Goal: Task Accomplishment & Management: Use online tool/utility

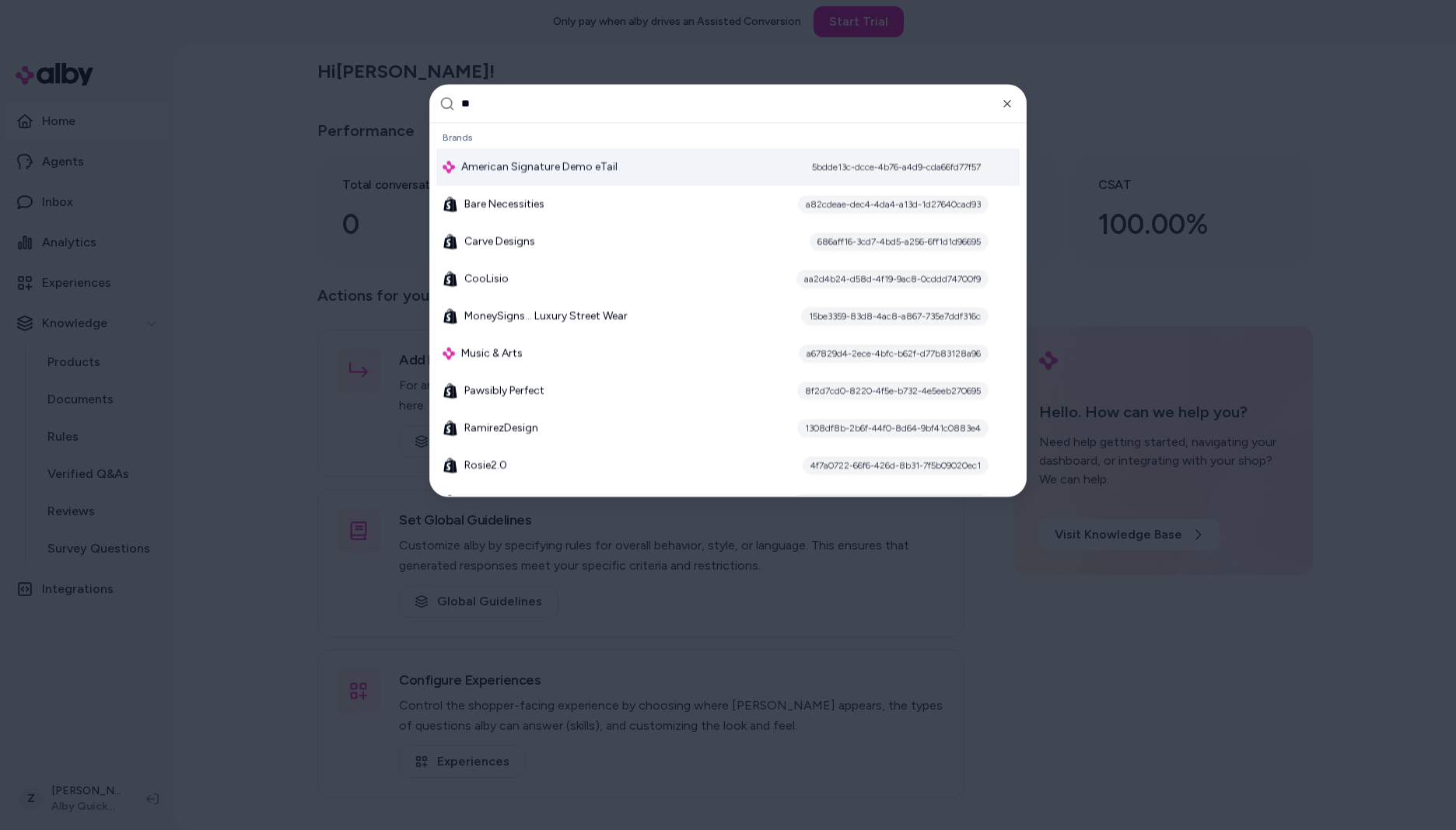
type input "***"
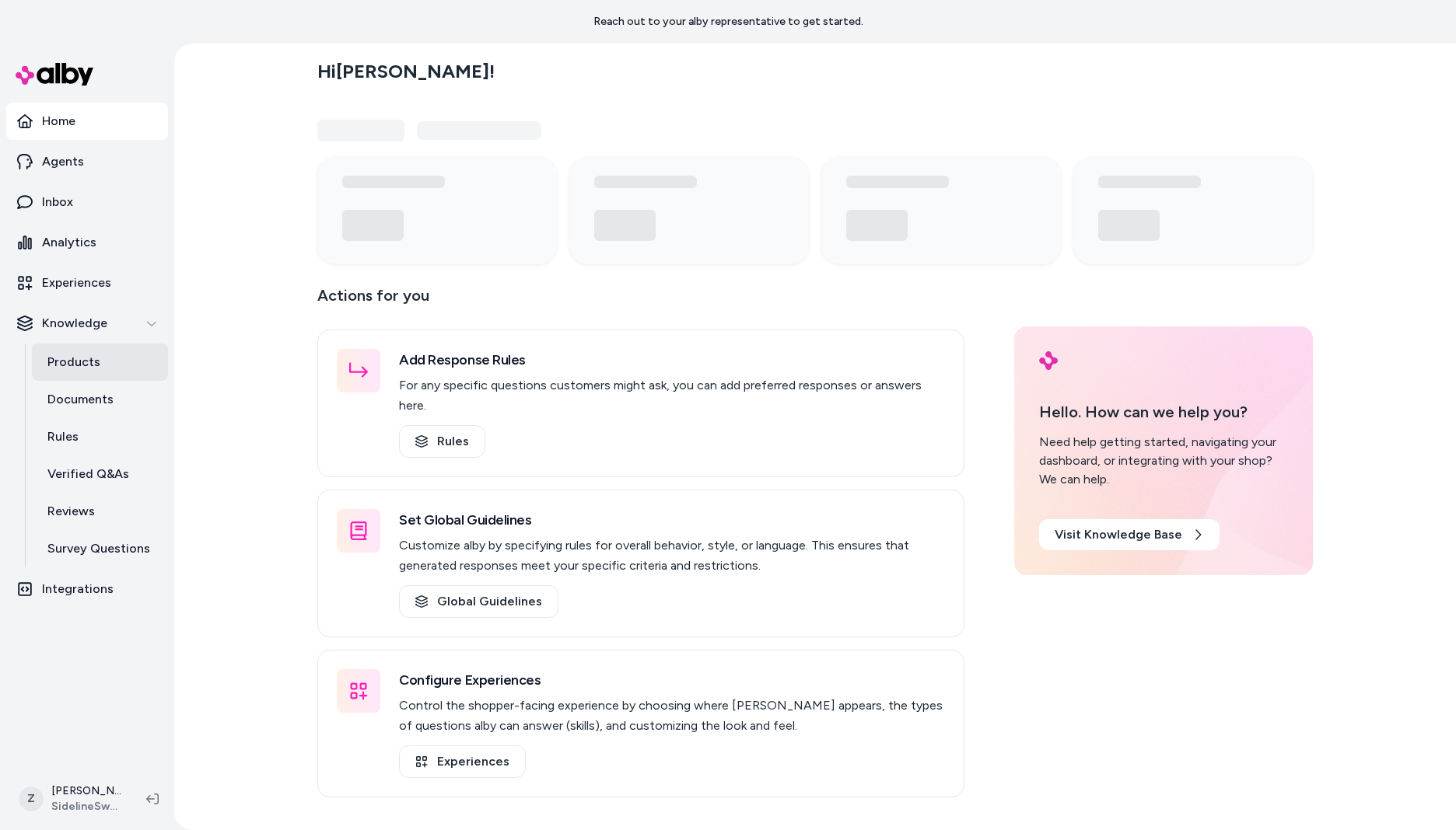
click at [75, 365] on p "Products" at bounding box center [74, 362] width 53 height 18
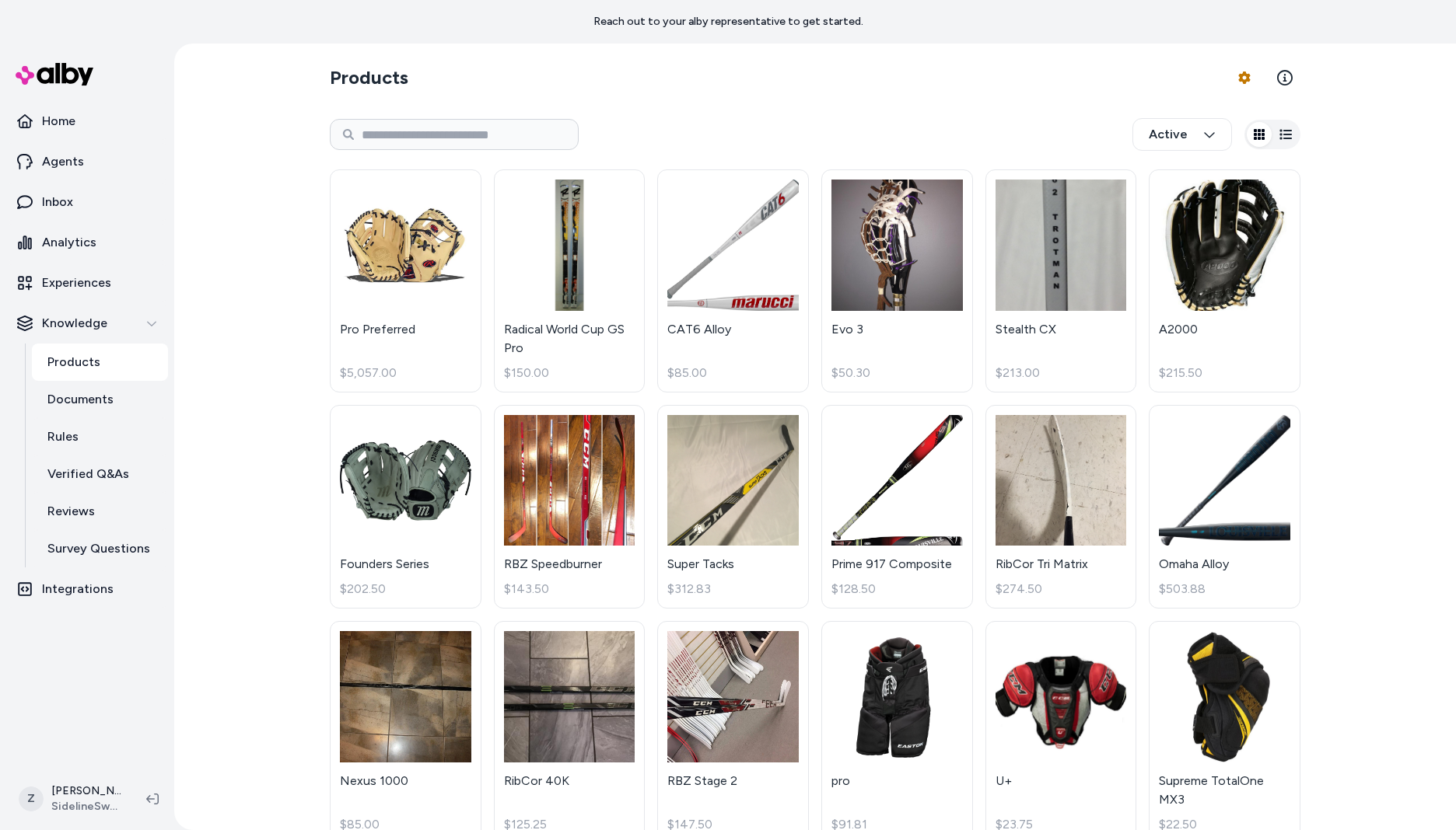
click at [1221, 78] on section "Products Product Feed Options" at bounding box center [815, 78] width 971 height 43
click at [1235, 77] on html "Reach out to your alby representative to get started. Home Agents Inbox Analyti…" at bounding box center [728, 415] width 1456 height 830
click at [1206, 108] on link "Import Products" at bounding box center [1201, 114] width 109 height 28
click at [1195, 169] on link "Edit Mapping" at bounding box center [1201, 170] width 109 height 28
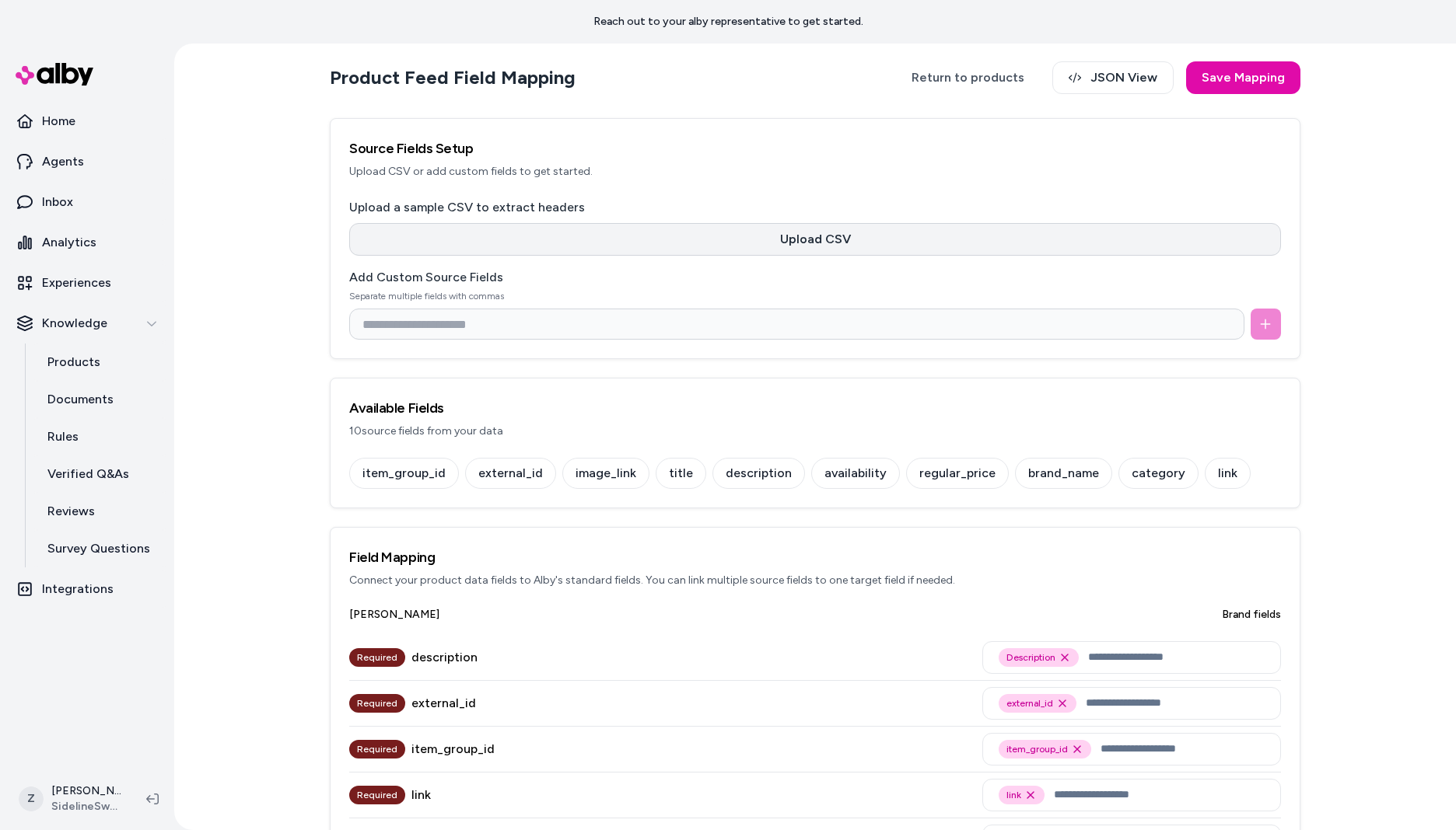
click at [793, 250] on button "Upload CSV" at bounding box center [815, 239] width 932 height 33
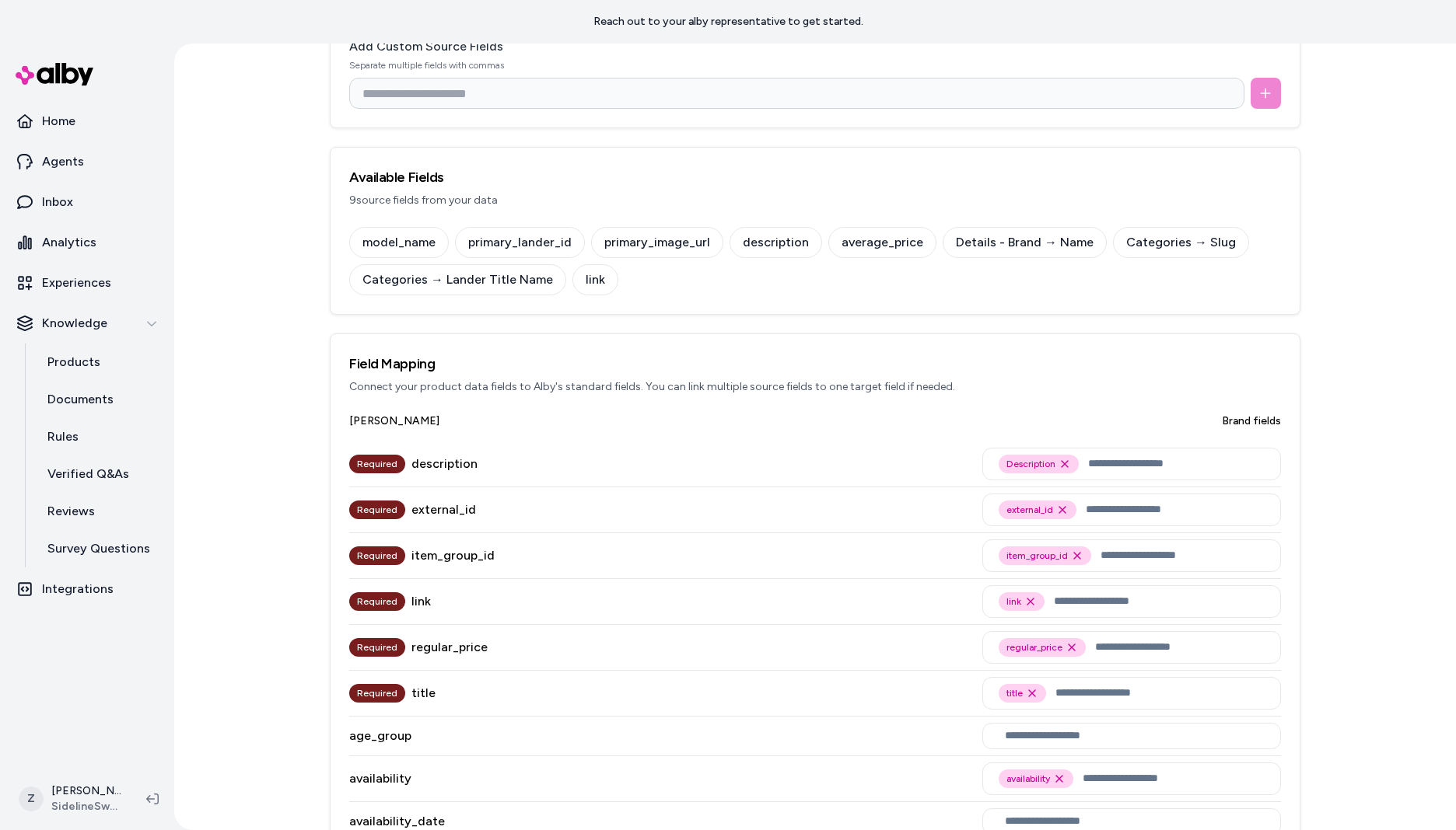
scroll to position [358, 0]
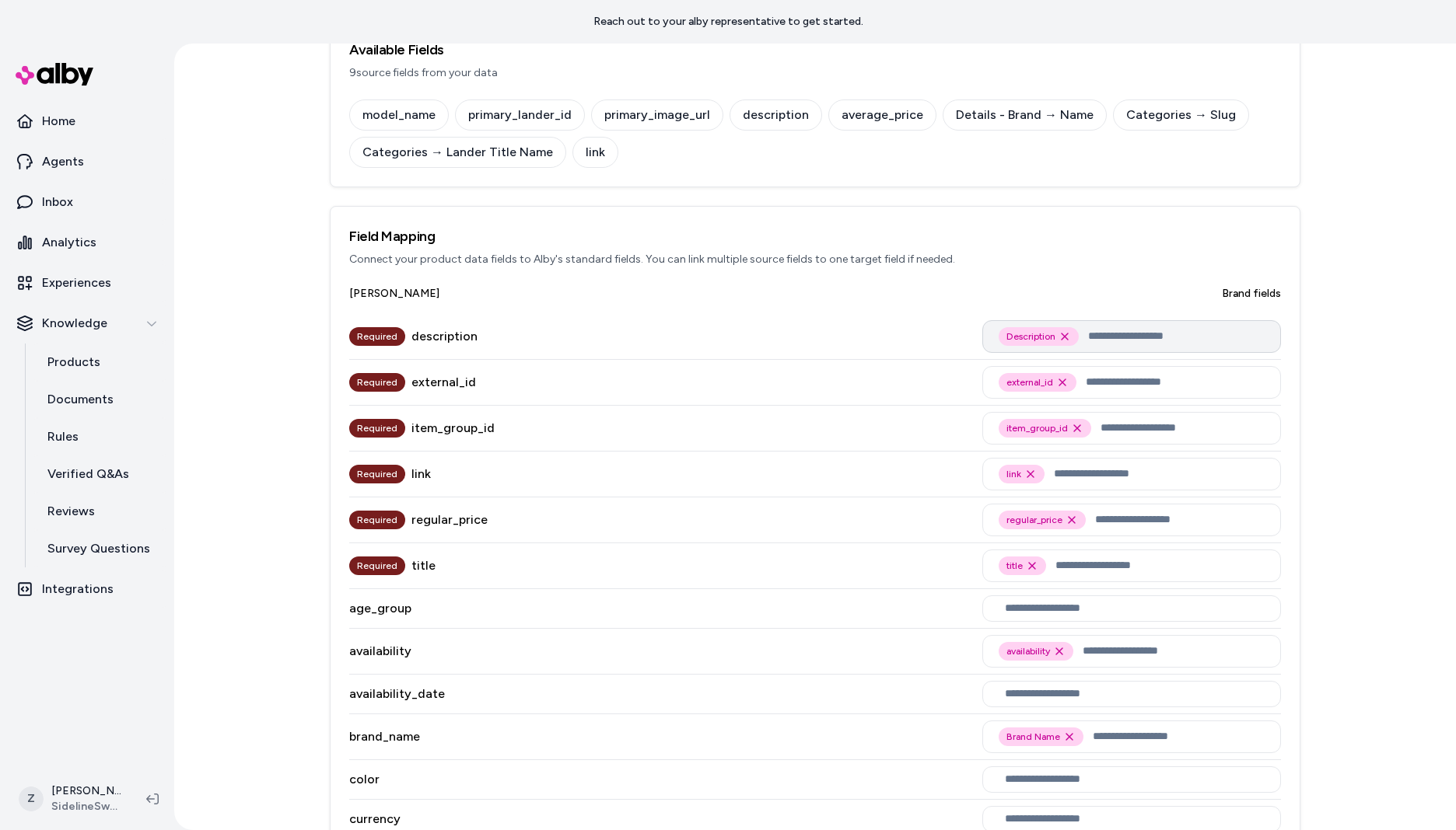
click at [1124, 336] on input "text" at bounding box center [1177, 336] width 177 height 18
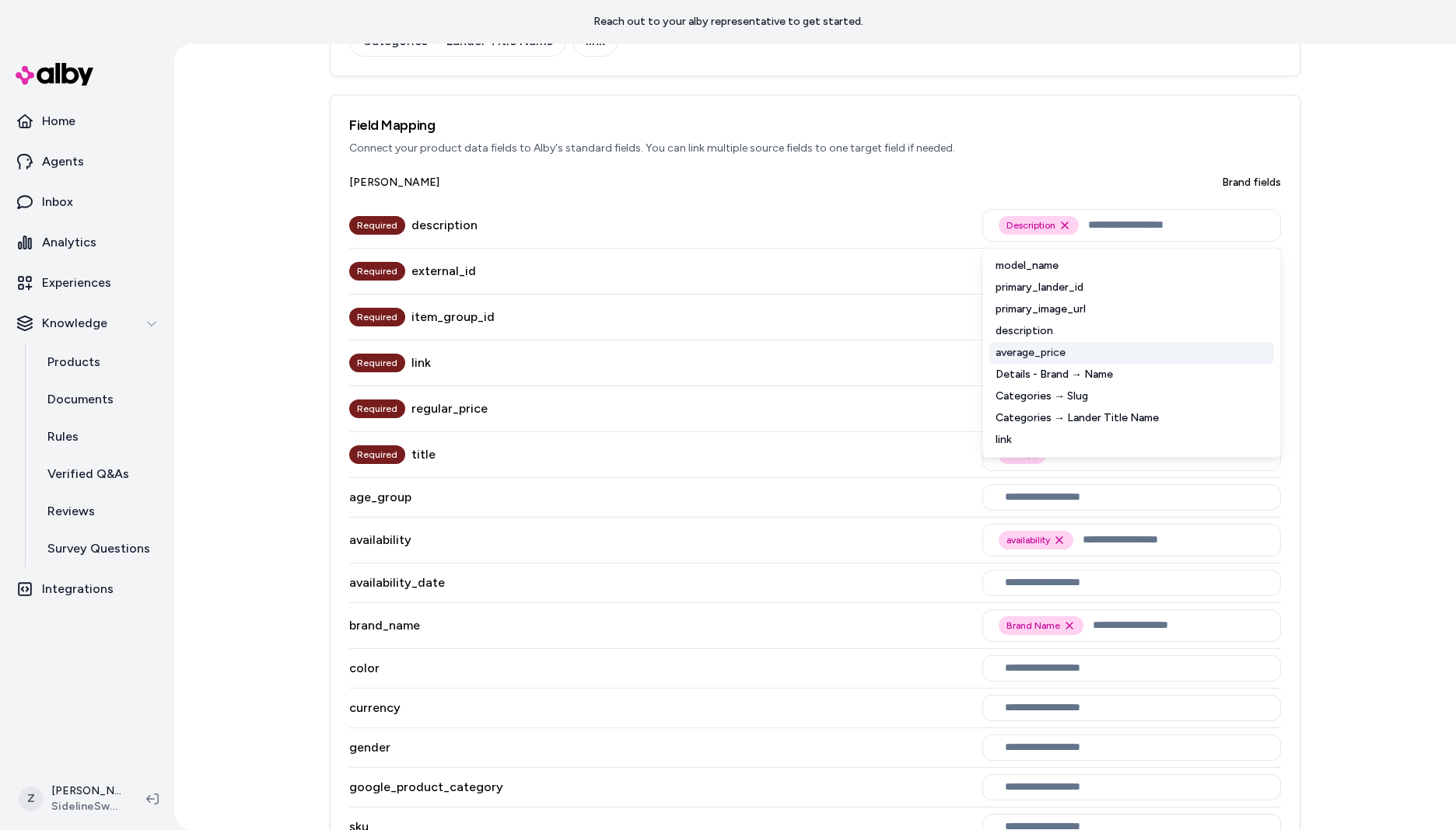
scroll to position [423, 0]
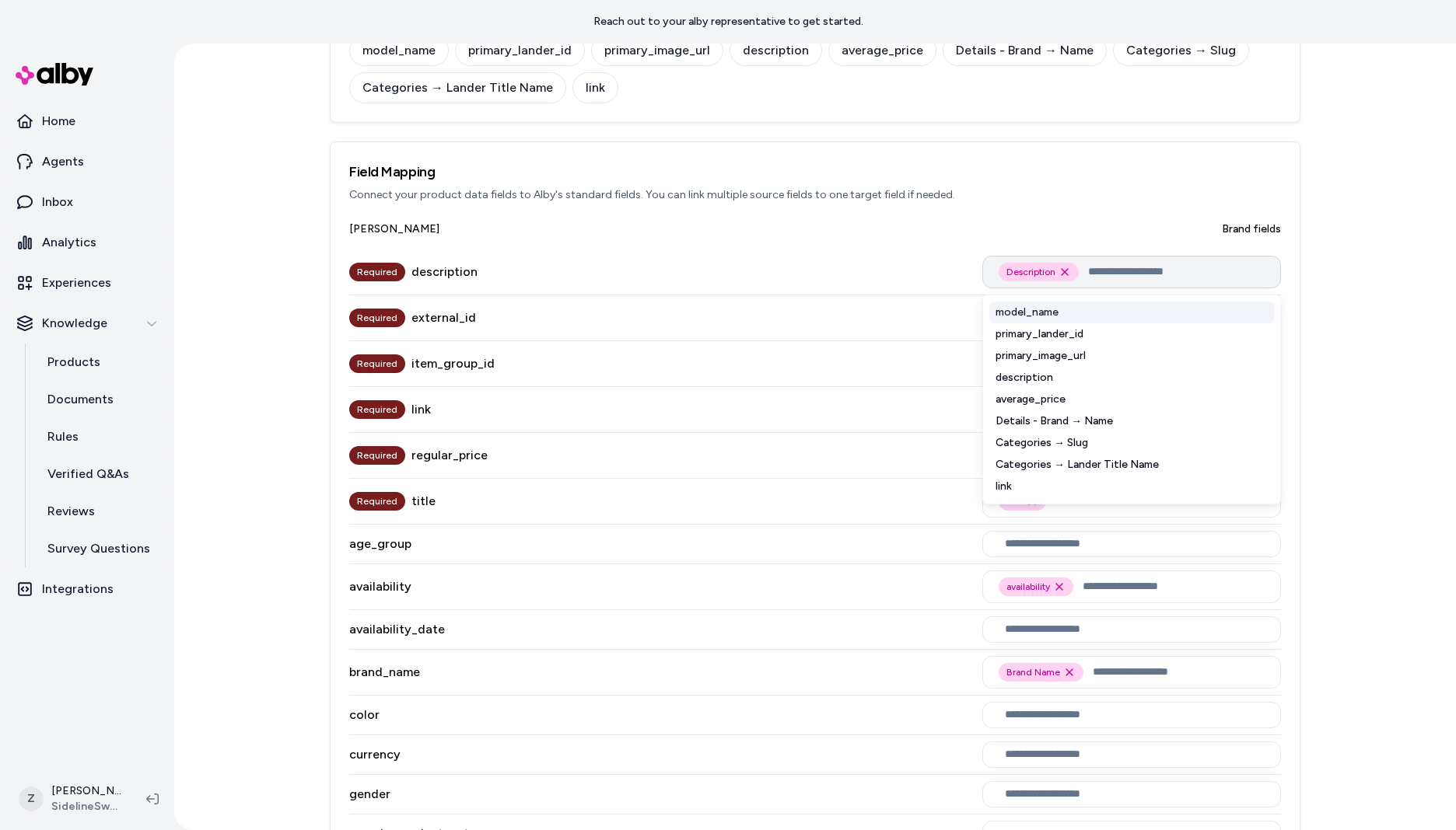
click at [1103, 278] on input "text" at bounding box center [1177, 271] width 177 height 18
click at [1073, 374] on div "description" at bounding box center [1132, 377] width 284 height 22
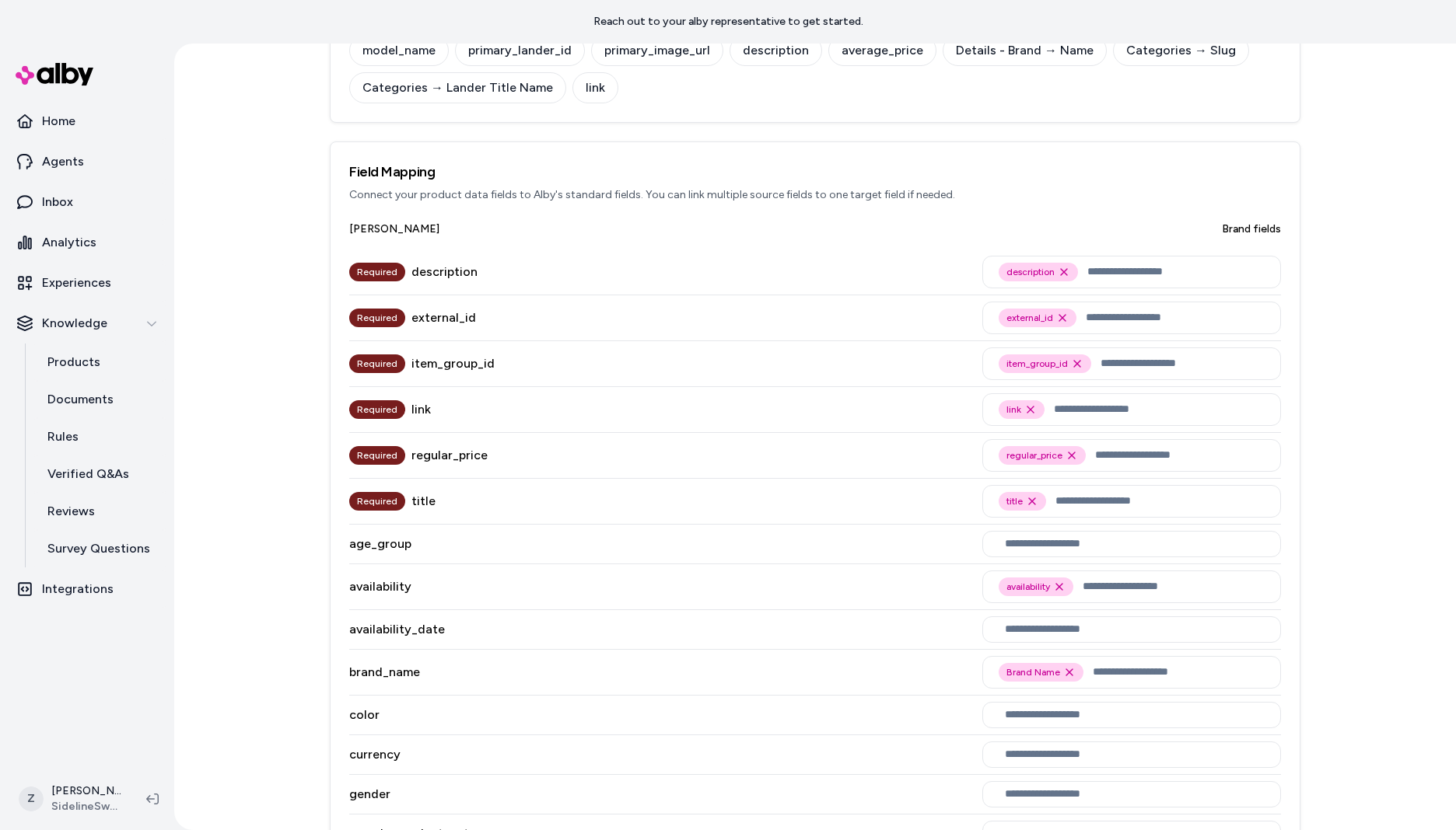
click at [869, 316] on div "Required external_id external_id Remove external_id option" at bounding box center [815, 318] width 932 height 46
click at [1100, 311] on input "text" at bounding box center [1175, 317] width 179 height 18
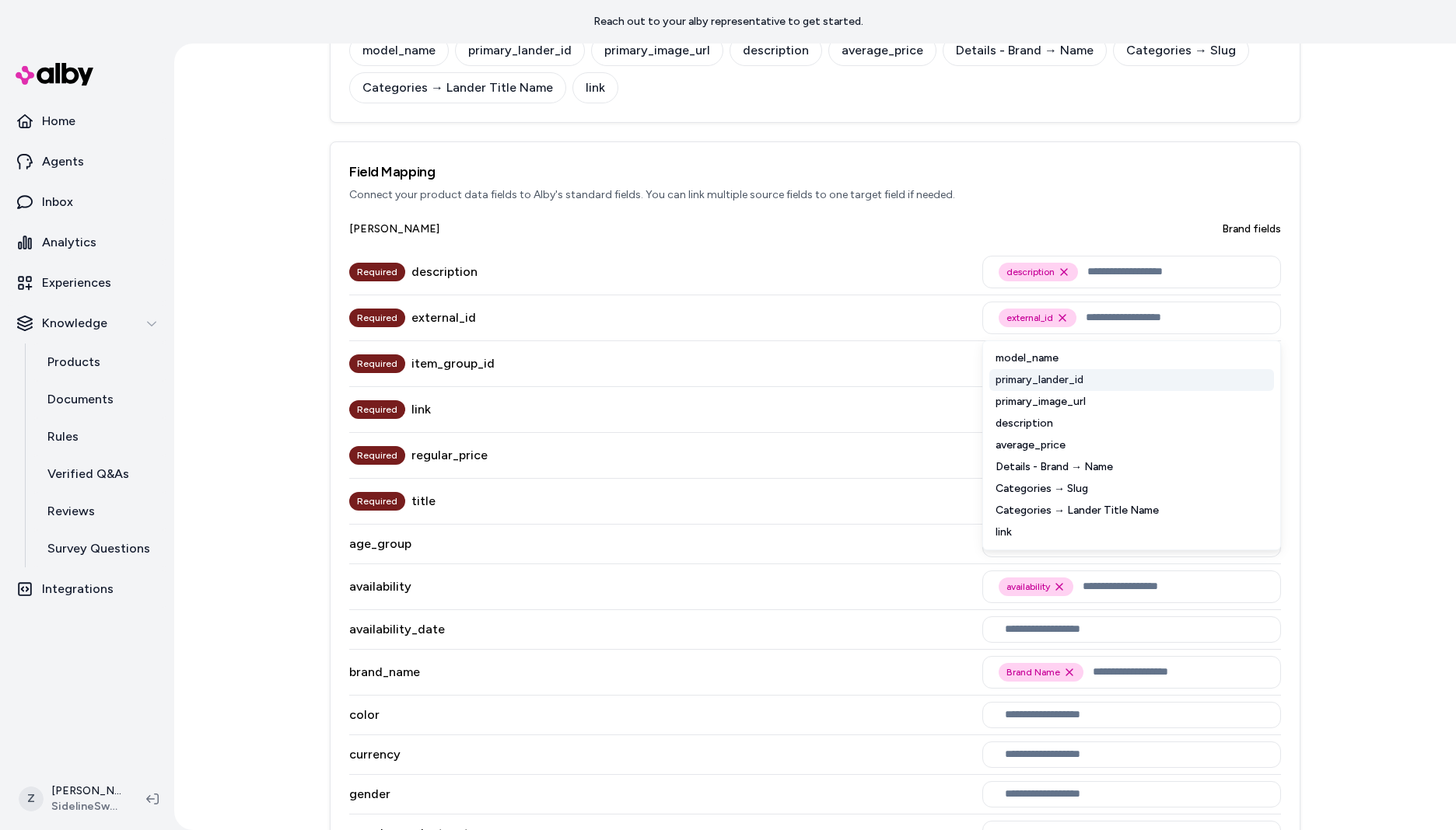
click at [1083, 376] on div "primary_lander_id" at bounding box center [1132, 380] width 284 height 22
click at [810, 339] on div "Required external_id primary_lander_id Remove primary_lander_id option model_na…" at bounding box center [815, 318] width 932 height 46
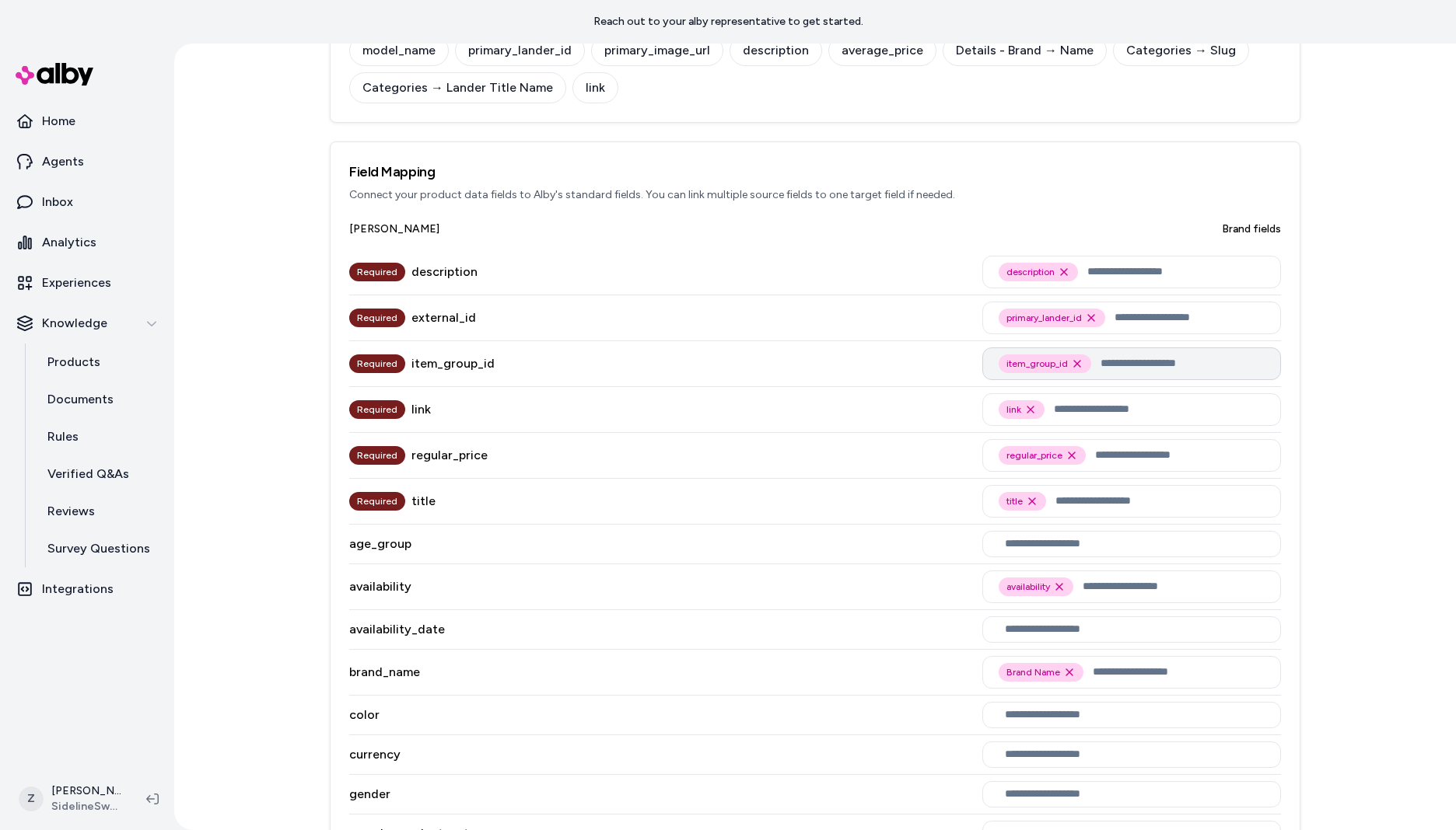
click at [1117, 361] on input "text" at bounding box center [1182, 364] width 164 height 18
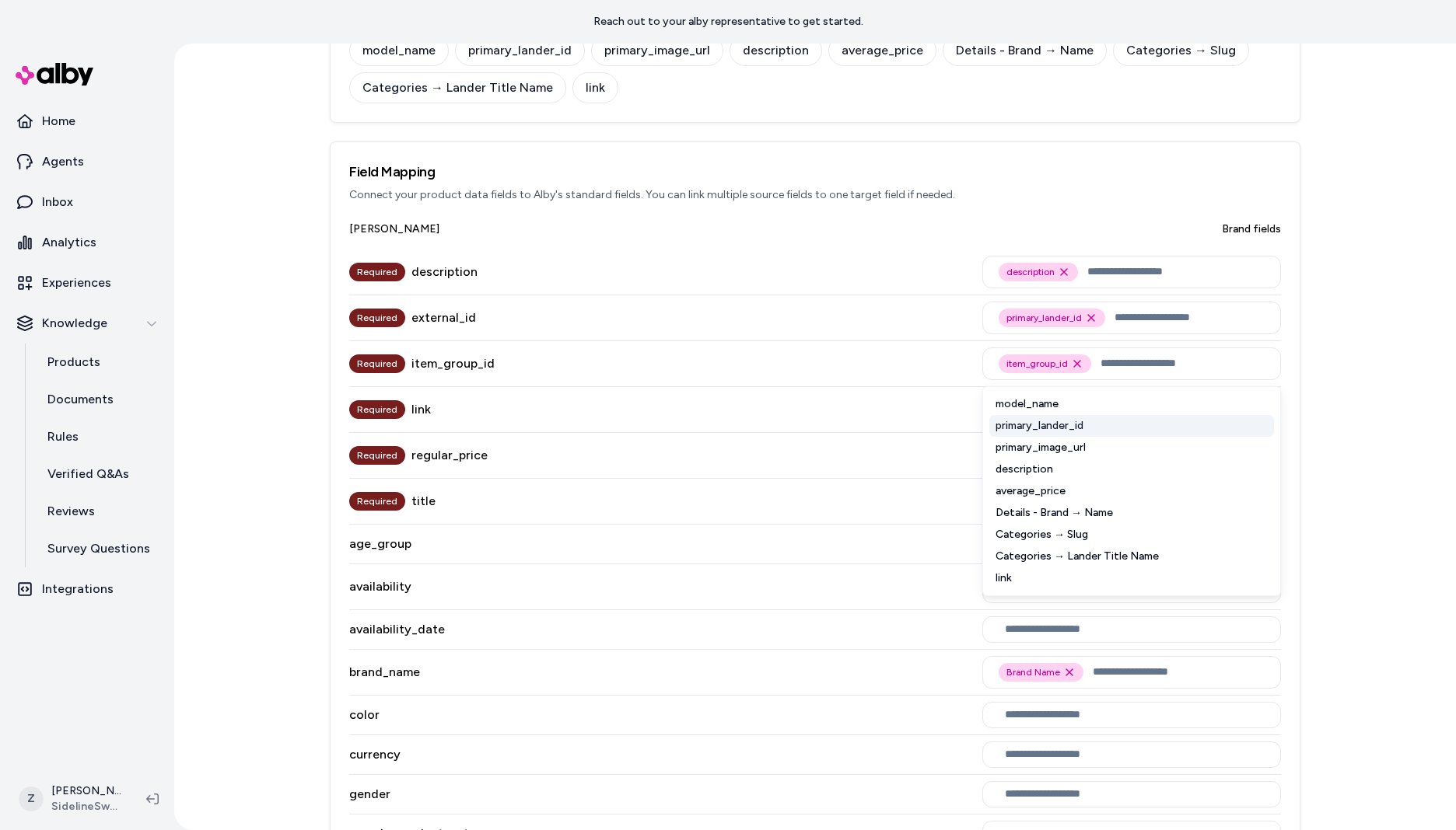
click at [1081, 421] on div "primary_lander_id" at bounding box center [1132, 425] width 284 height 22
click at [761, 397] on div "Required link link Remove link option" at bounding box center [815, 409] width 932 height 46
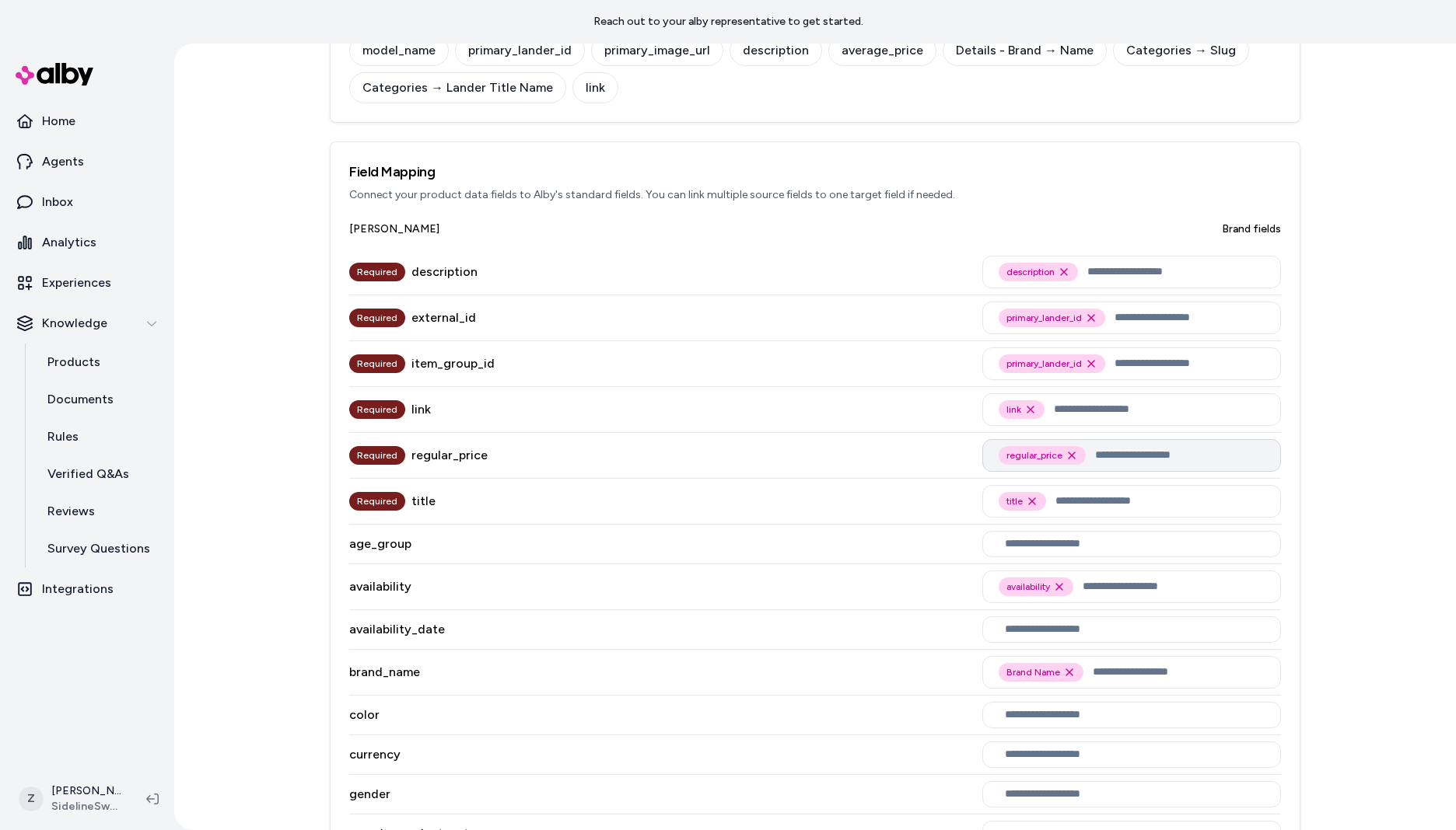
click at [1101, 451] on input "text" at bounding box center [1180, 455] width 169 height 18
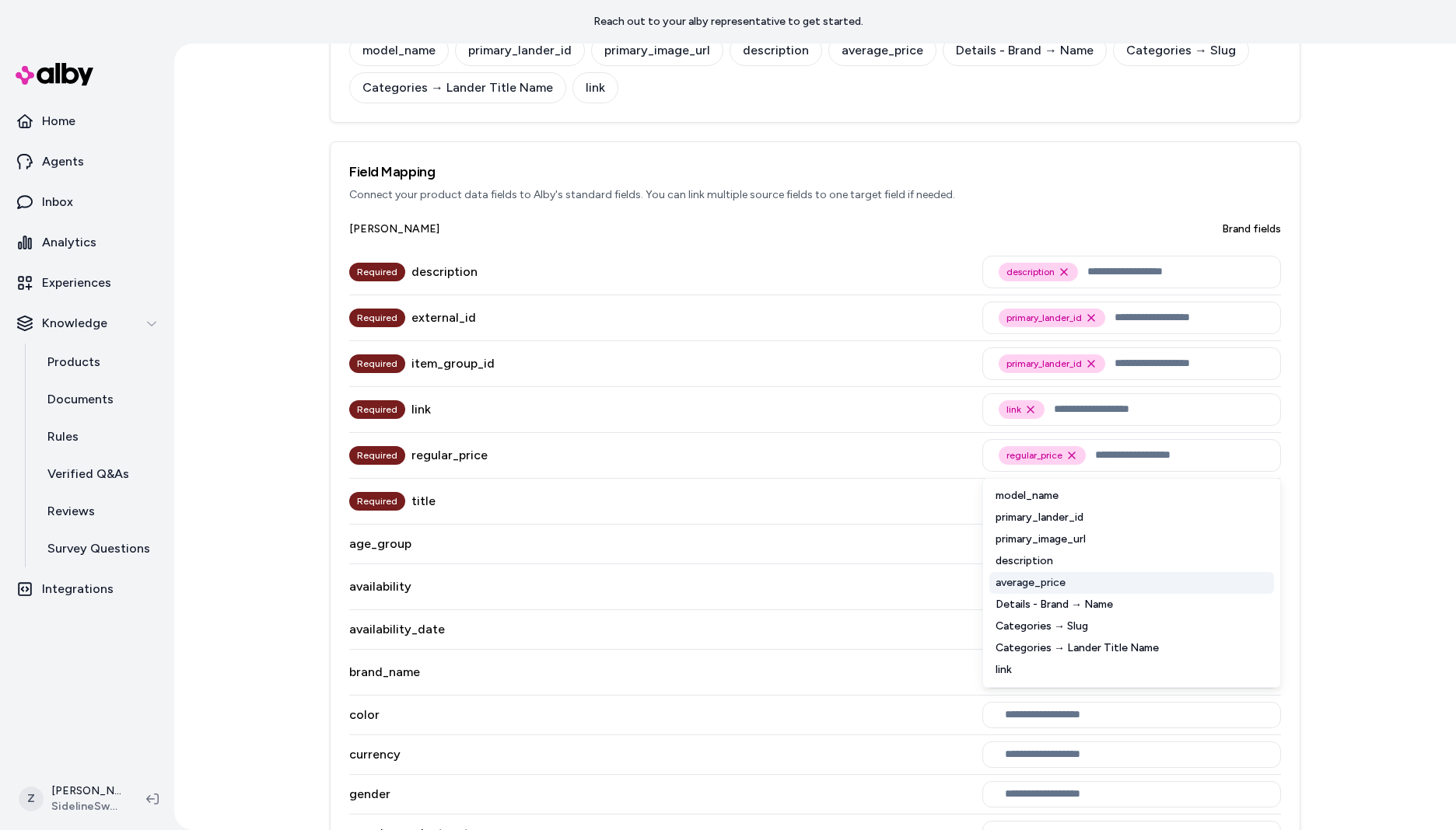
click at [1051, 588] on div "average_price" at bounding box center [1132, 583] width 284 height 22
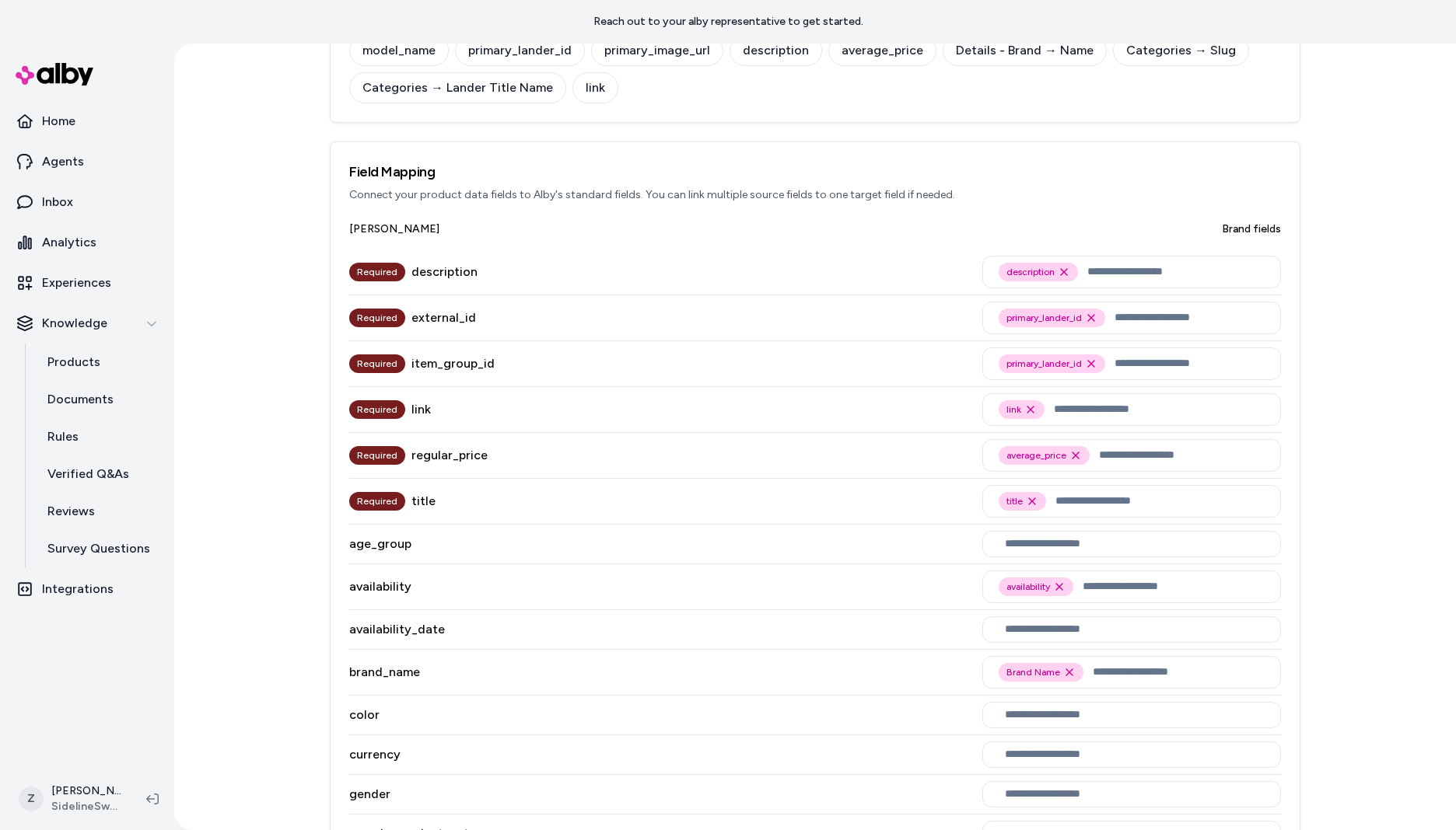
click at [744, 486] on div "Required title title Remove title option" at bounding box center [815, 502] width 932 height 46
click at [1115, 506] on input "text" at bounding box center [1160, 501] width 210 height 18
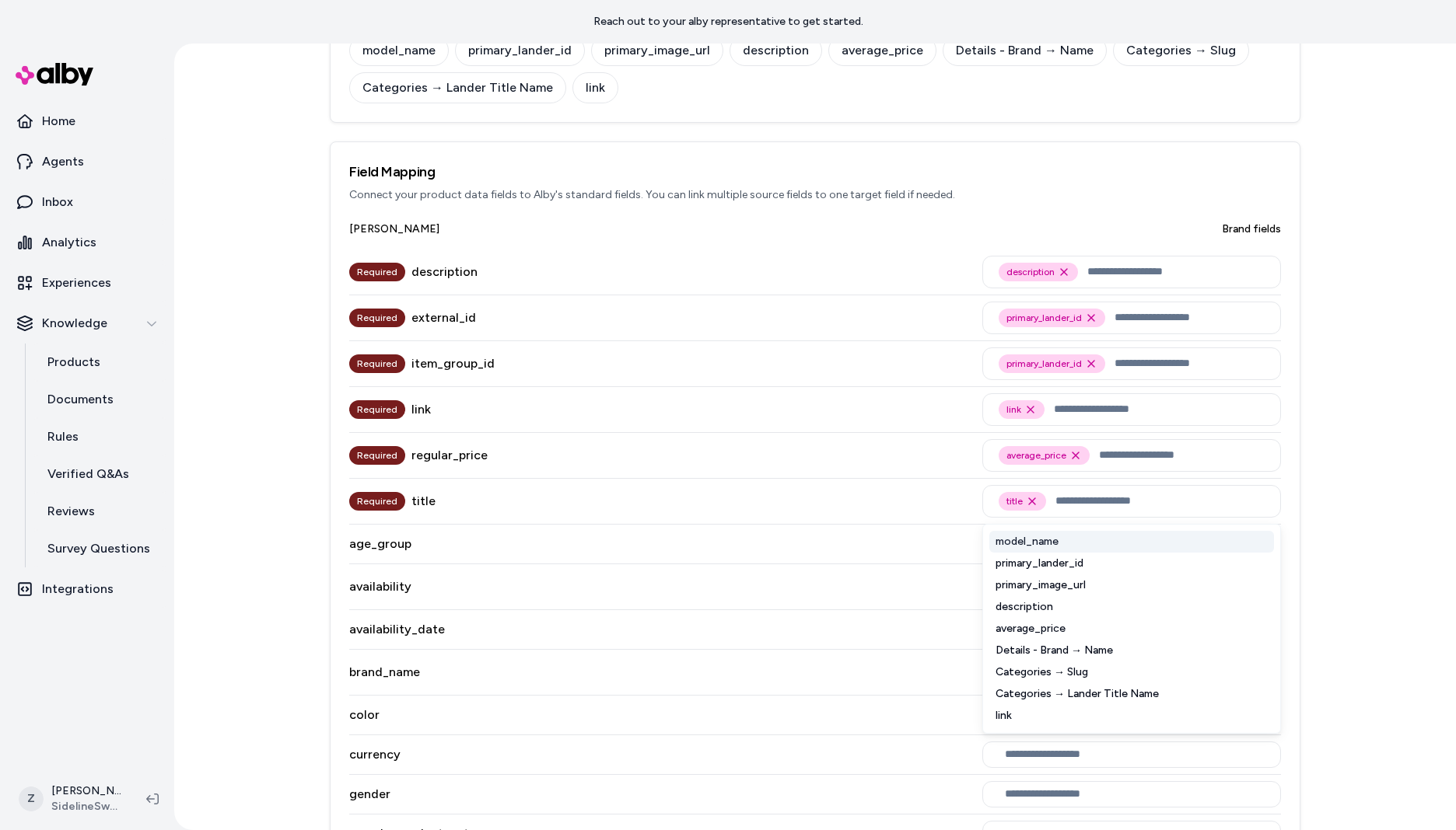
click at [1079, 547] on div "model_name" at bounding box center [1132, 541] width 284 height 22
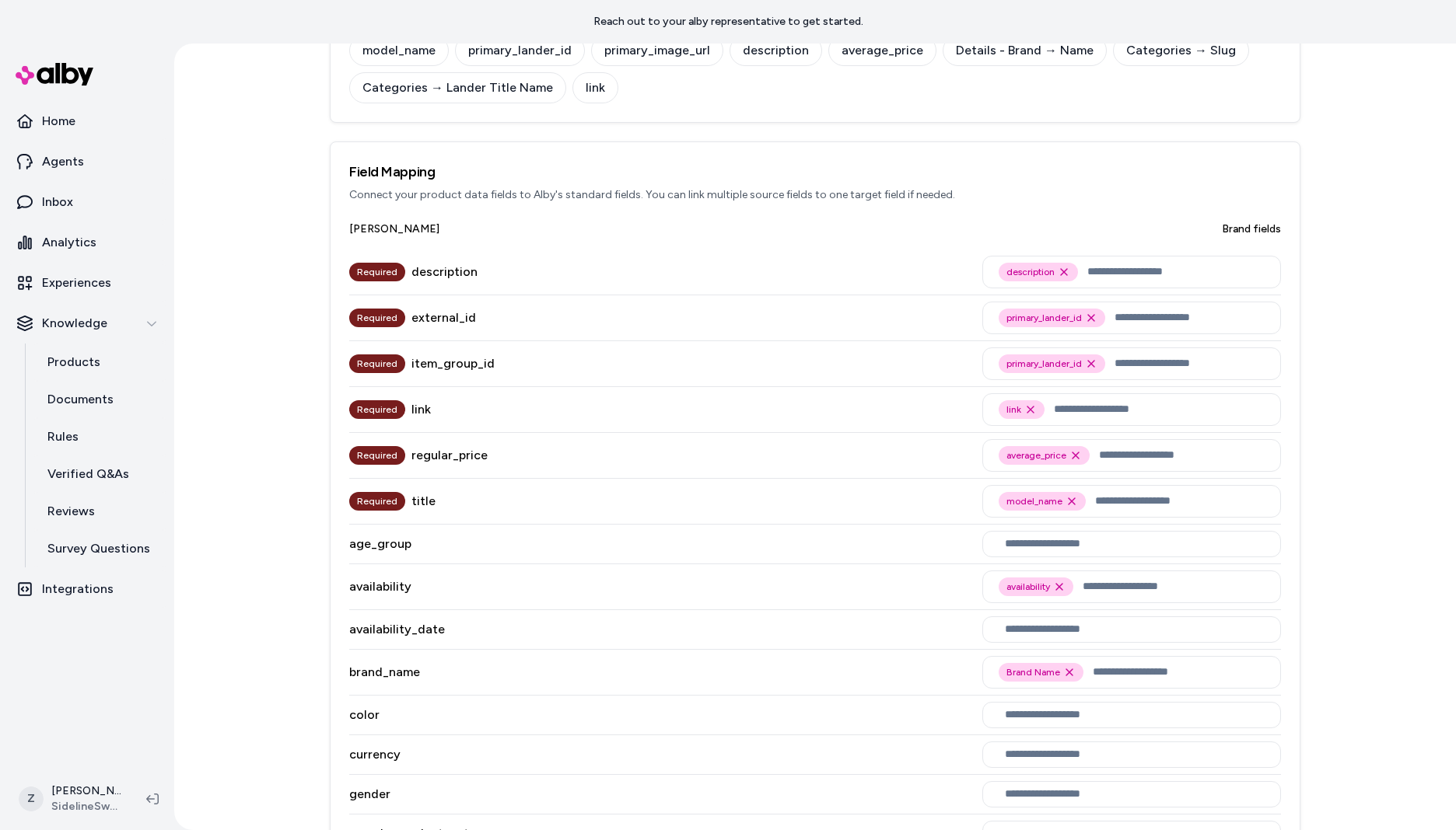
click at [756, 564] on div "availability availability Remove availability option" at bounding box center [815, 587] width 932 height 46
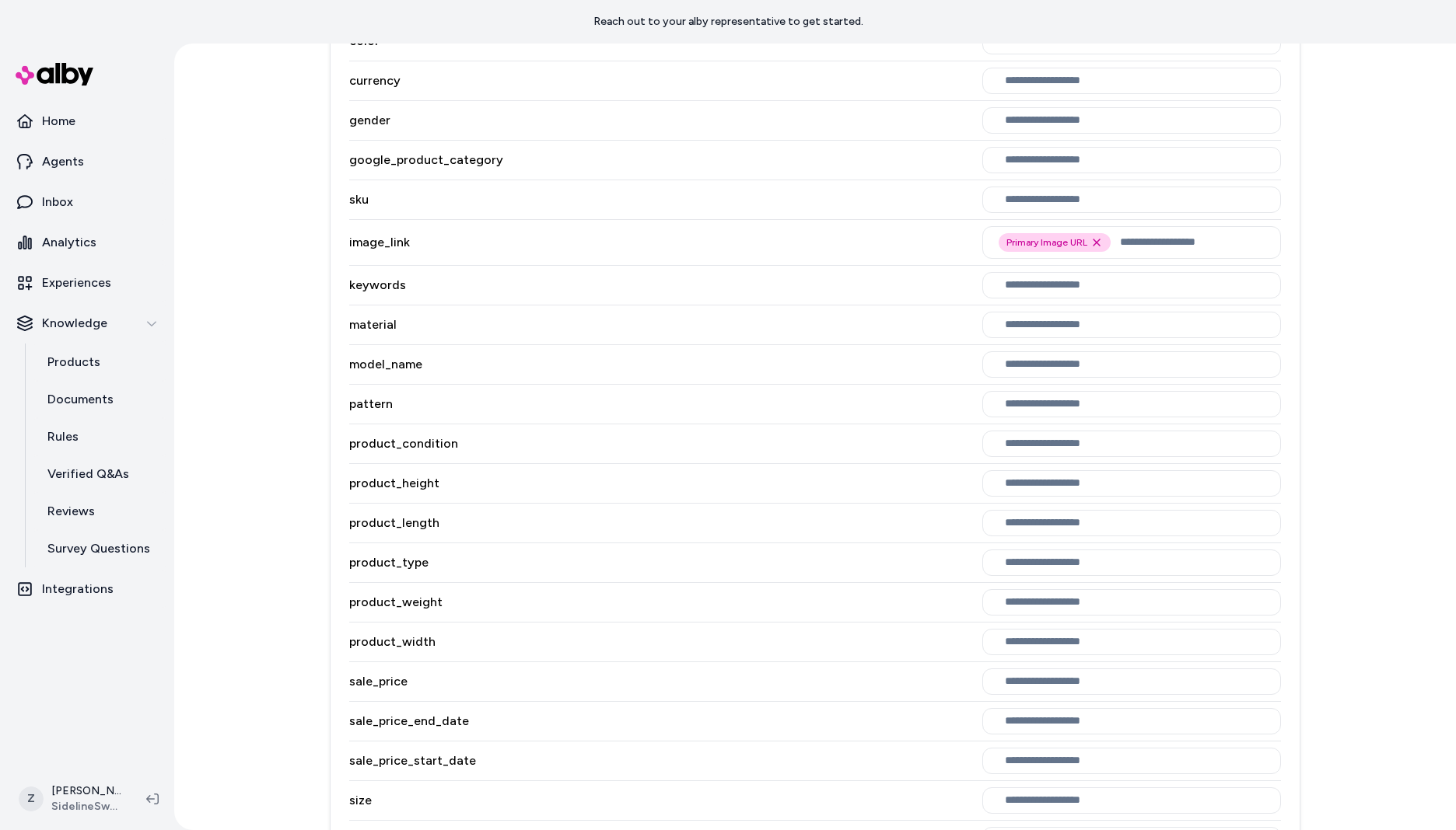
scroll to position [1086, 0]
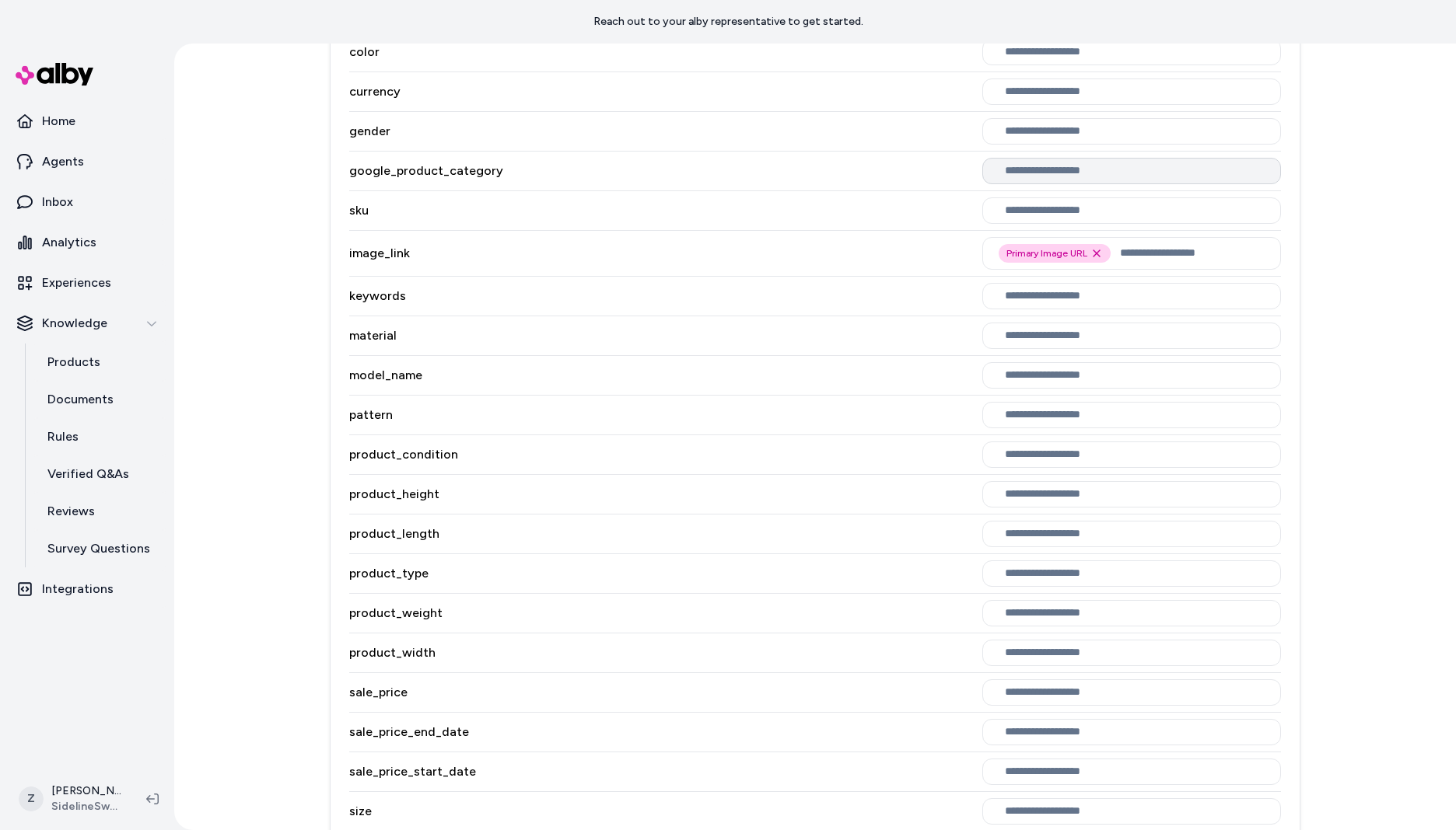
click at [1038, 183] on div at bounding box center [1132, 171] width 299 height 26
click at [1034, 177] on input "text" at bounding box center [1134, 170] width 259 height 12
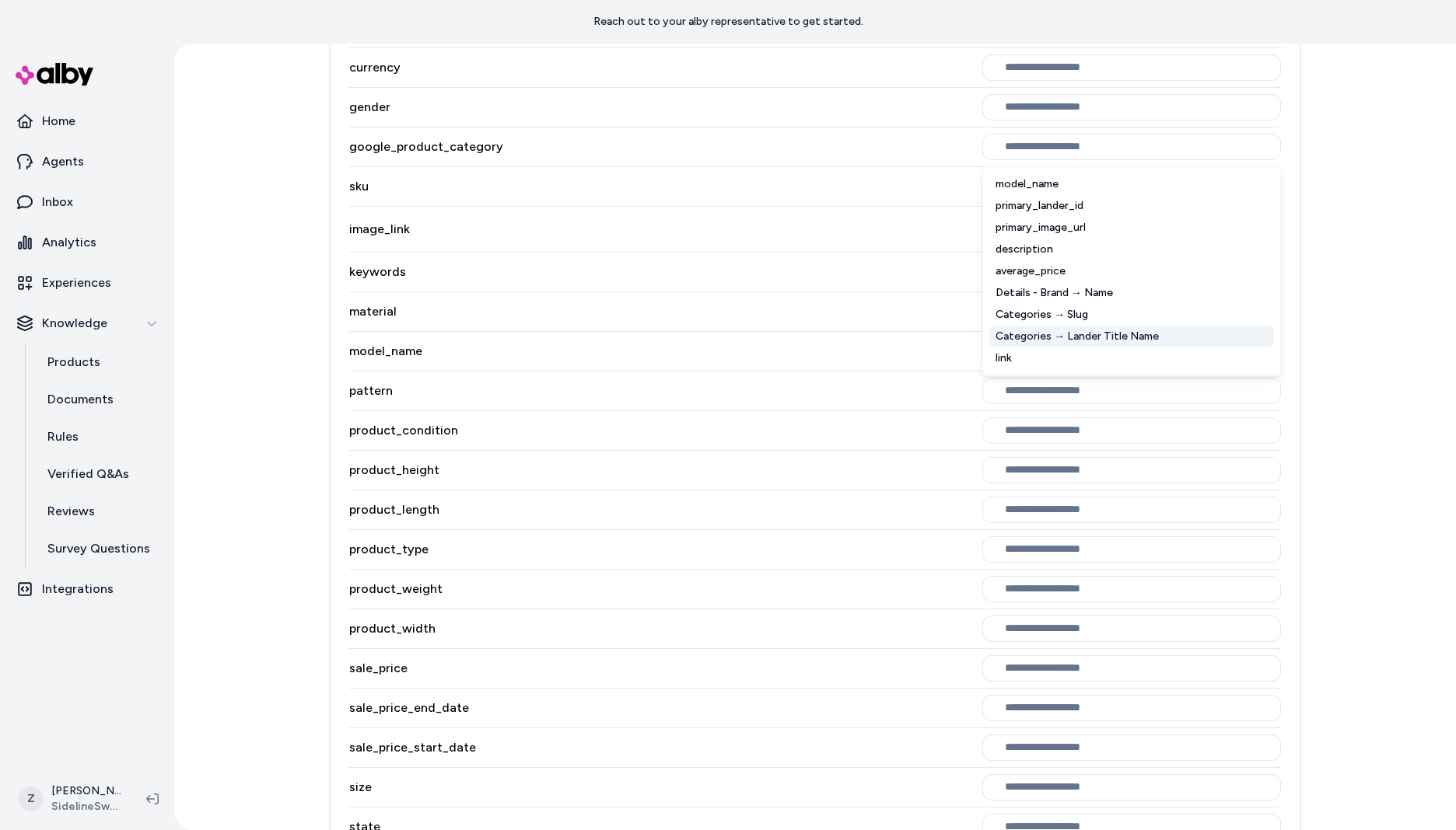
scroll to position [1126, 0]
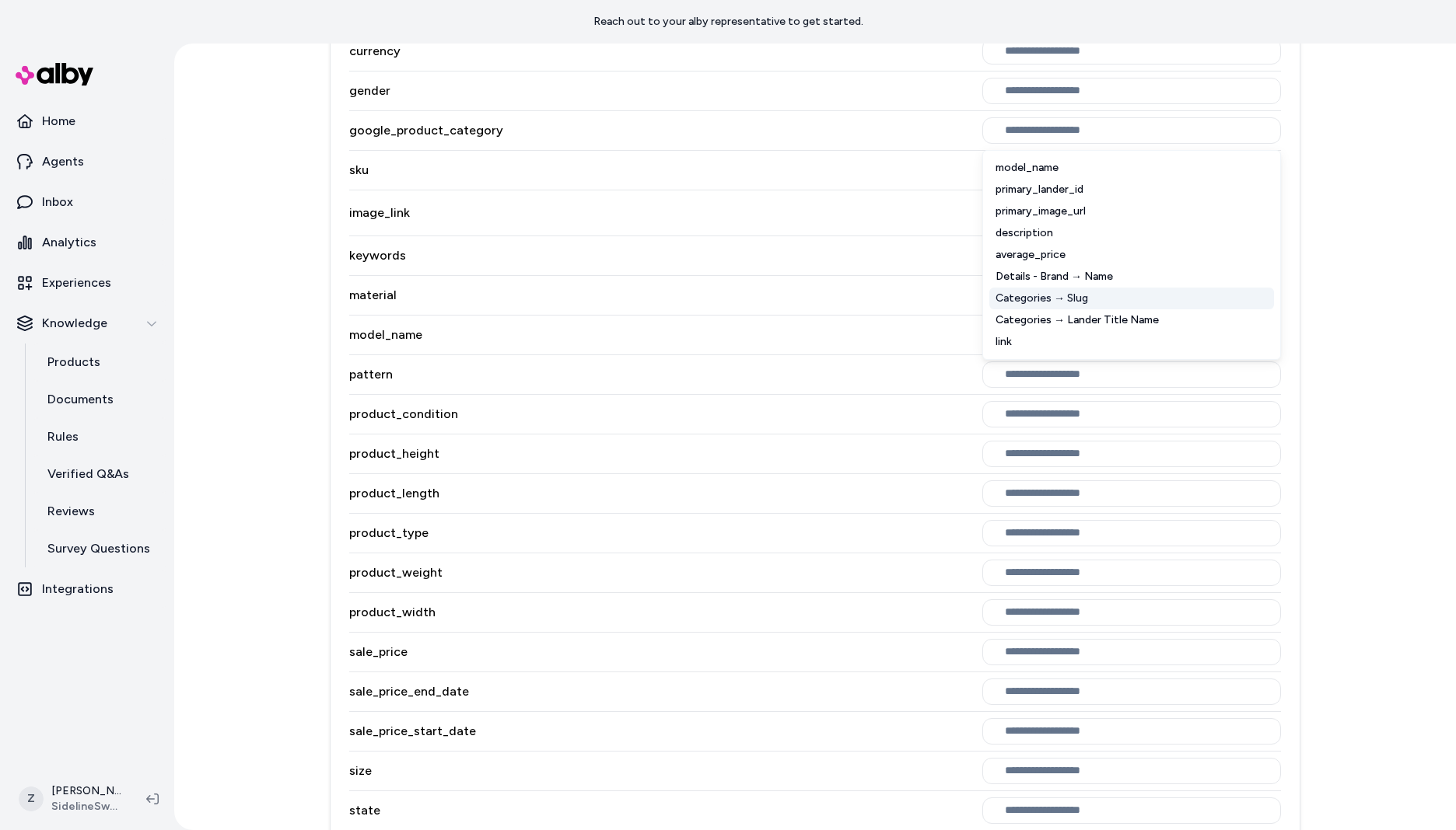
click at [1101, 295] on div "Categories → Slug" at bounding box center [1132, 298] width 284 height 22
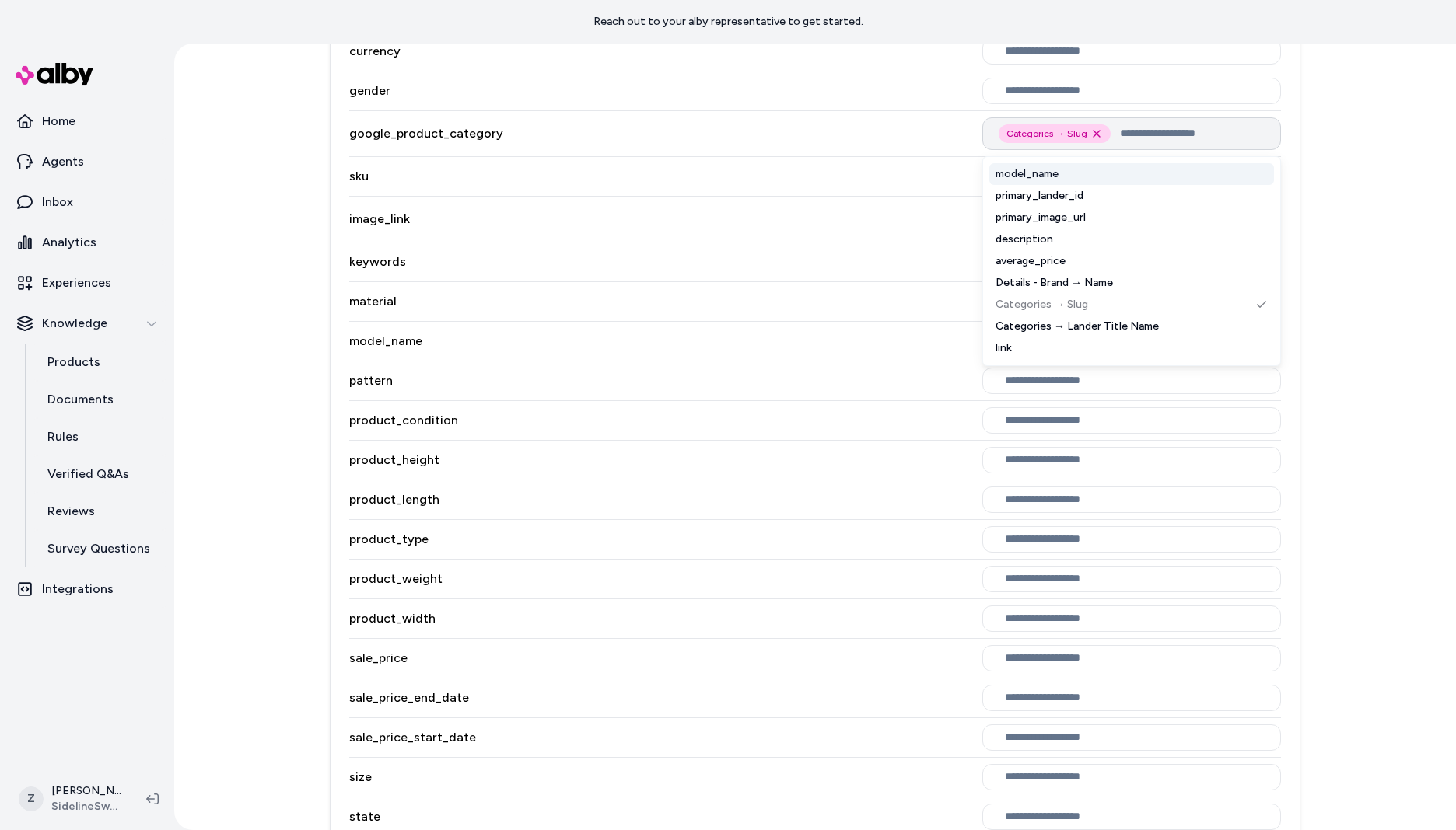
click at [1101, 132] on div "Categories → Slug Remove Categories → Slug option" at bounding box center [1054, 133] width 112 height 18
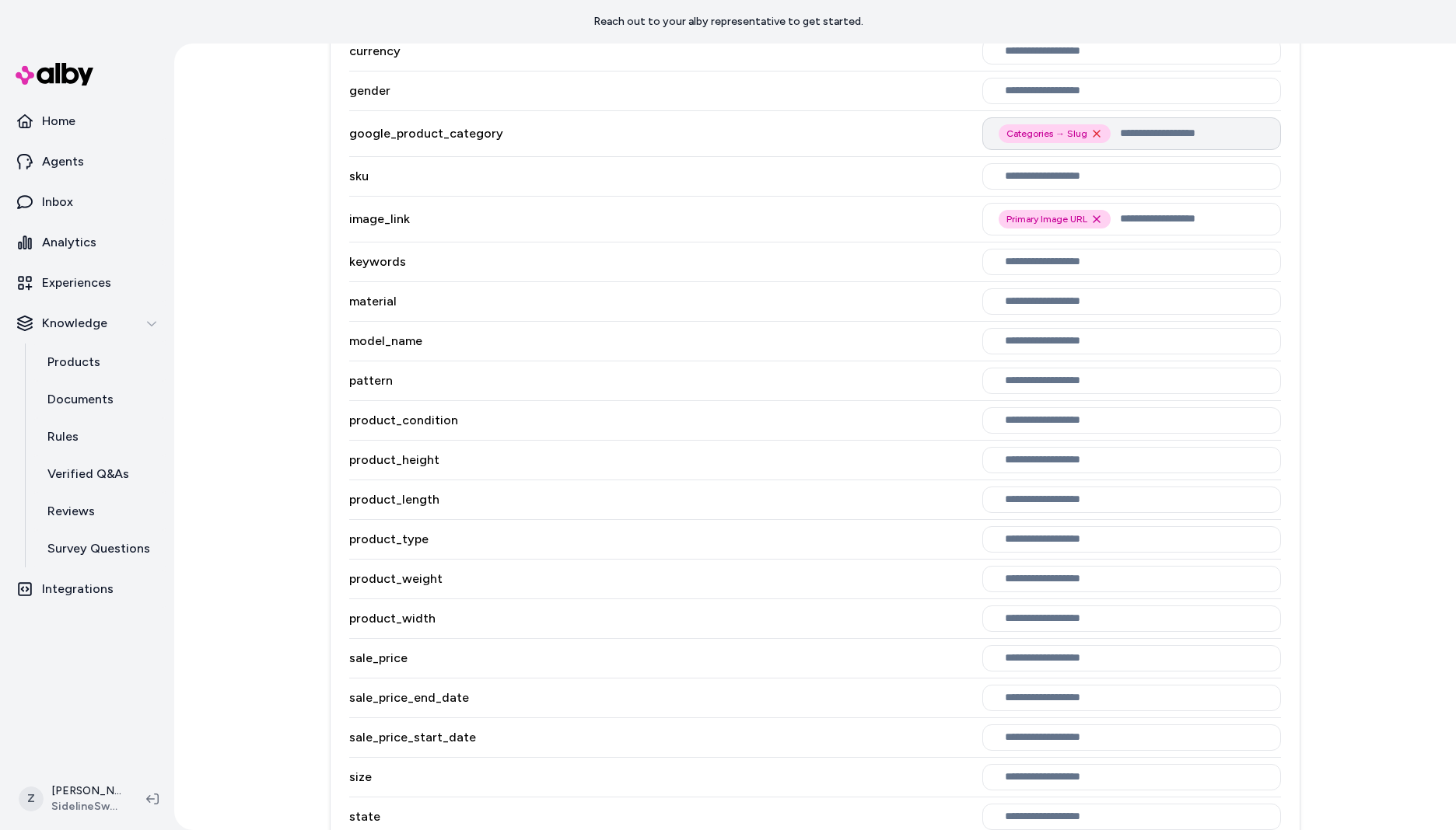
click at [1097, 132] on icon "Remove Categories → Slug option" at bounding box center [1096, 133] width 12 height 12
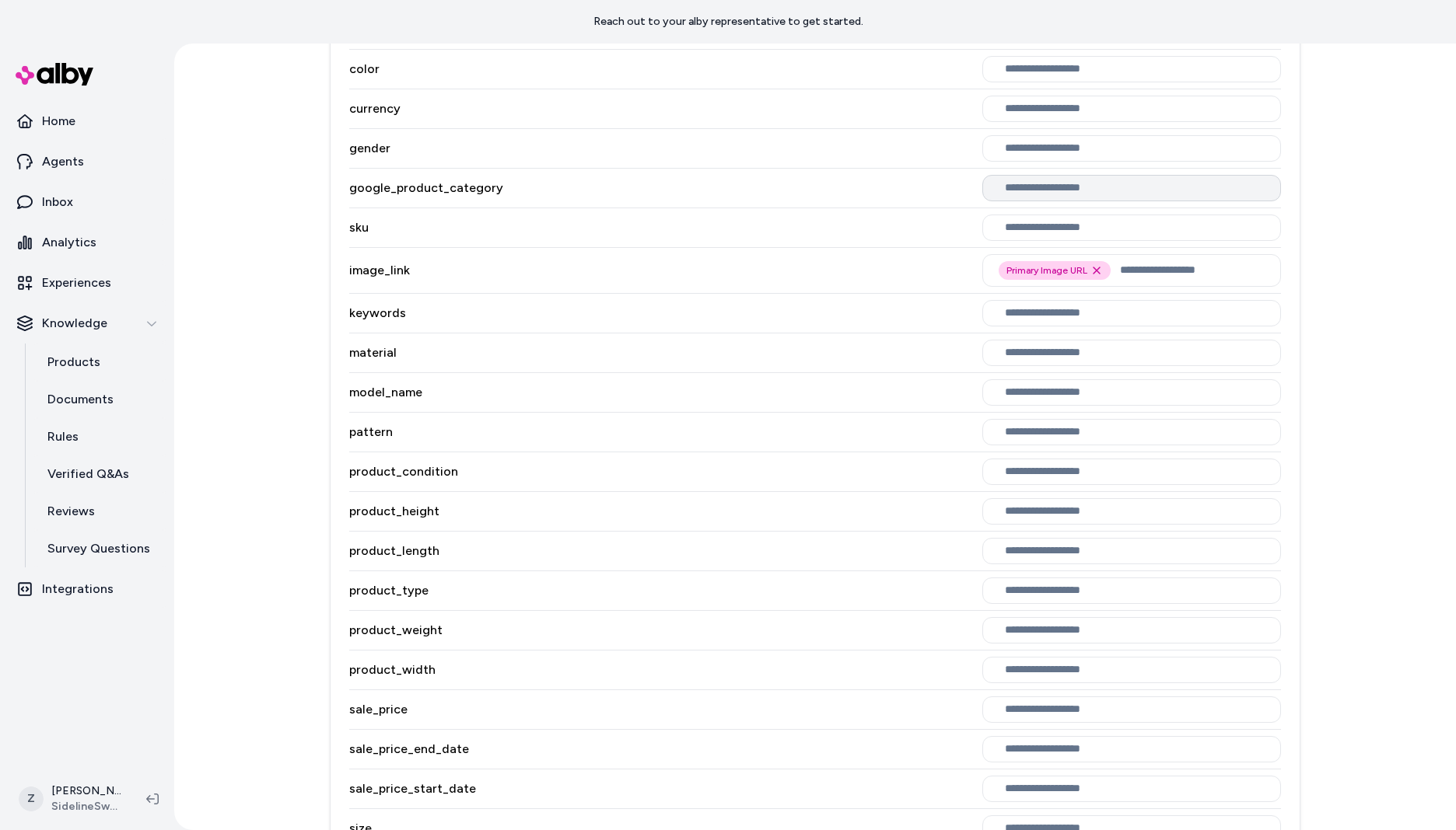
scroll to position [1485, 0]
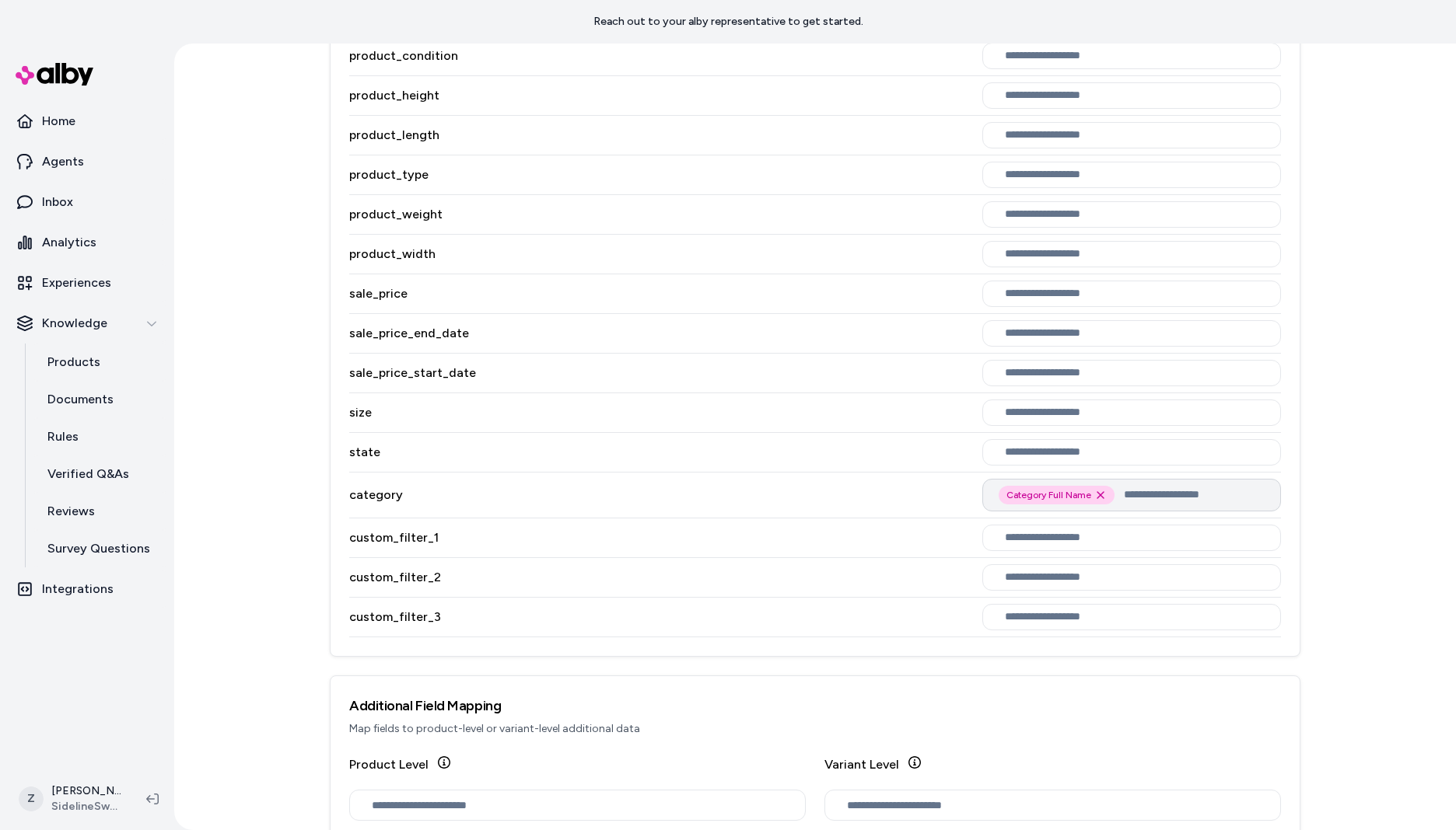
click at [1202, 500] on input "text" at bounding box center [1193, 494] width 141 height 18
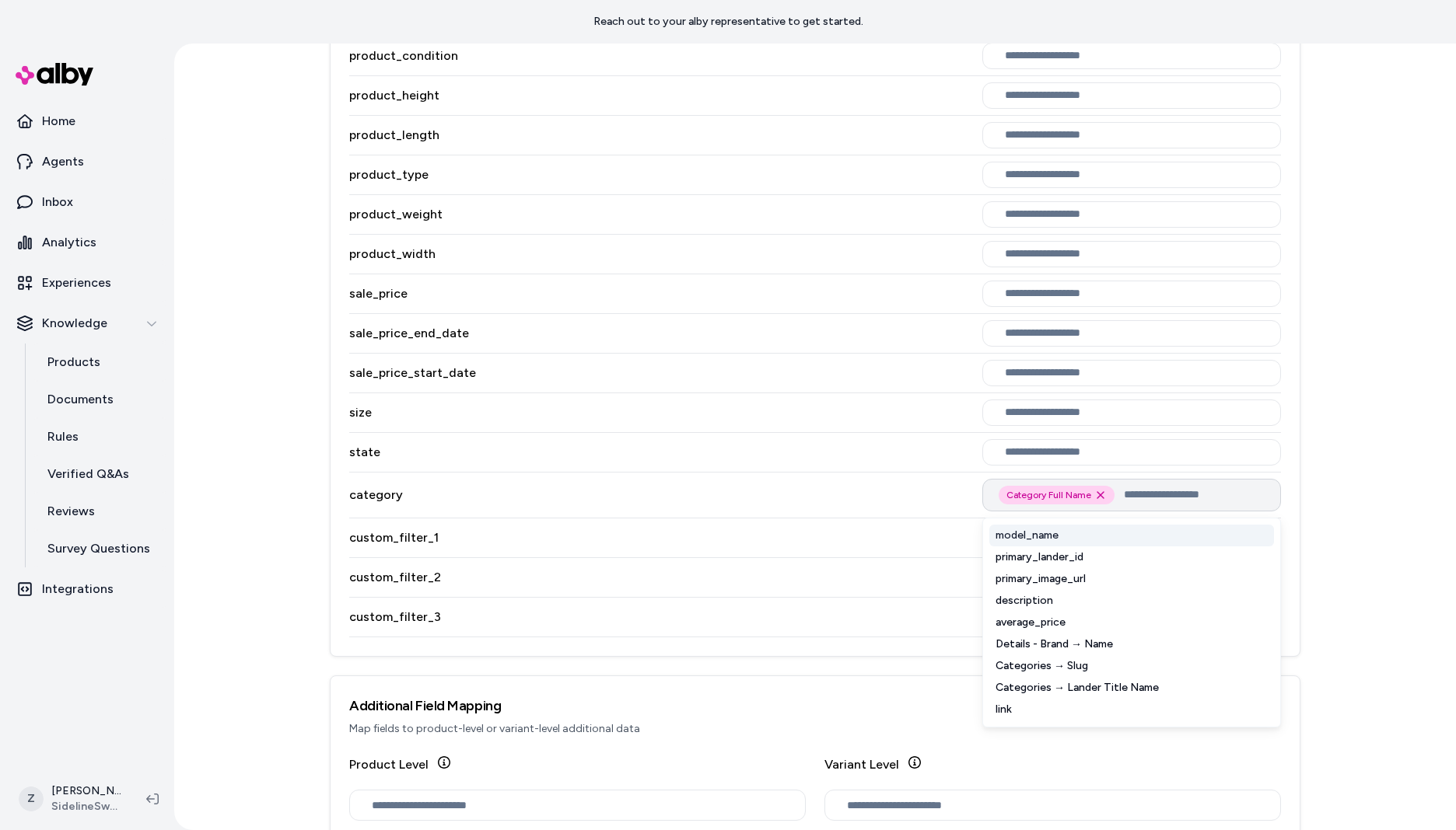
click at [1144, 489] on input "text" at bounding box center [1193, 494] width 141 height 18
click at [1112, 689] on div "Categories → Lander Title Name" at bounding box center [1132, 688] width 284 height 22
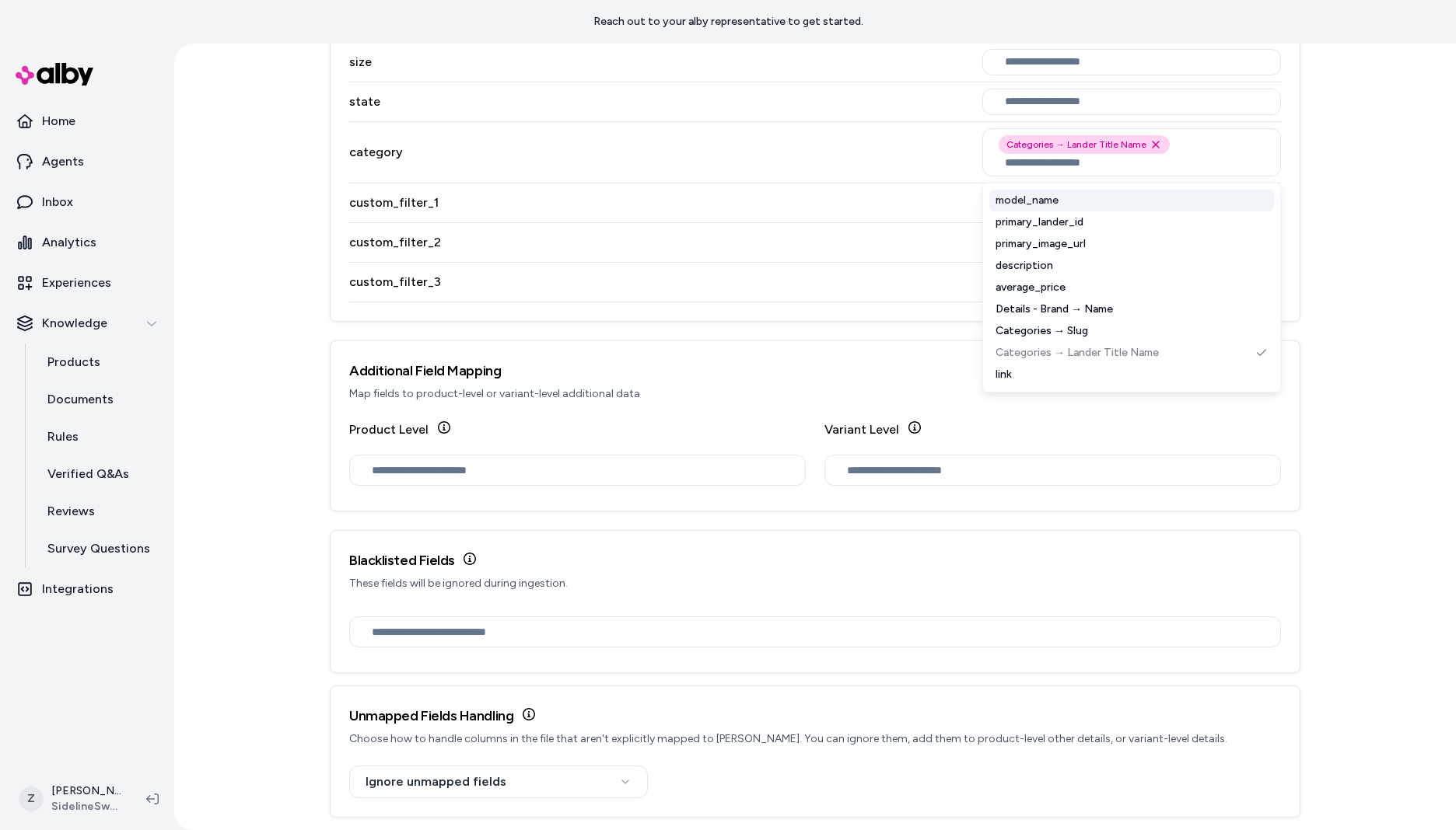
scroll to position [1831, 0]
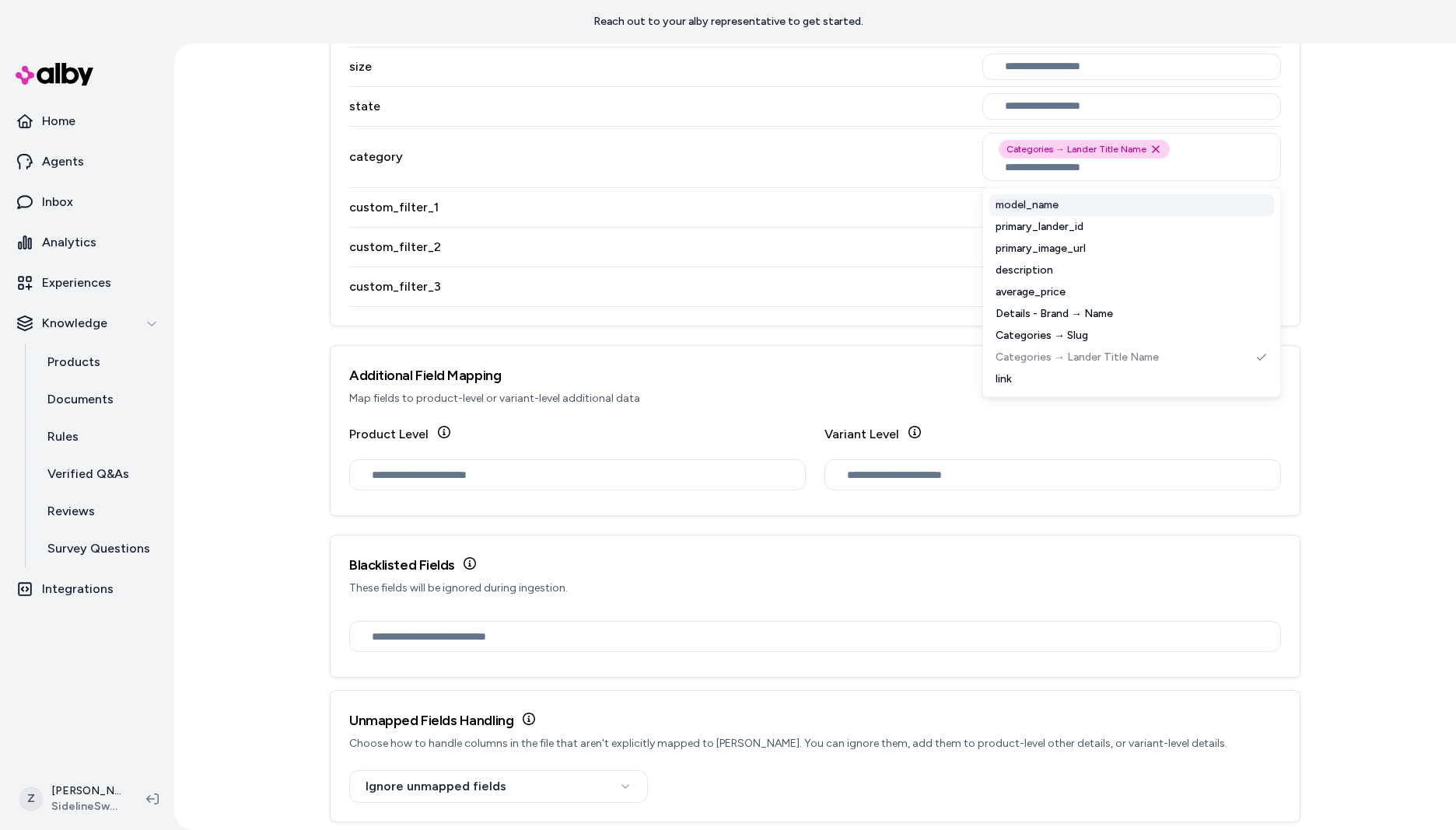
click at [471, 537] on div "Blacklisted Fields These fields will be ignored during ingestion." at bounding box center [815, 575] width 969 height 79
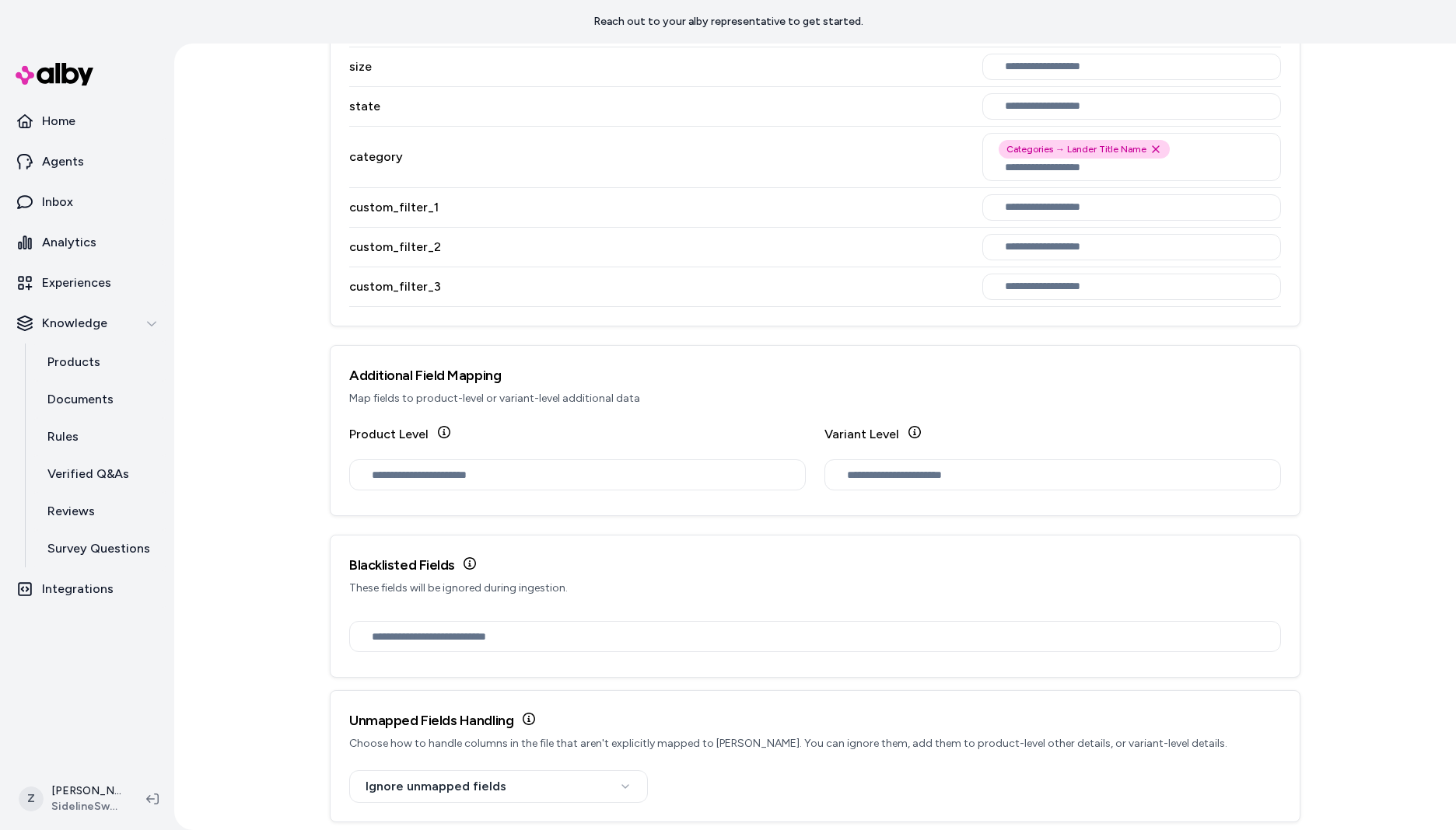
scroll to position [1836, 0]
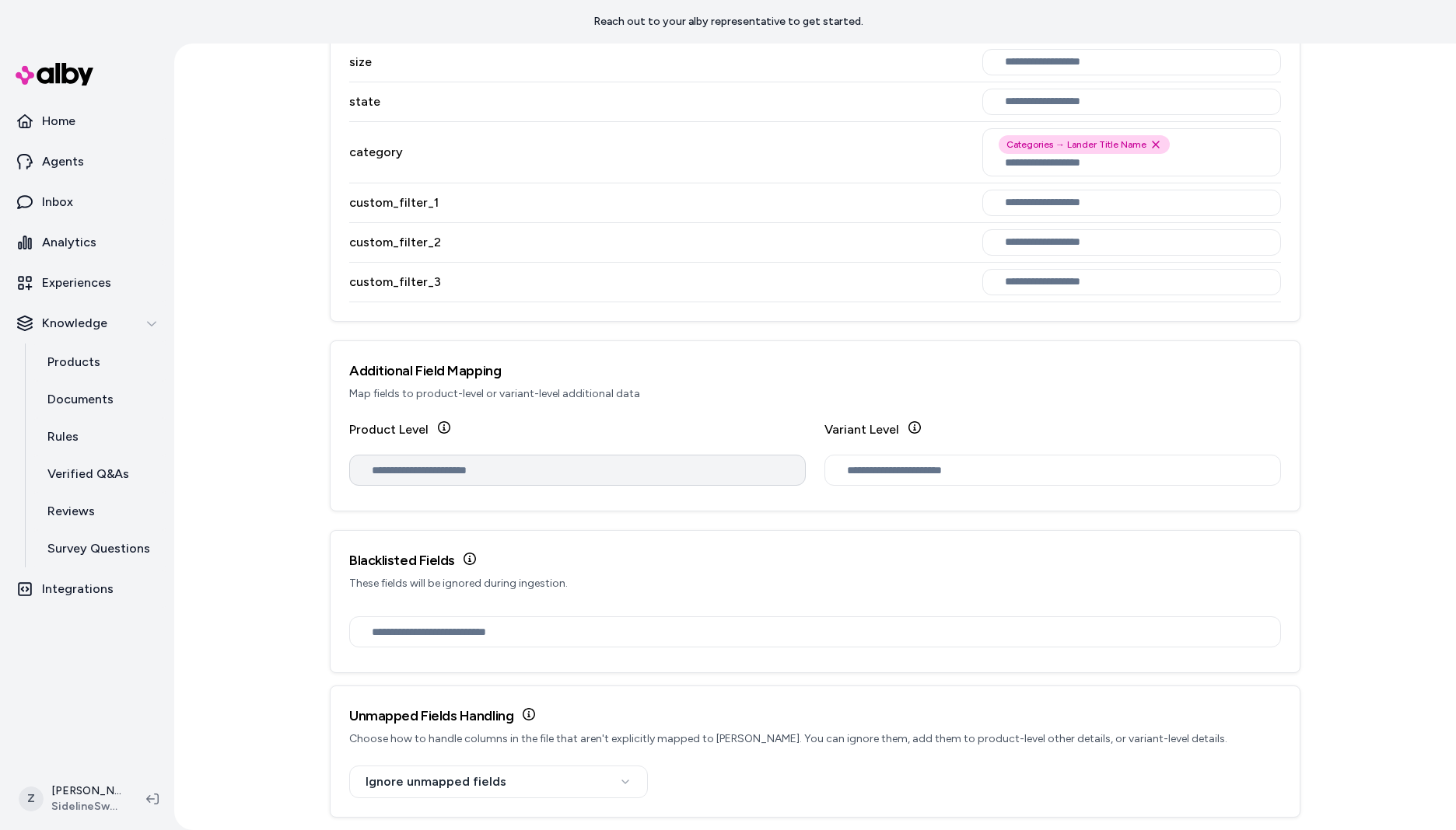
click at [464, 485] on div at bounding box center [577, 470] width 456 height 31
click at [459, 474] on input "text" at bounding box center [581, 470] width 418 height 17
click at [458, 474] on input "text" at bounding box center [581, 470] width 418 height 17
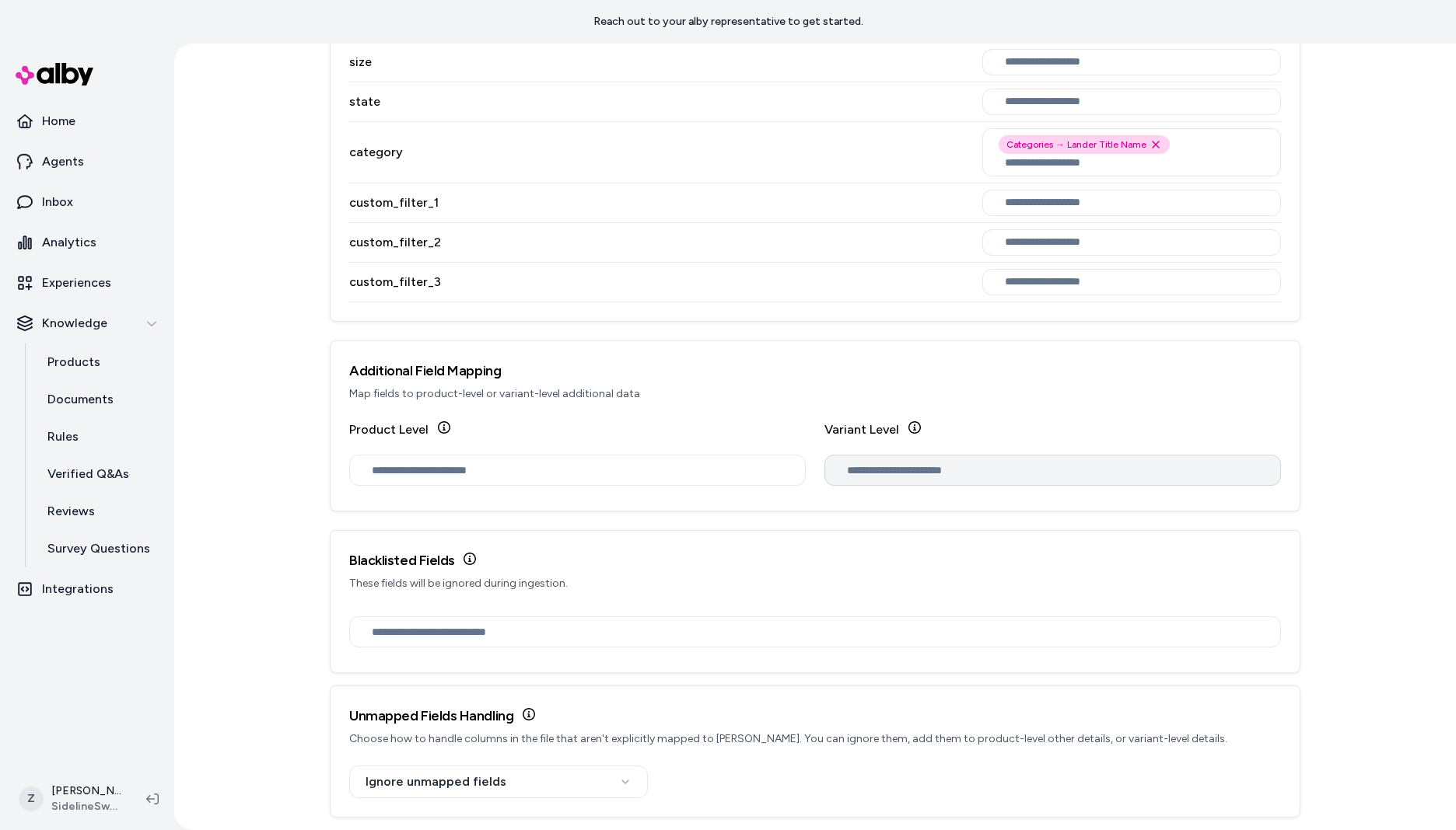
click at [857, 482] on div at bounding box center [1053, 470] width 456 height 31
click at [859, 478] on input "text" at bounding box center [1056, 470] width 418 height 17
click at [860, 473] on input "text" at bounding box center [1056, 470] width 418 height 17
click at [699, 534] on div "Blacklisted Fields These fields will be ignored during ingestion." at bounding box center [815, 570] width 969 height 79
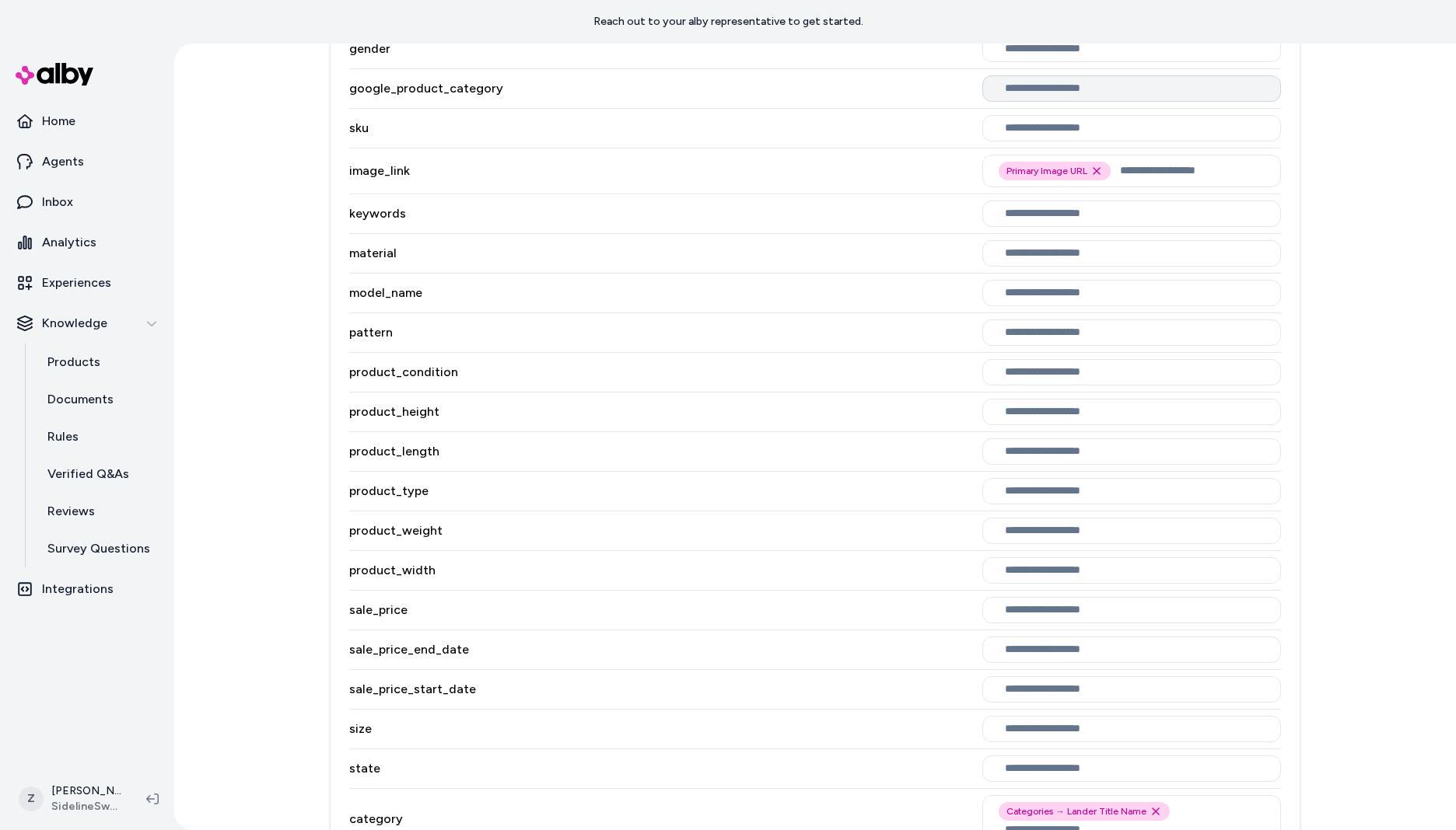
scroll to position [0, 0]
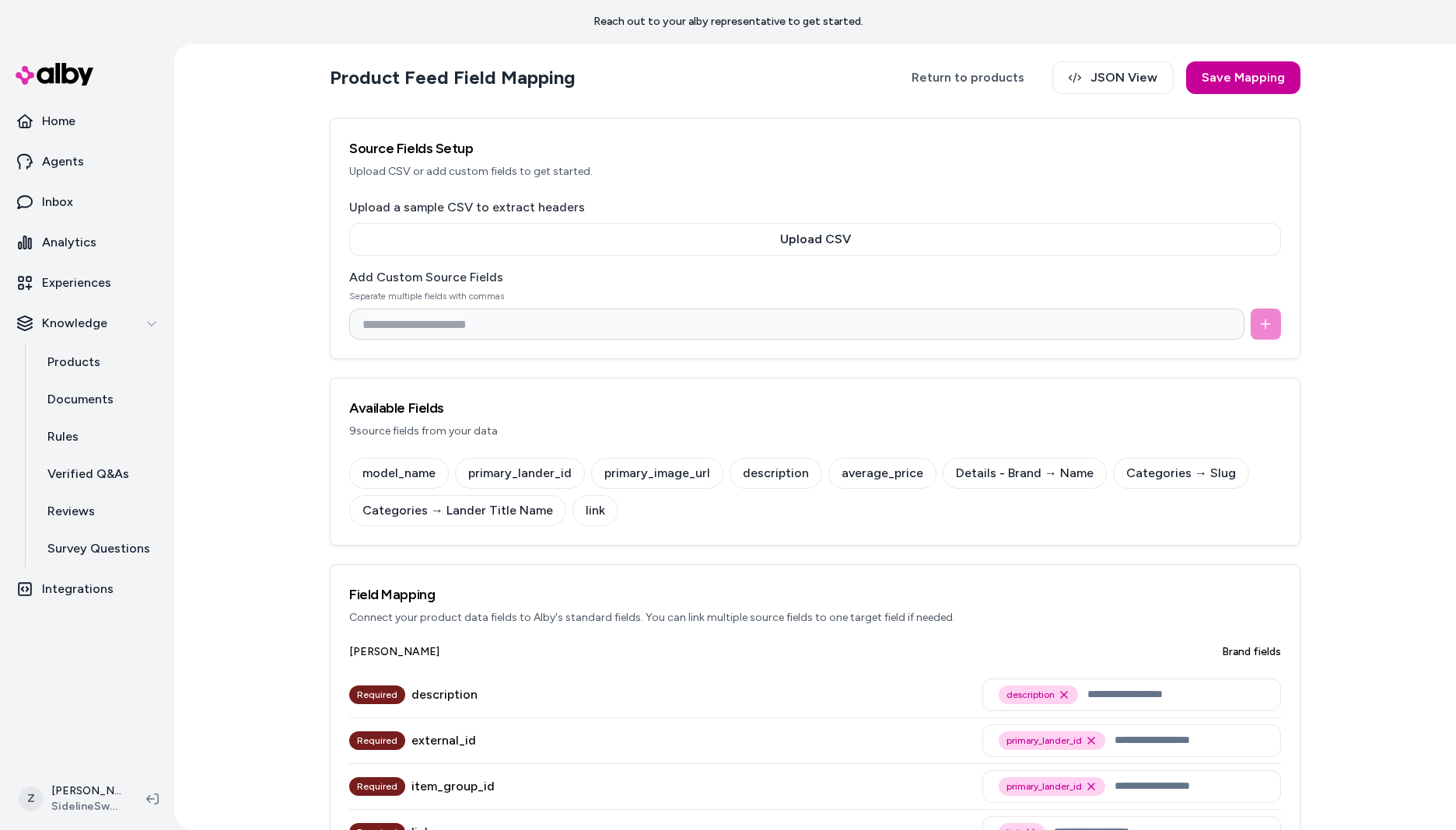
click at [1242, 83] on button "Save Mapping" at bounding box center [1243, 78] width 114 height 33
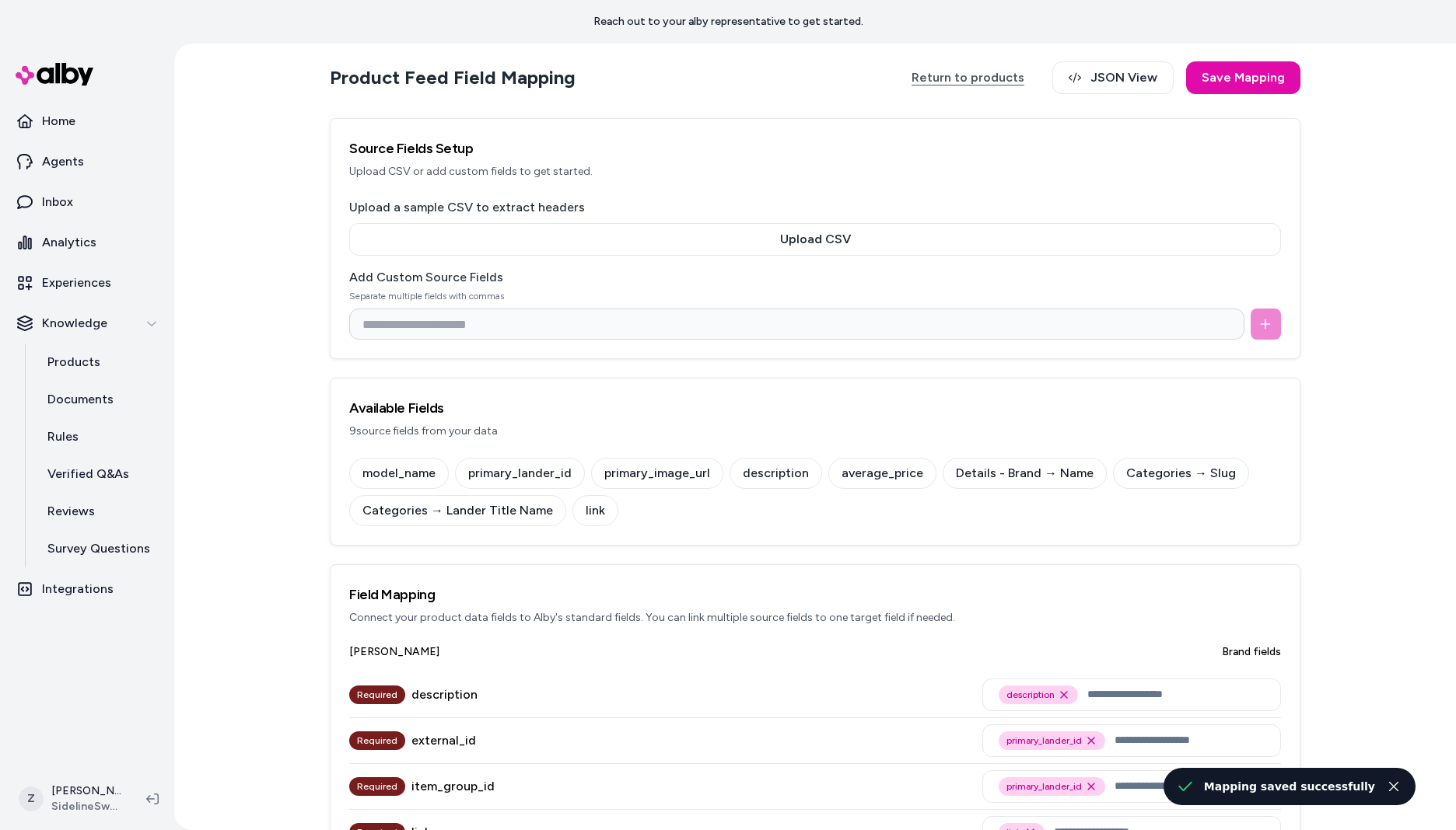
click at [956, 75] on link "Return to products" at bounding box center [968, 78] width 144 height 33
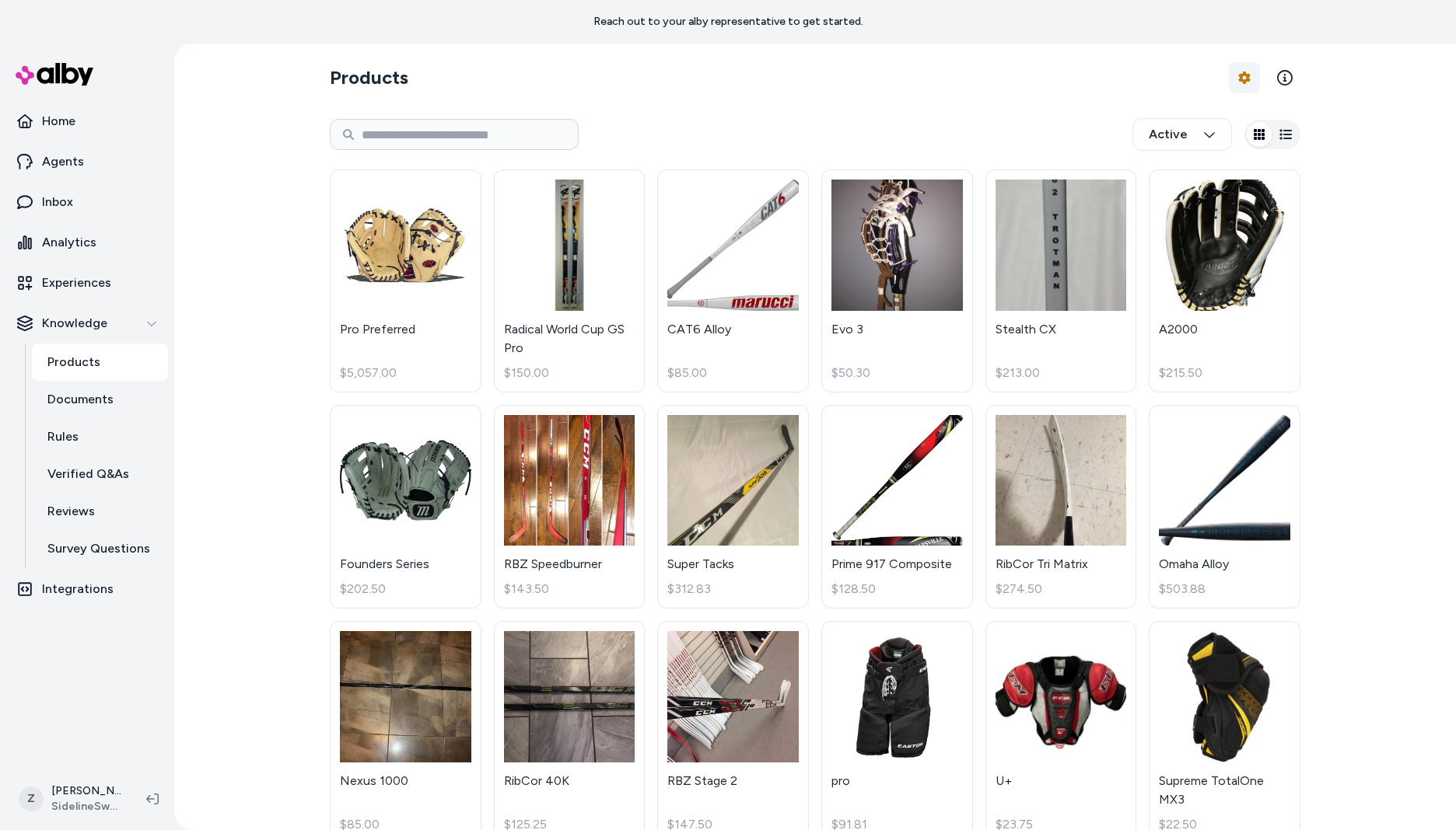
click at [1243, 79] on html "Reach out to your alby representative to get started. Home Agents Inbox Analyti…" at bounding box center [728, 415] width 1456 height 830
click at [1199, 114] on link "Import Products" at bounding box center [1201, 114] width 109 height 28
click at [79, 355] on html "Reach out to your alby representative to get started. Home Agents Inbox Analyti…" at bounding box center [728, 415] width 1456 height 830
click at [86, 357] on p "Products" at bounding box center [74, 362] width 53 height 18
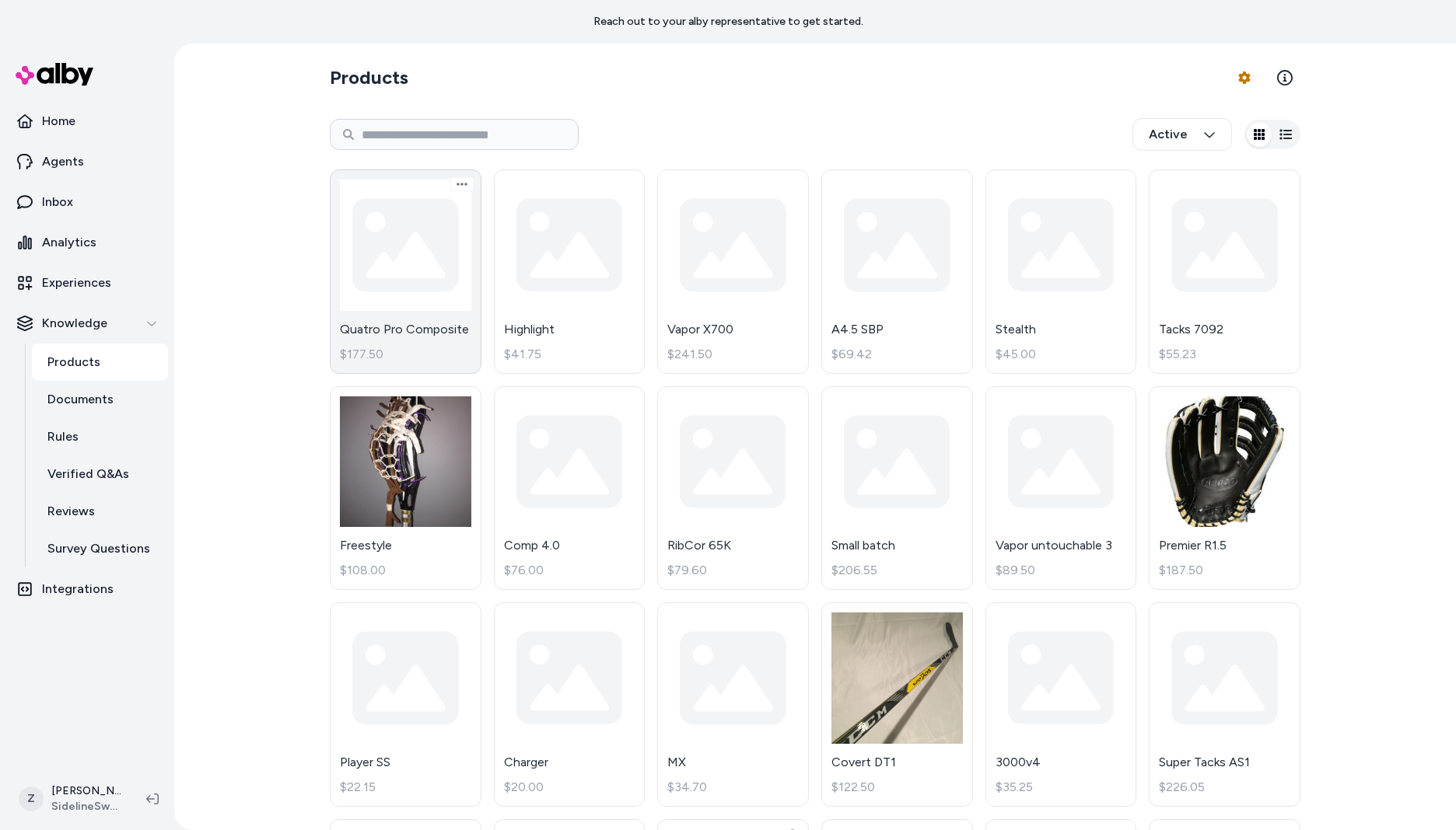
click at [448, 247] on link "Quatro Pro Composite $177.50" at bounding box center [406, 271] width 152 height 205
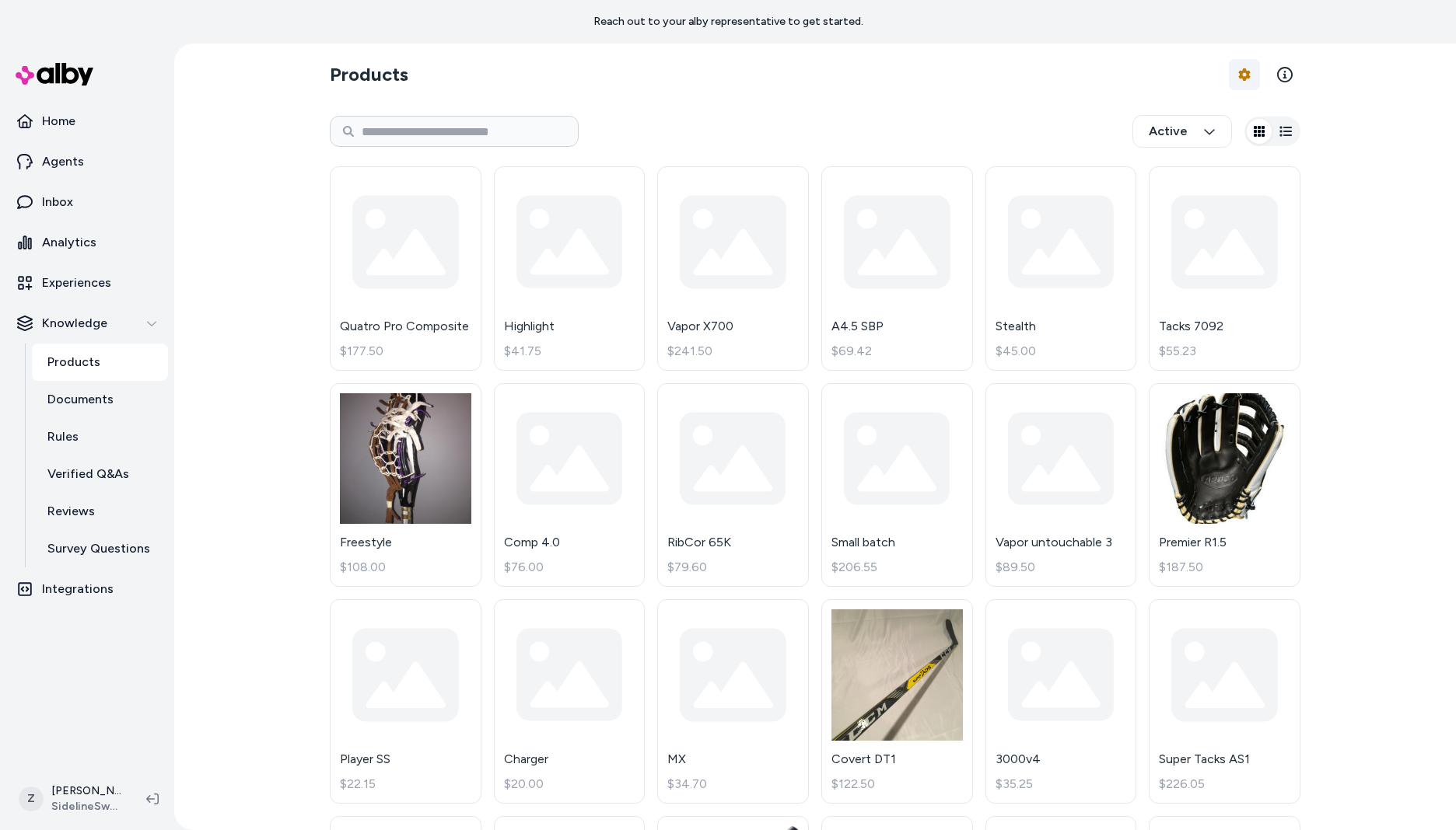
click at [1236, 71] on html "Reach out to your alby representative to get started. Home Agents Inbox Analyti…" at bounding box center [728, 415] width 1456 height 830
click at [1192, 163] on link "Edit Mapping" at bounding box center [1198, 167] width 109 height 28
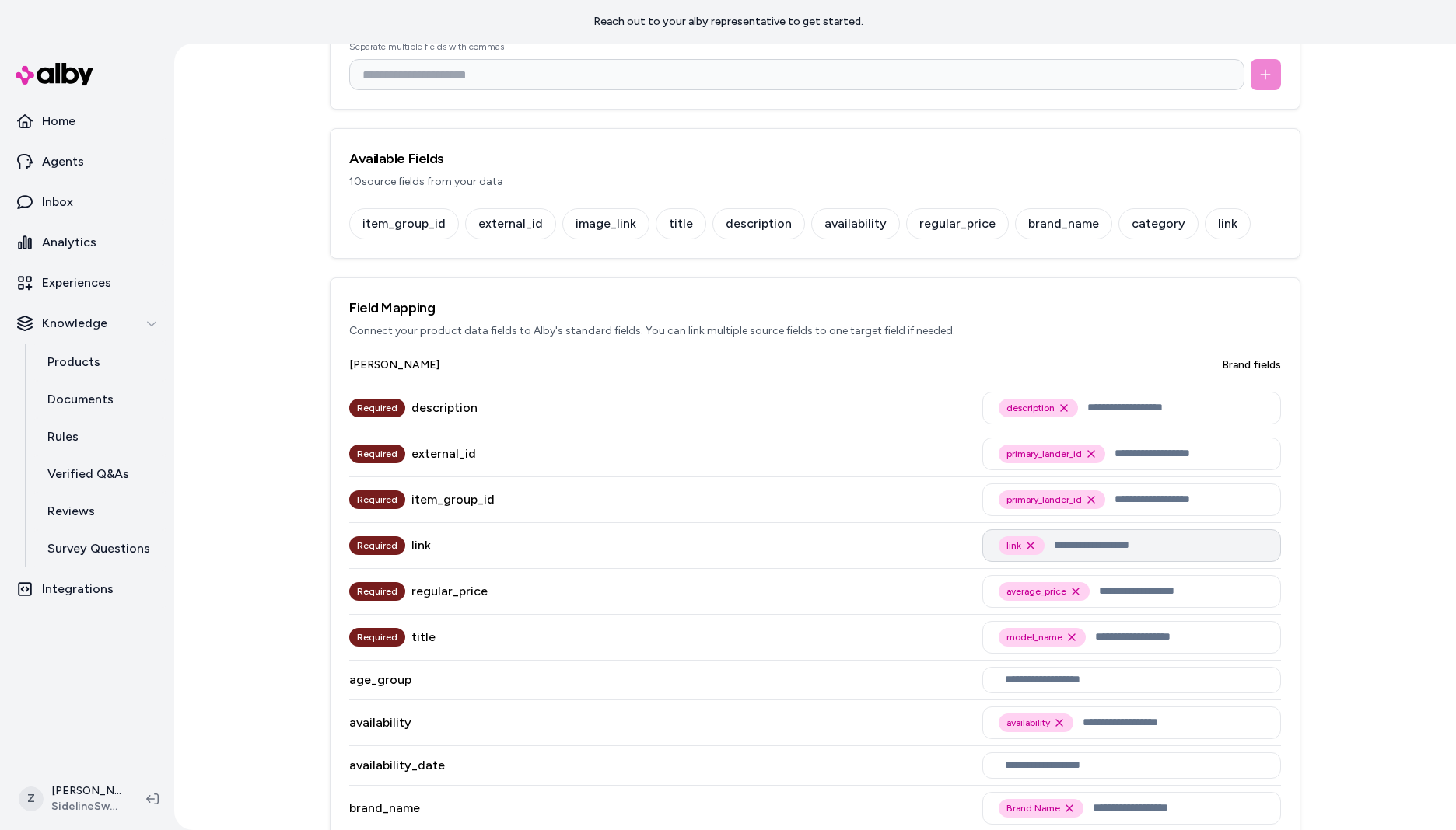
scroll to position [311, 0]
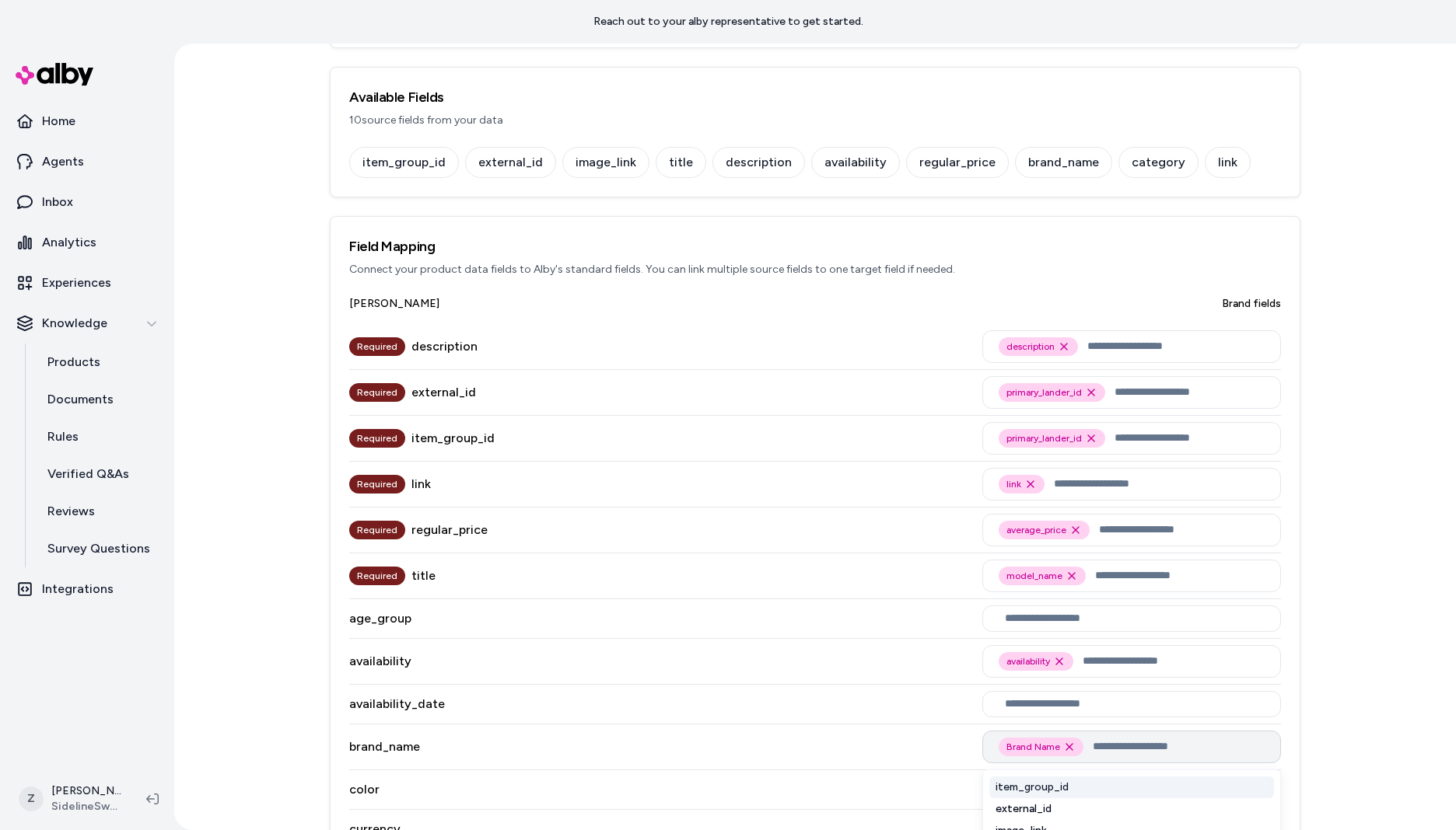
click at [1117, 751] on input "text" at bounding box center [1179, 747] width 172 height 18
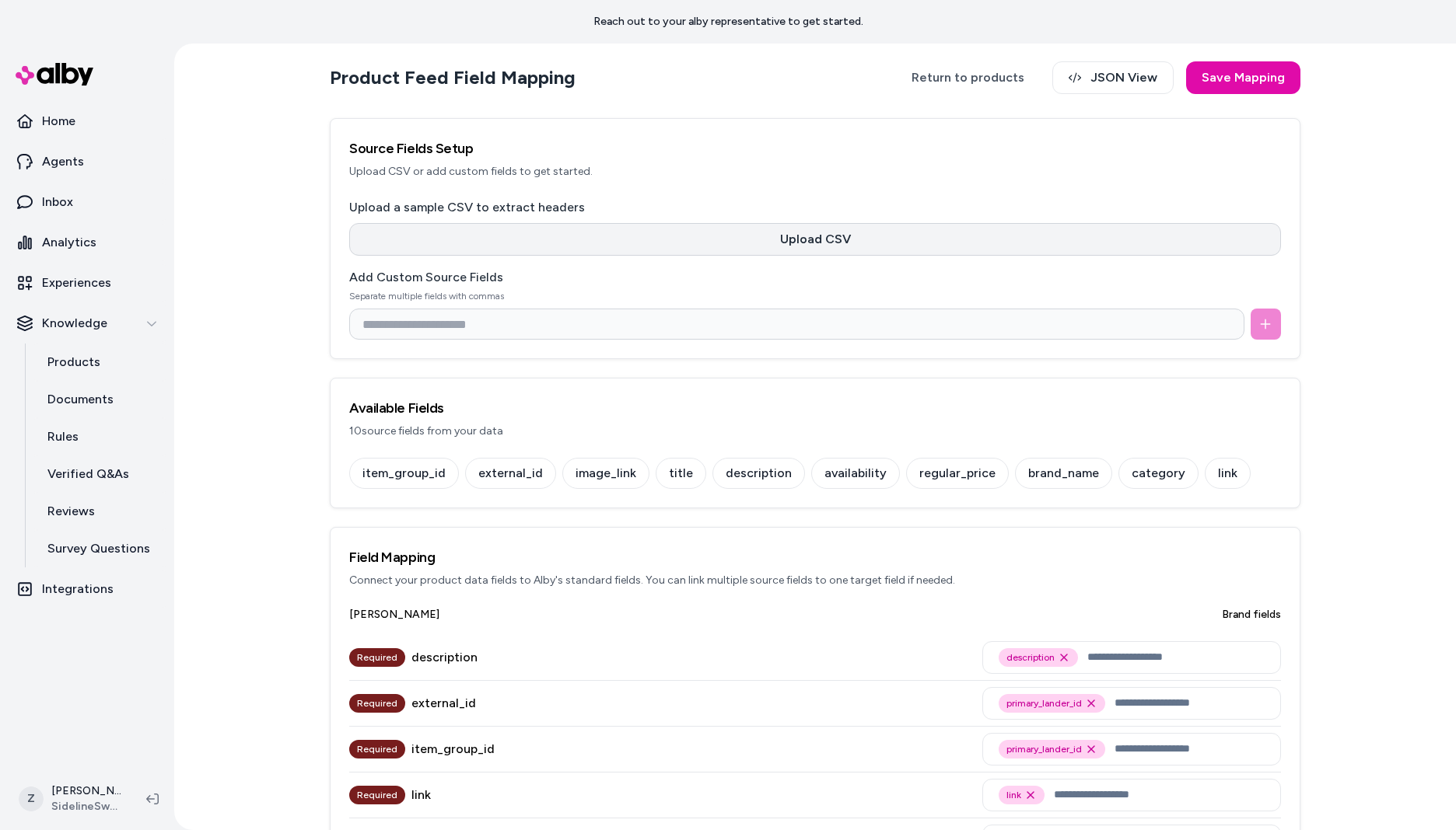
click at [795, 239] on button "Upload CSV" at bounding box center [815, 239] width 932 height 33
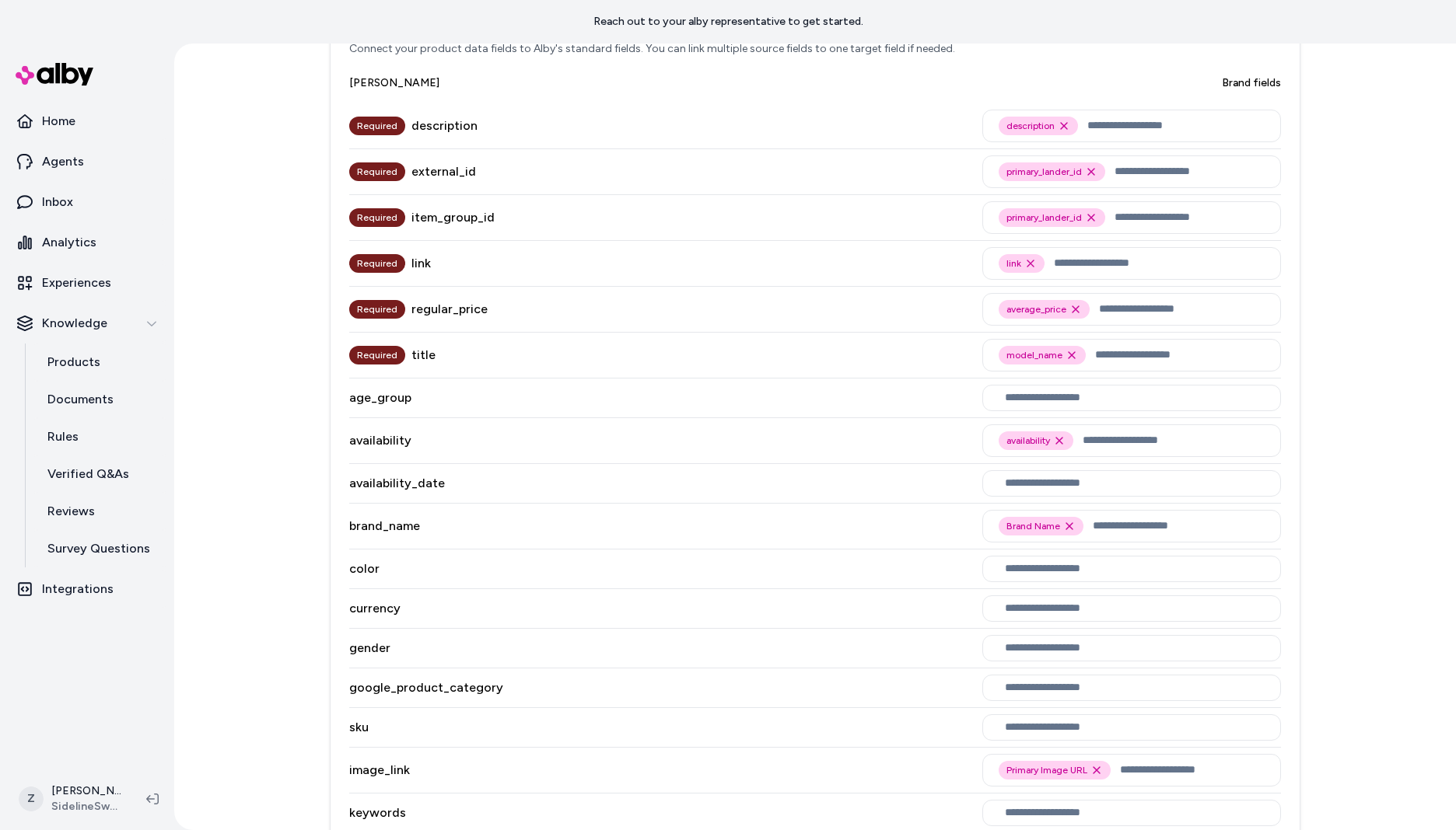
scroll to position [637, 0]
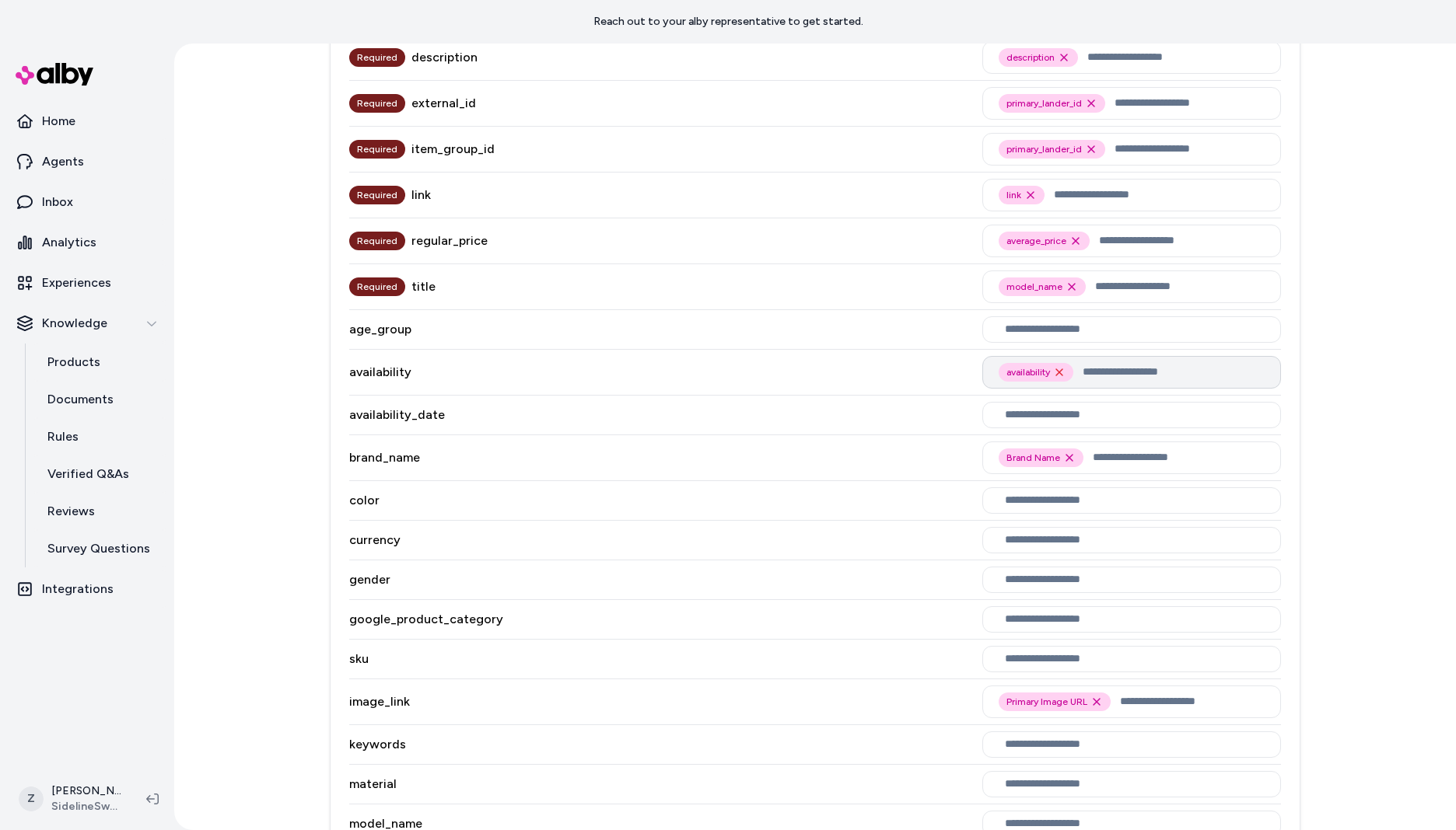
click at [1056, 369] on icon "Remove availability option" at bounding box center [1058, 372] width 12 height 12
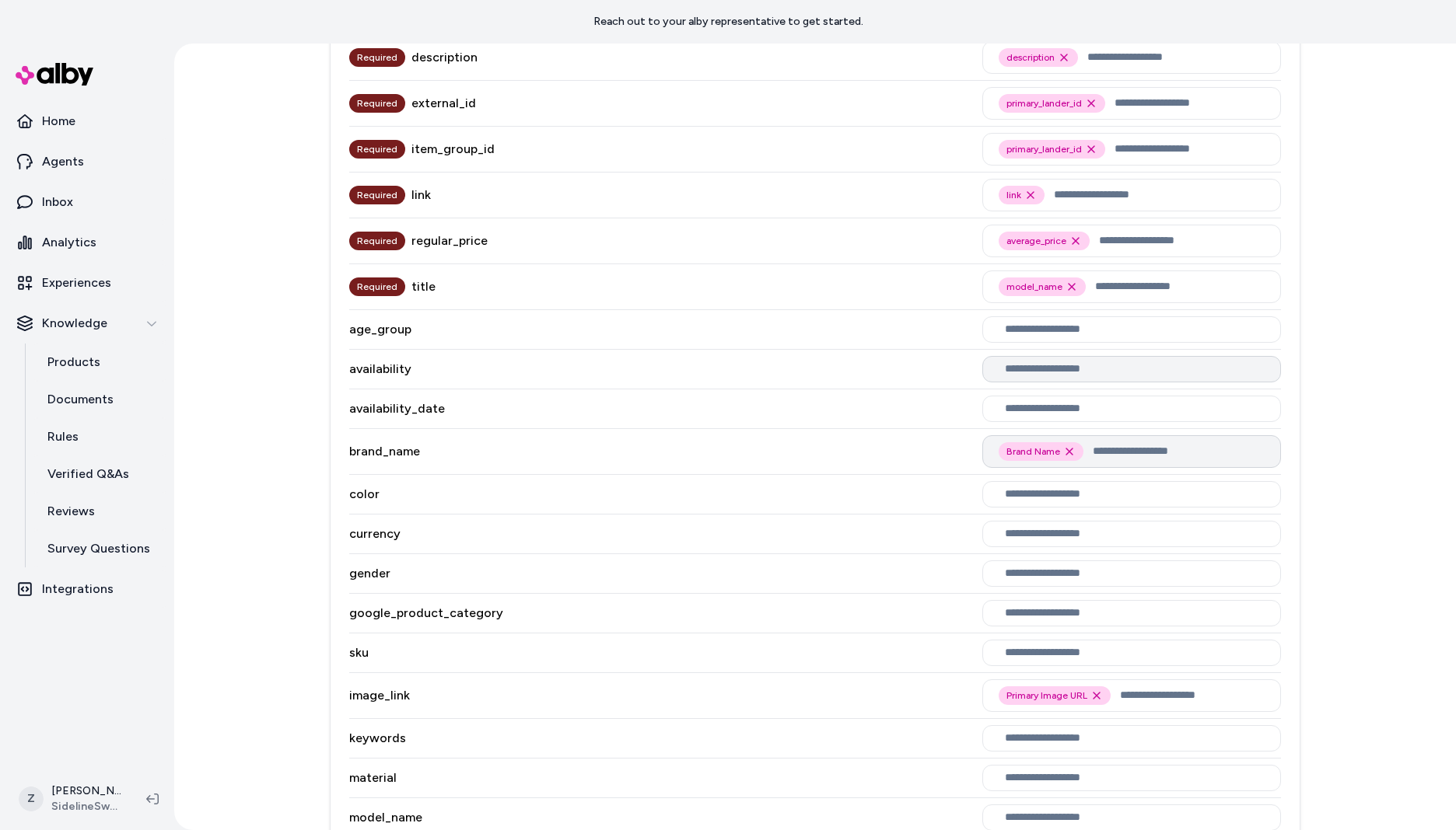
click at [1063, 451] on icon "Remove Brand Name option" at bounding box center [1069, 451] width 12 height 12
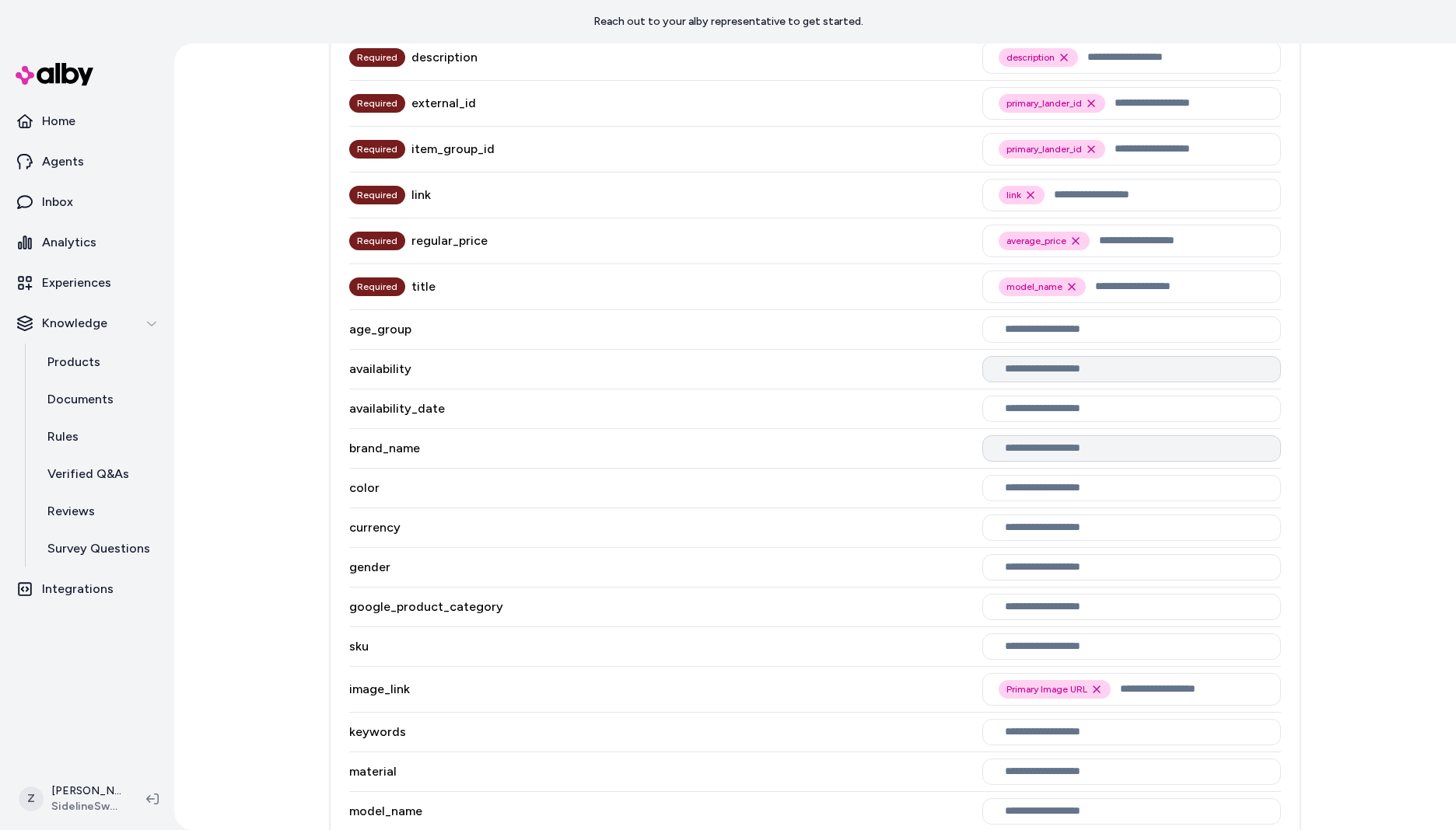
click at [1067, 452] on input "text" at bounding box center [1134, 448] width 259 height 12
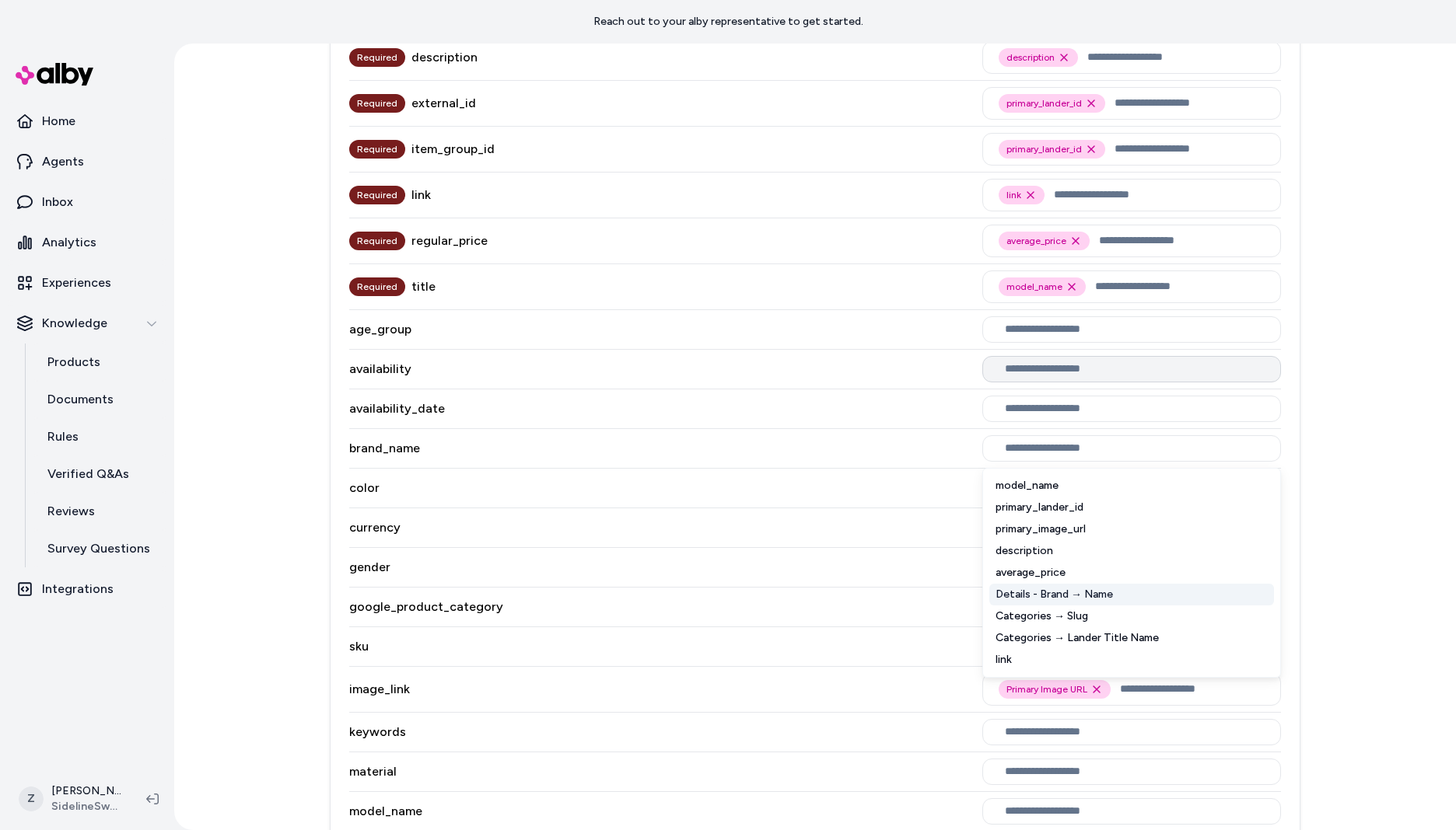
click at [1059, 589] on div "Details - Brand → Name" at bounding box center [1132, 594] width 284 height 22
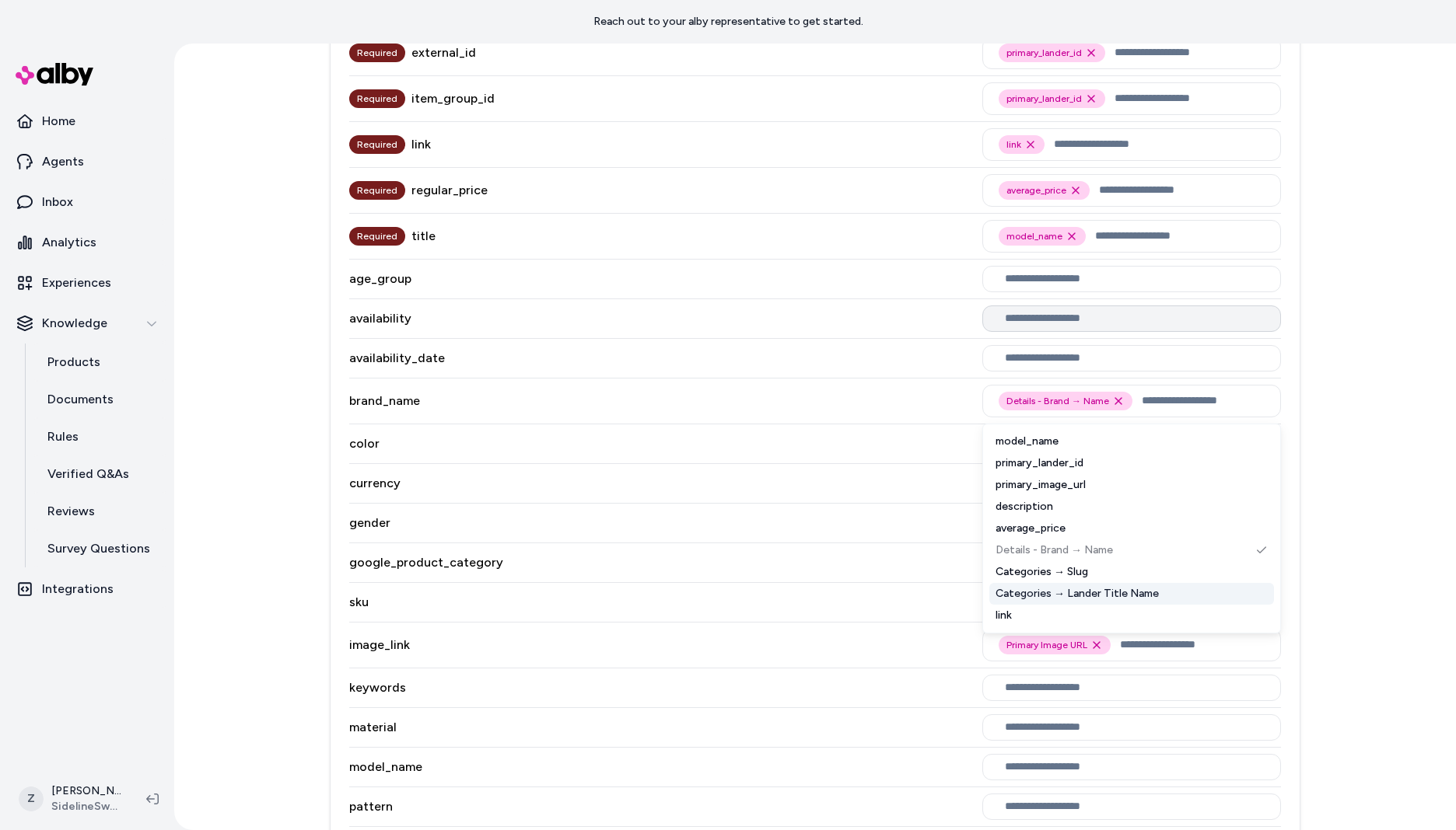
click at [769, 592] on div "sku" at bounding box center [815, 602] width 932 height 39
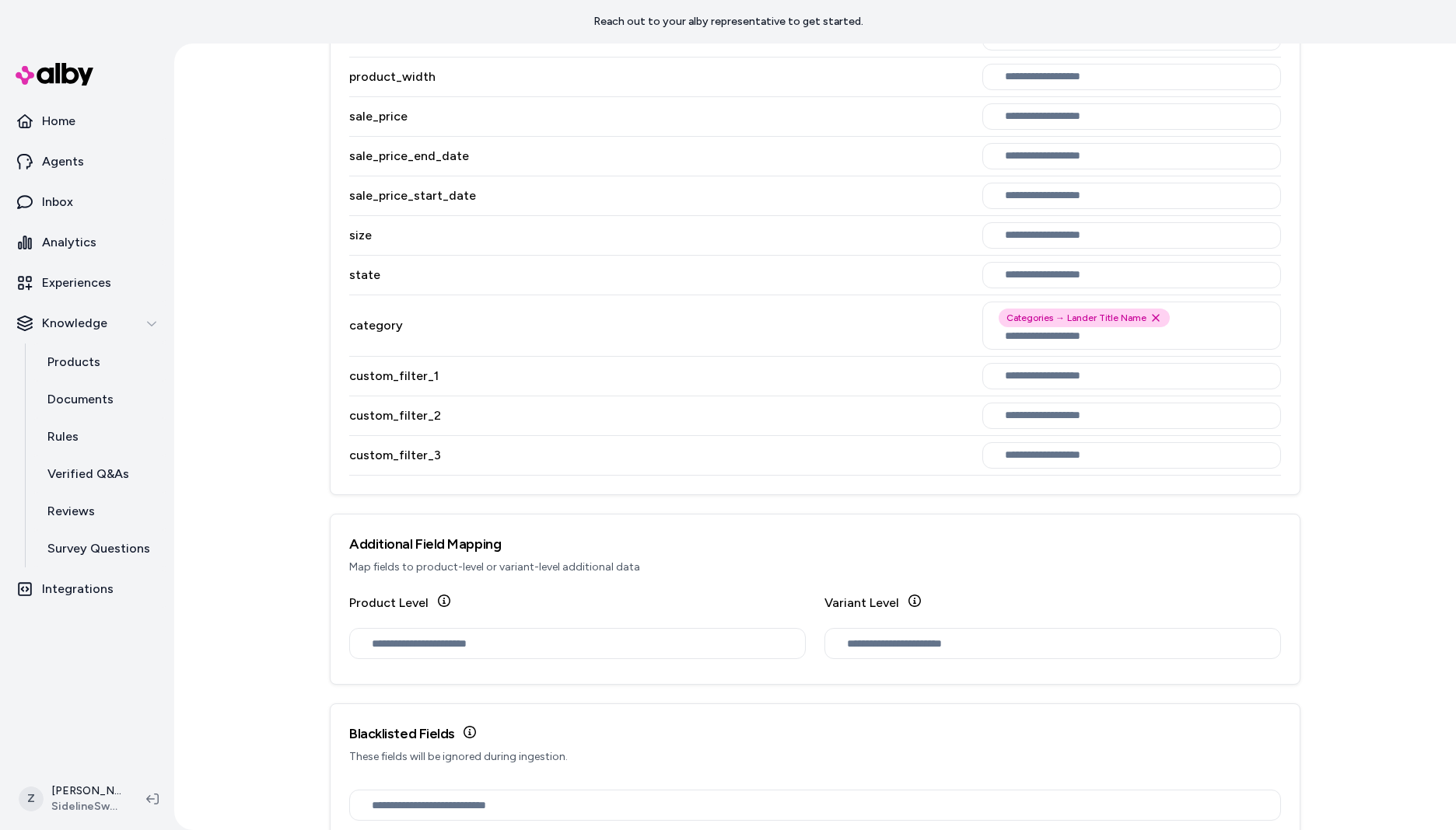
scroll to position [1210, 0]
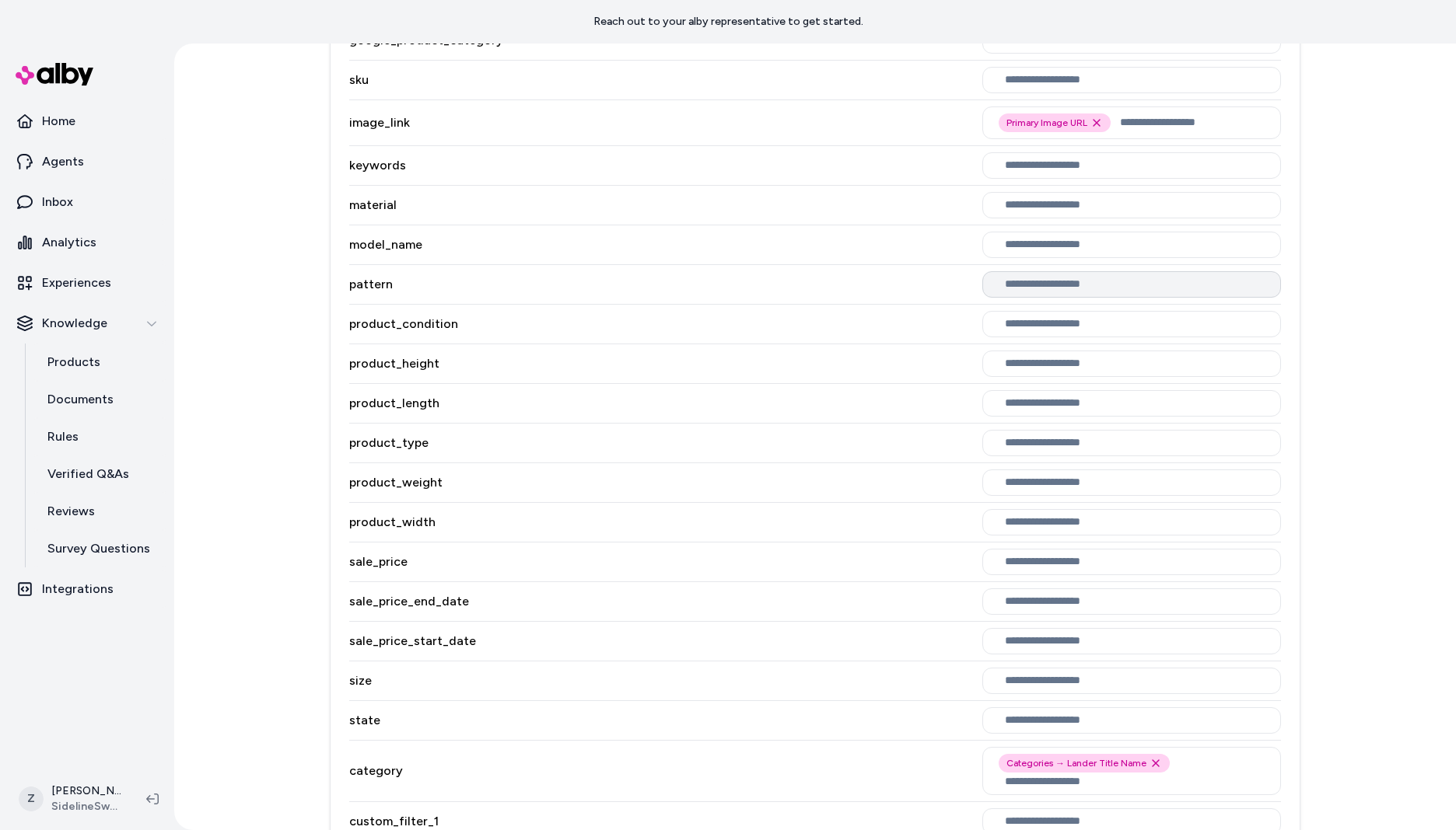
click at [1045, 295] on div at bounding box center [1132, 284] width 299 height 26
click at [1041, 174] on div at bounding box center [1132, 165] width 299 height 26
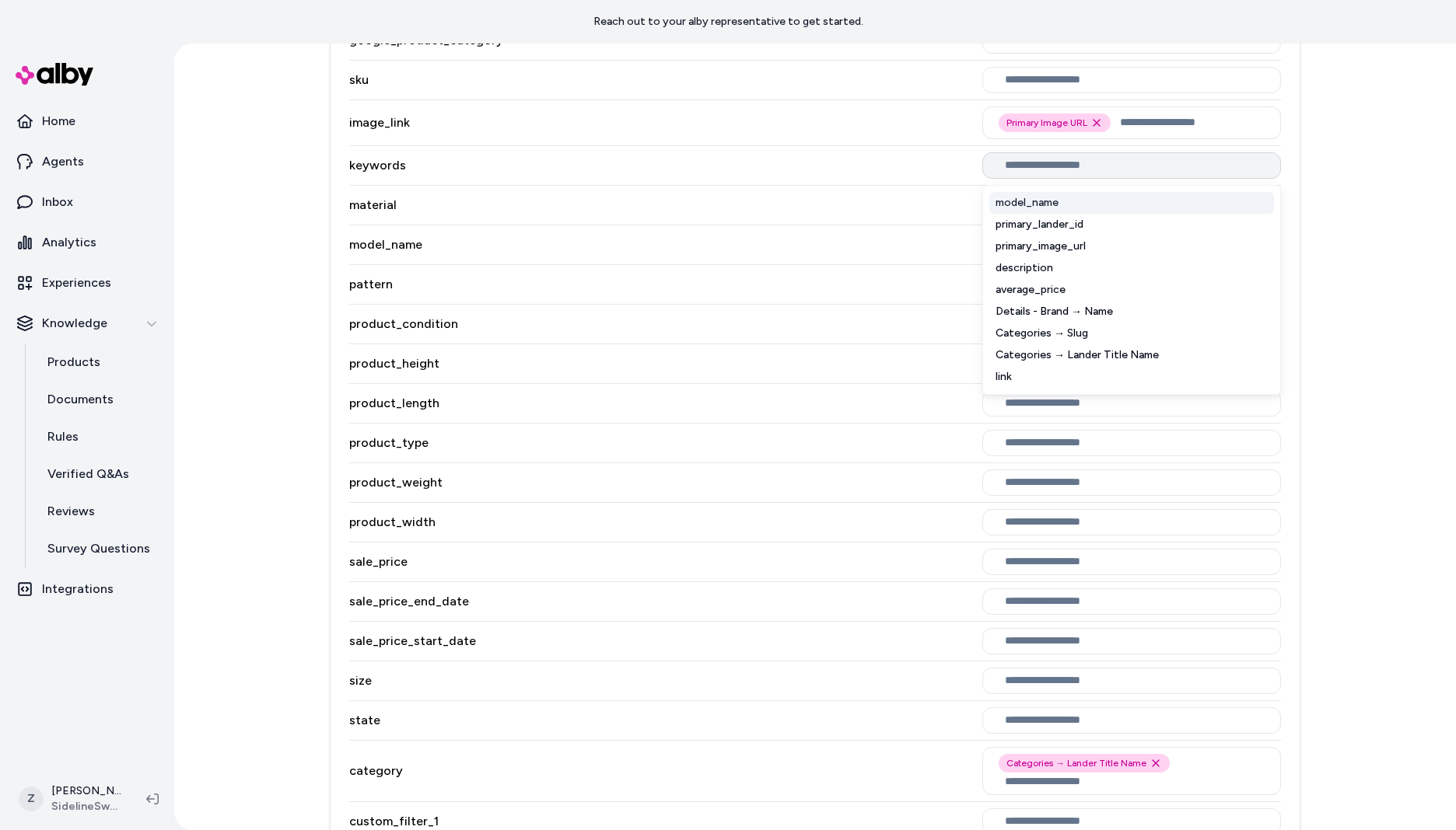
click at [1042, 170] on input "text" at bounding box center [1134, 165] width 259 height 12
click at [1100, 121] on div "Primary Image URL Remove Primary Image URL option" at bounding box center [1054, 122] width 112 height 18
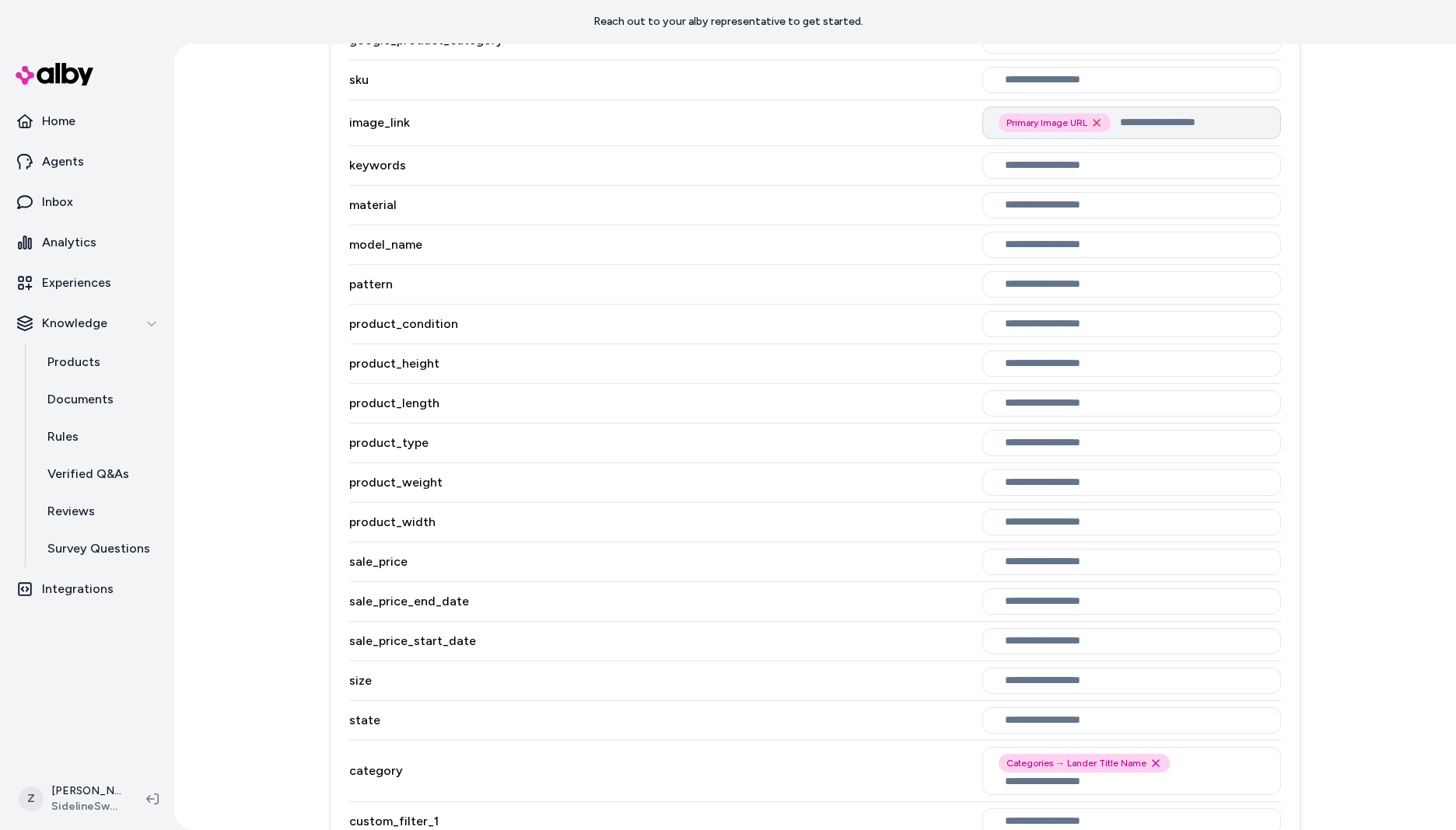
click at [1097, 120] on icon "Remove Primary Image URL option" at bounding box center [1096, 122] width 12 height 12
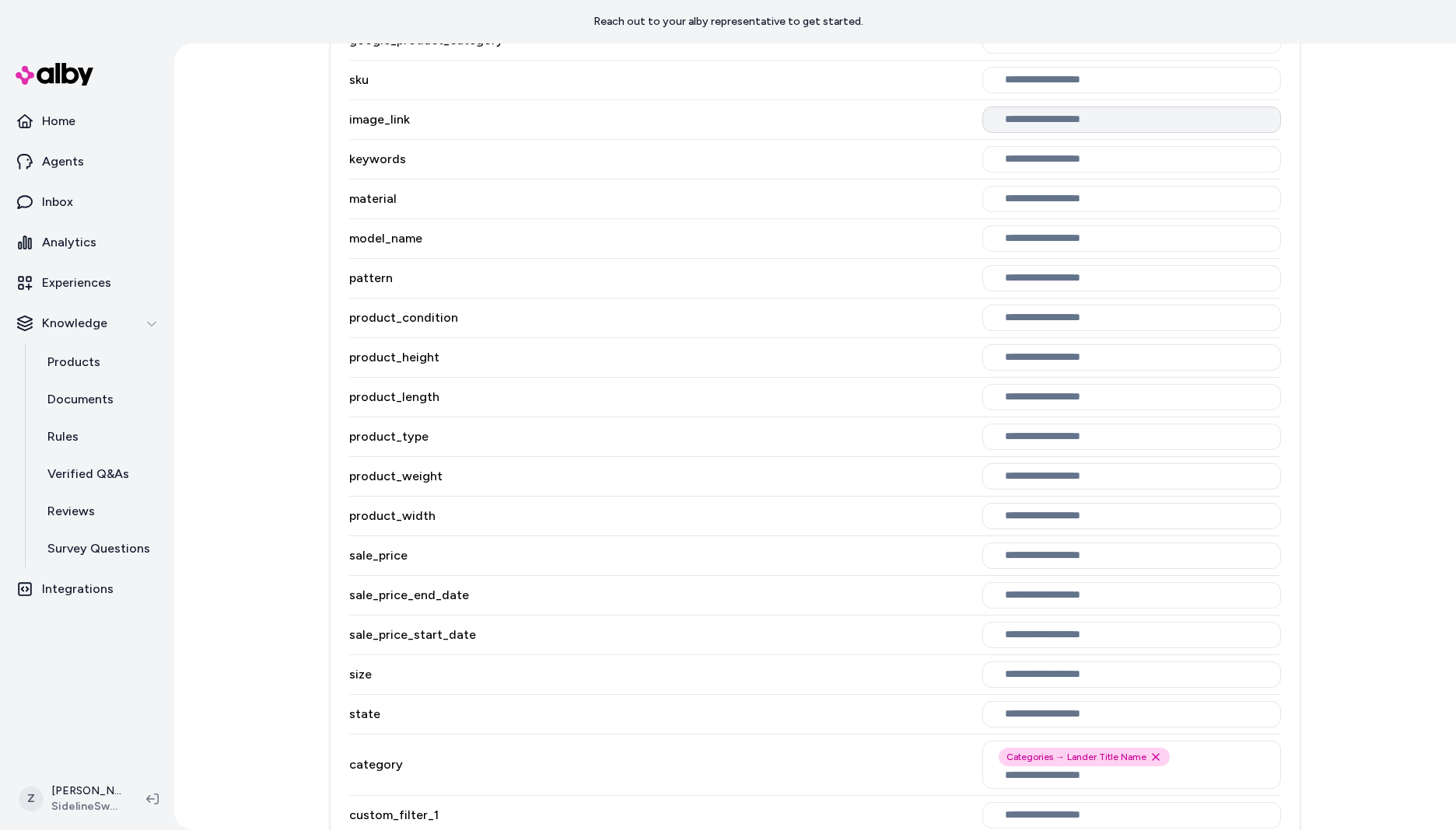
click at [1075, 121] on input "text" at bounding box center [1134, 119] width 259 height 12
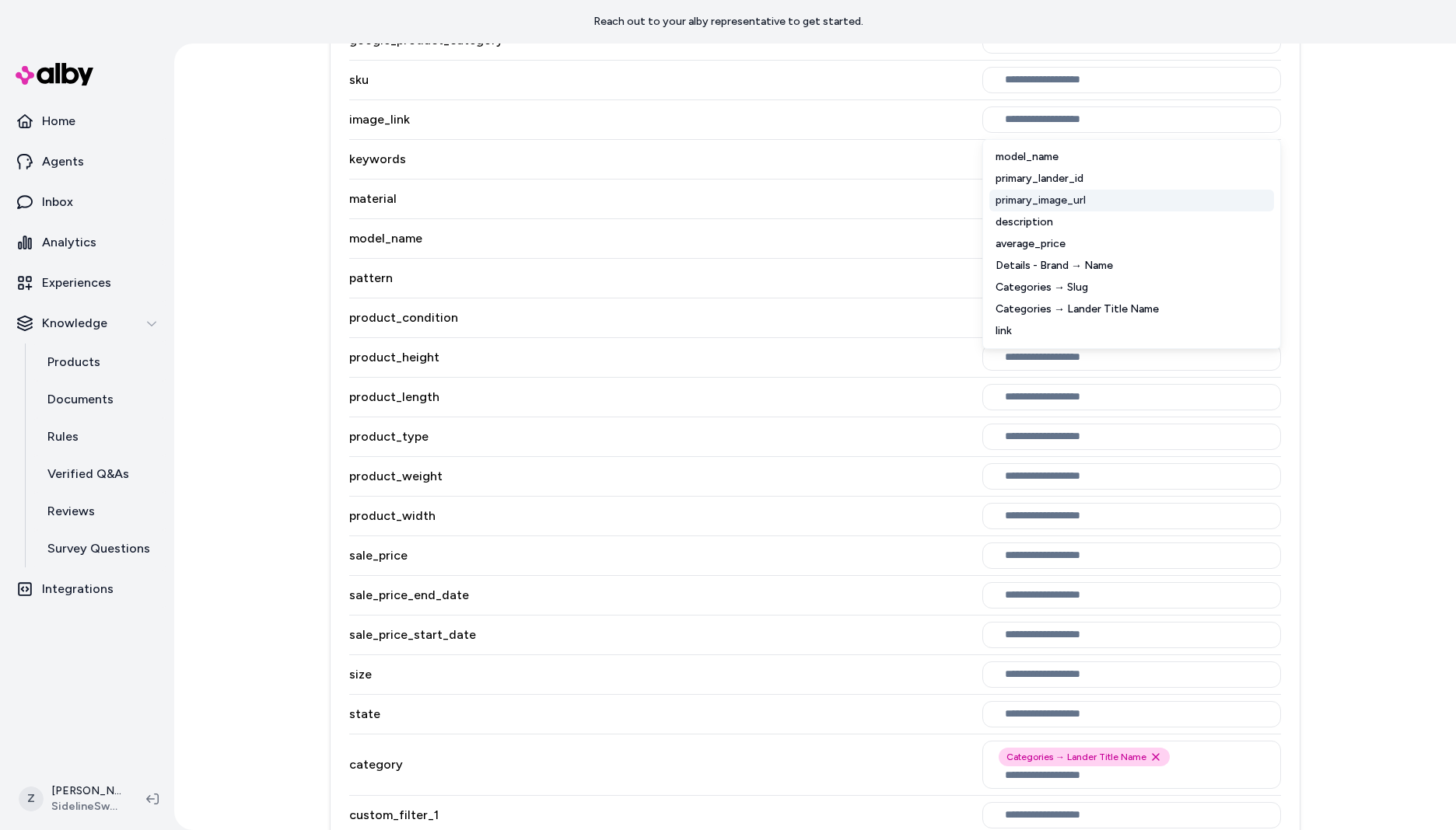
click at [1071, 198] on div "primary_image_url" at bounding box center [1132, 200] width 284 height 22
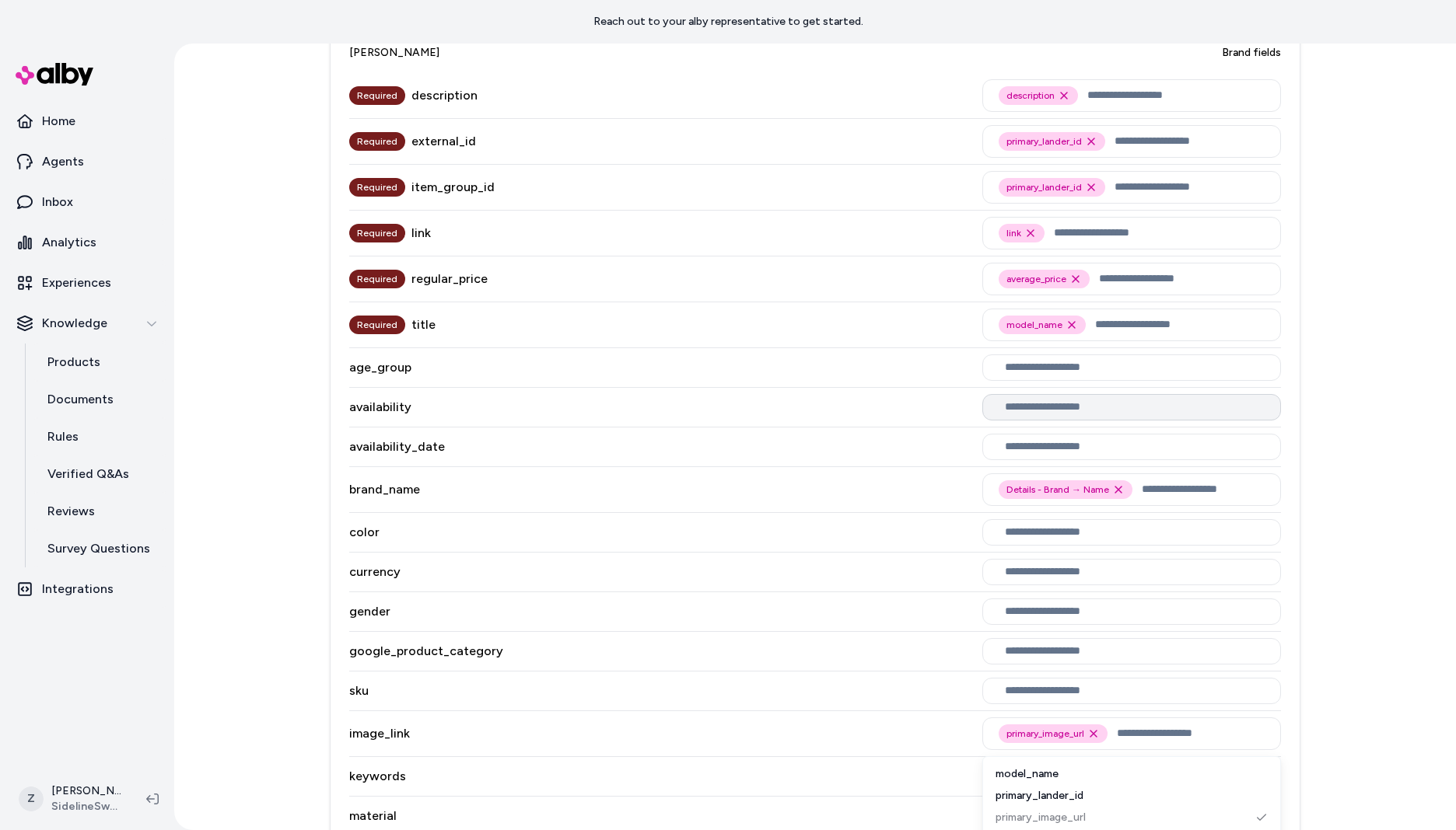
scroll to position [600, 0]
click at [1132, 490] on div "Details - Brand → Name Remove Details - Brand → Name option" at bounding box center [1132, 489] width 299 height 33
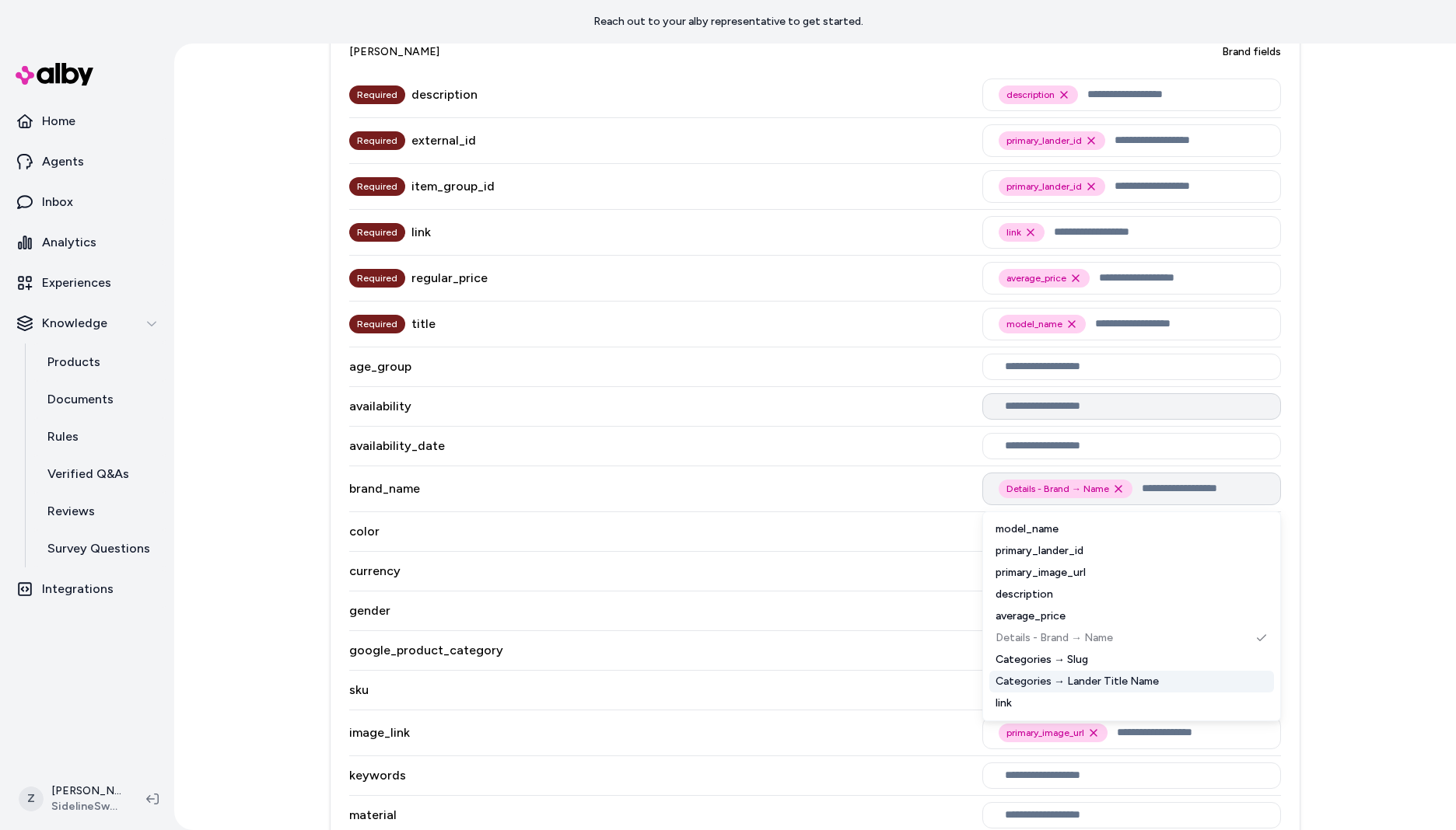
click at [1151, 486] on input "text" at bounding box center [1203, 489] width 123 height 18
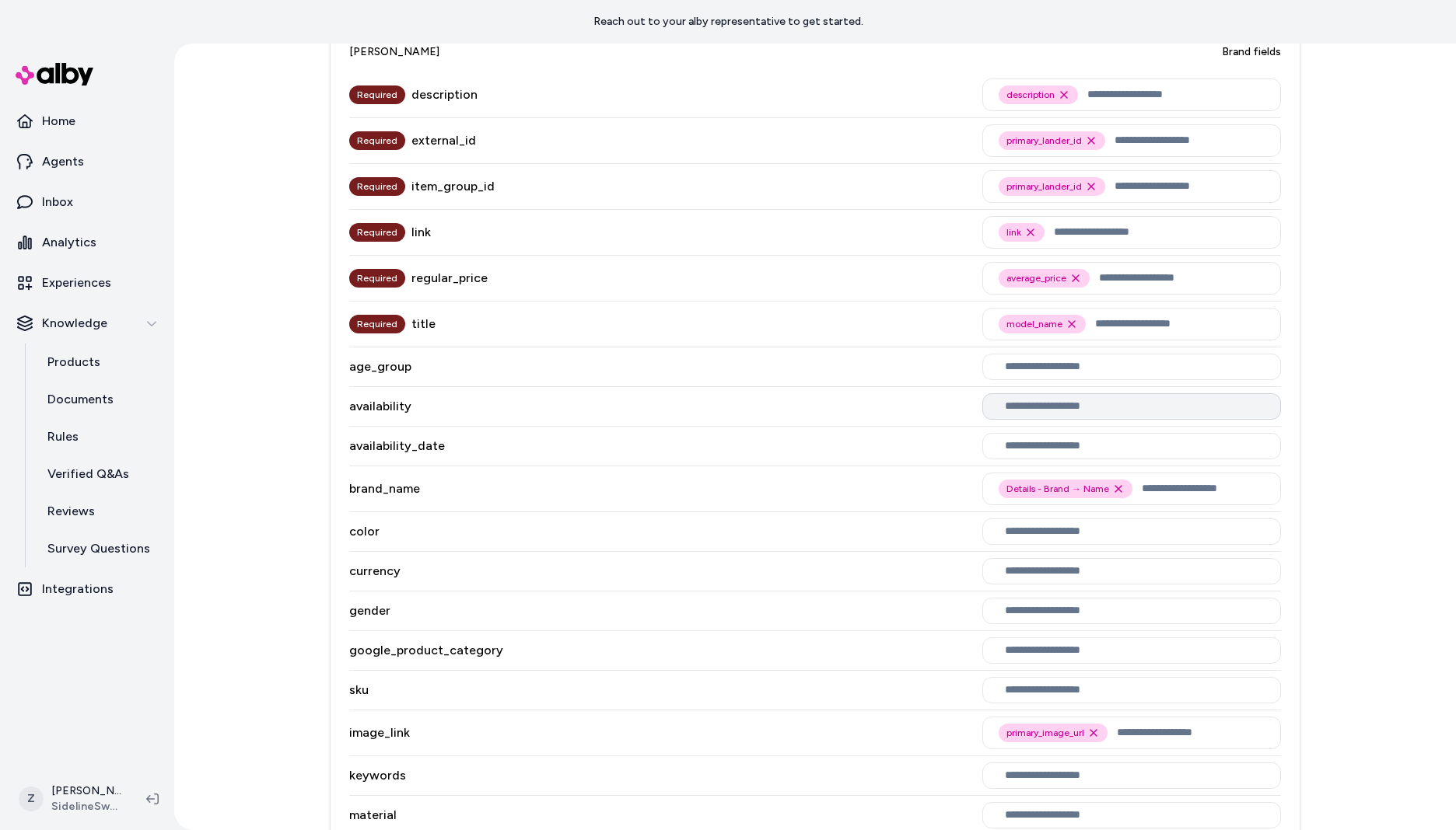
click at [850, 443] on div "availability_date" at bounding box center [815, 446] width 932 height 39
click at [1128, 230] on input "text" at bounding box center [1159, 232] width 210 height 18
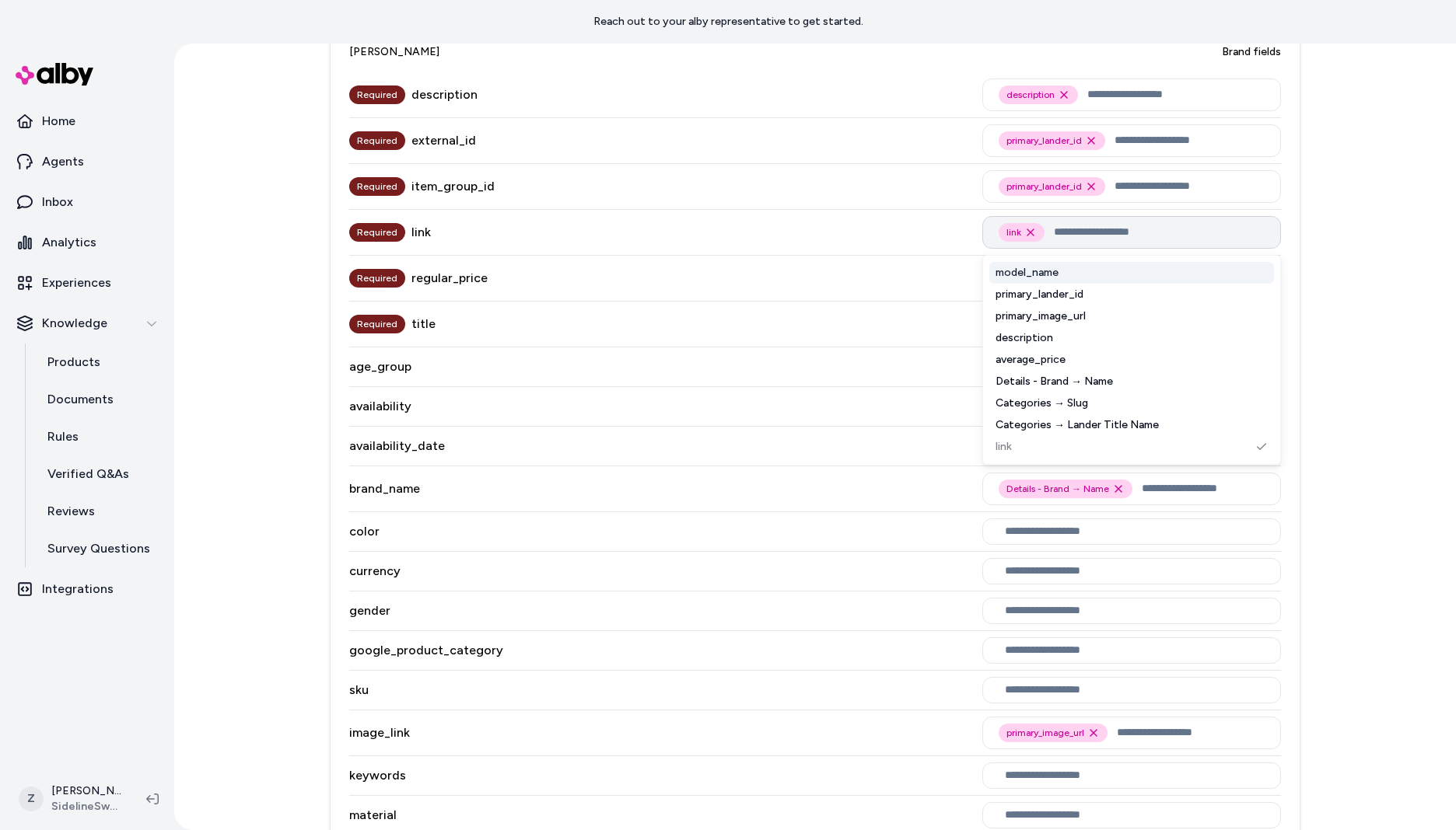
click at [1128, 230] on input "text" at bounding box center [1159, 232] width 210 height 18
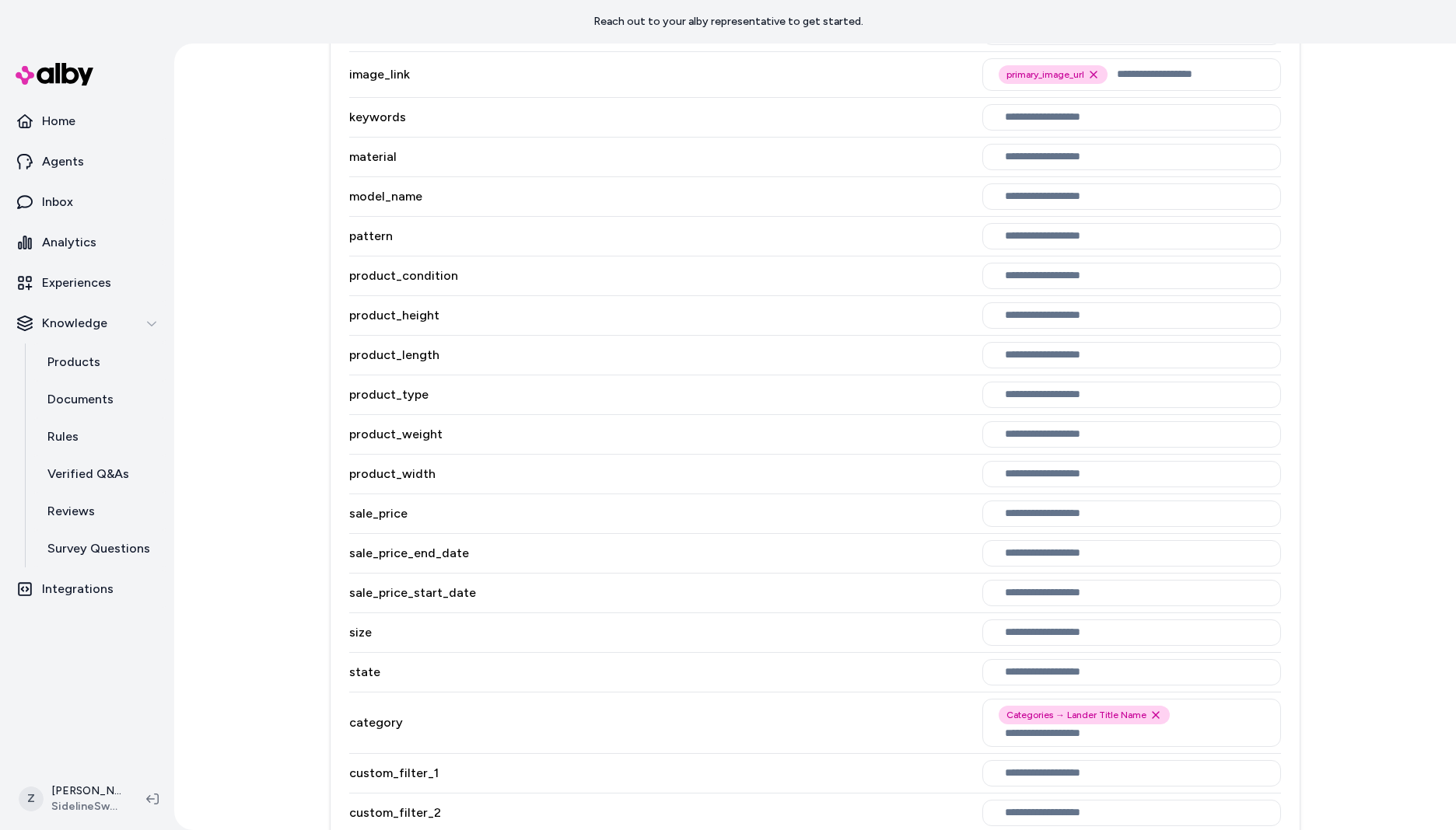
scroll to position [1829, 0]
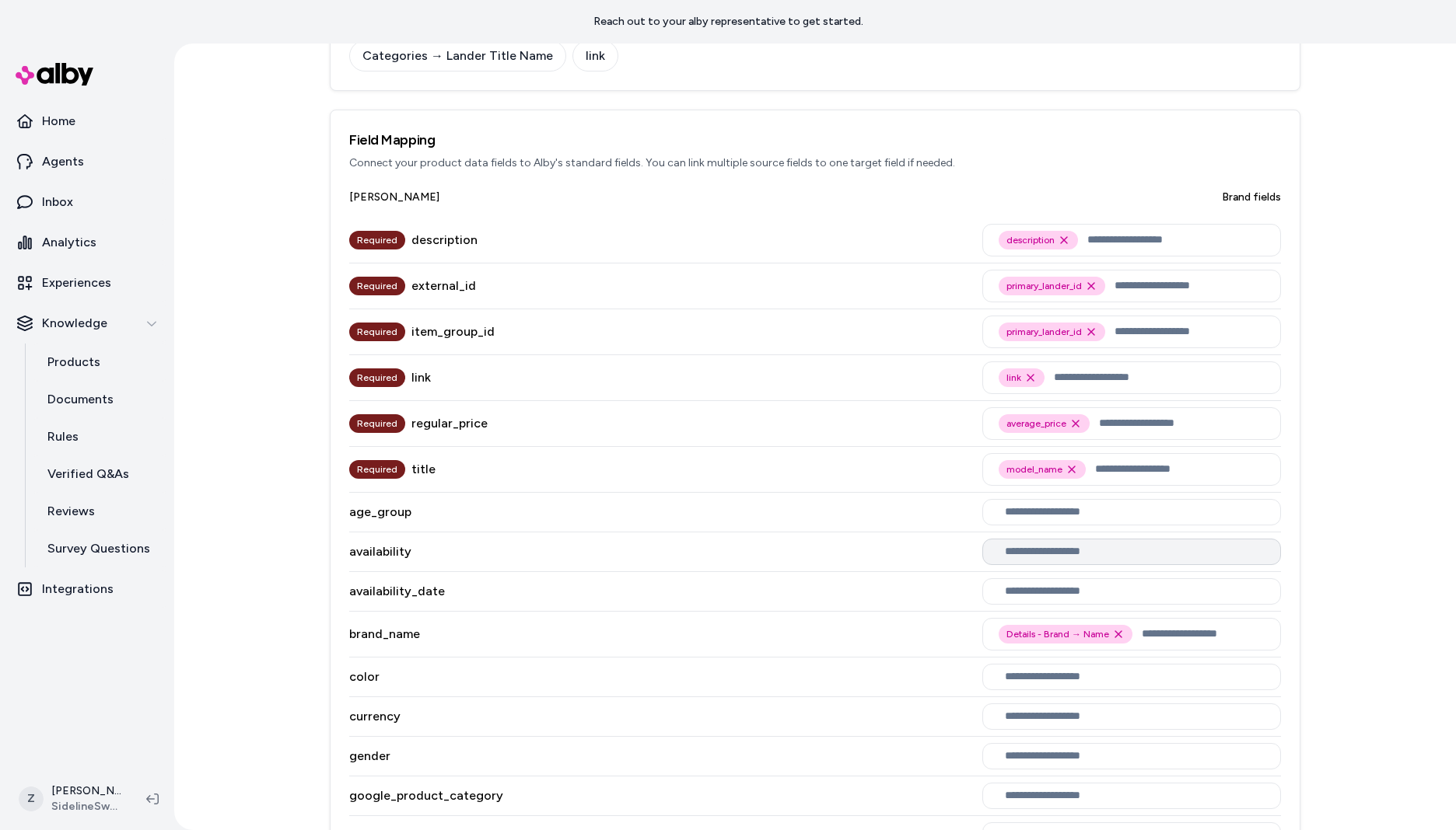
scroll to position [0, 0]
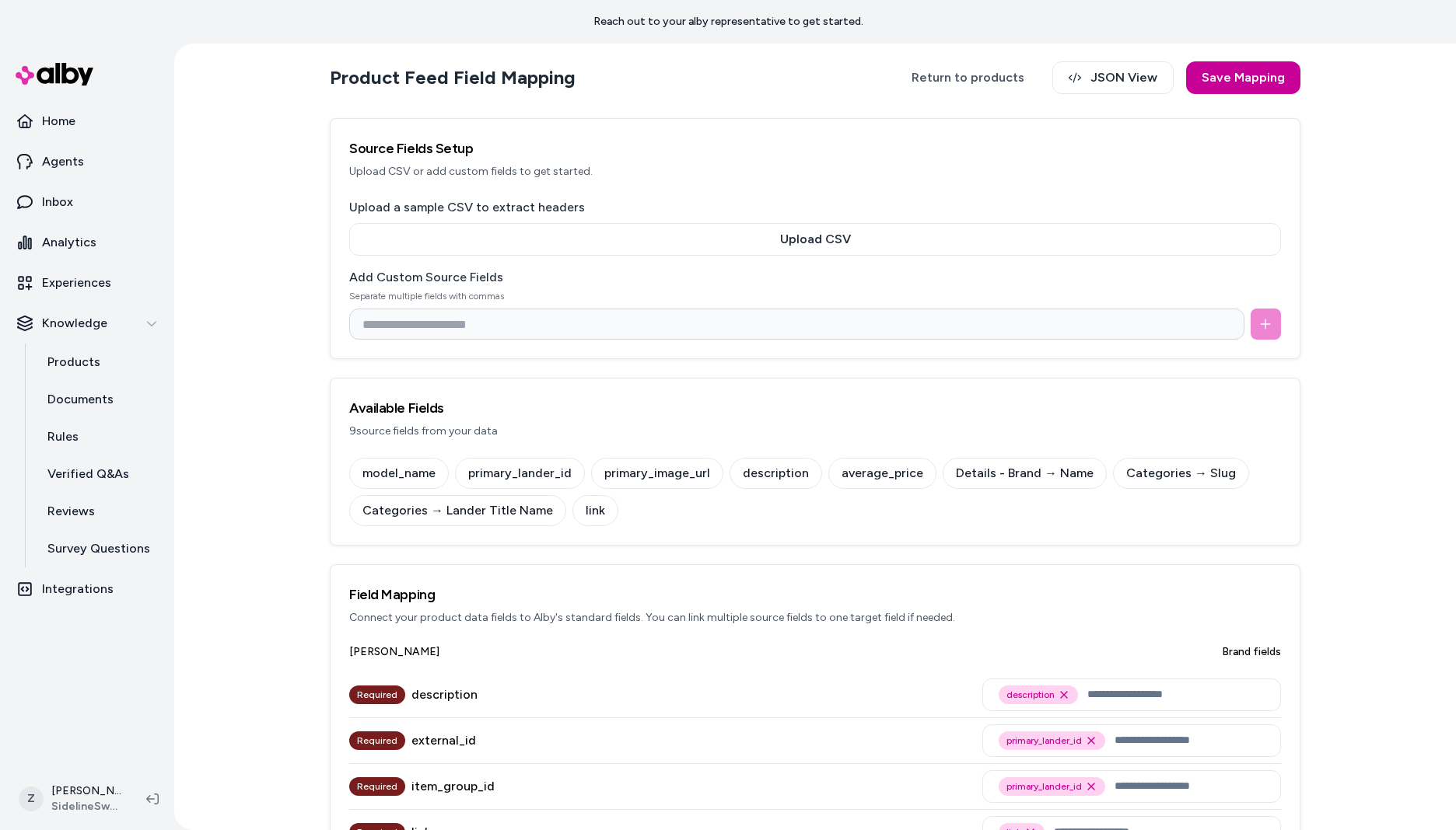
click at [1226, 80] on button "Save Mapping" at bounding box center [1243, 78] width 114 height 33
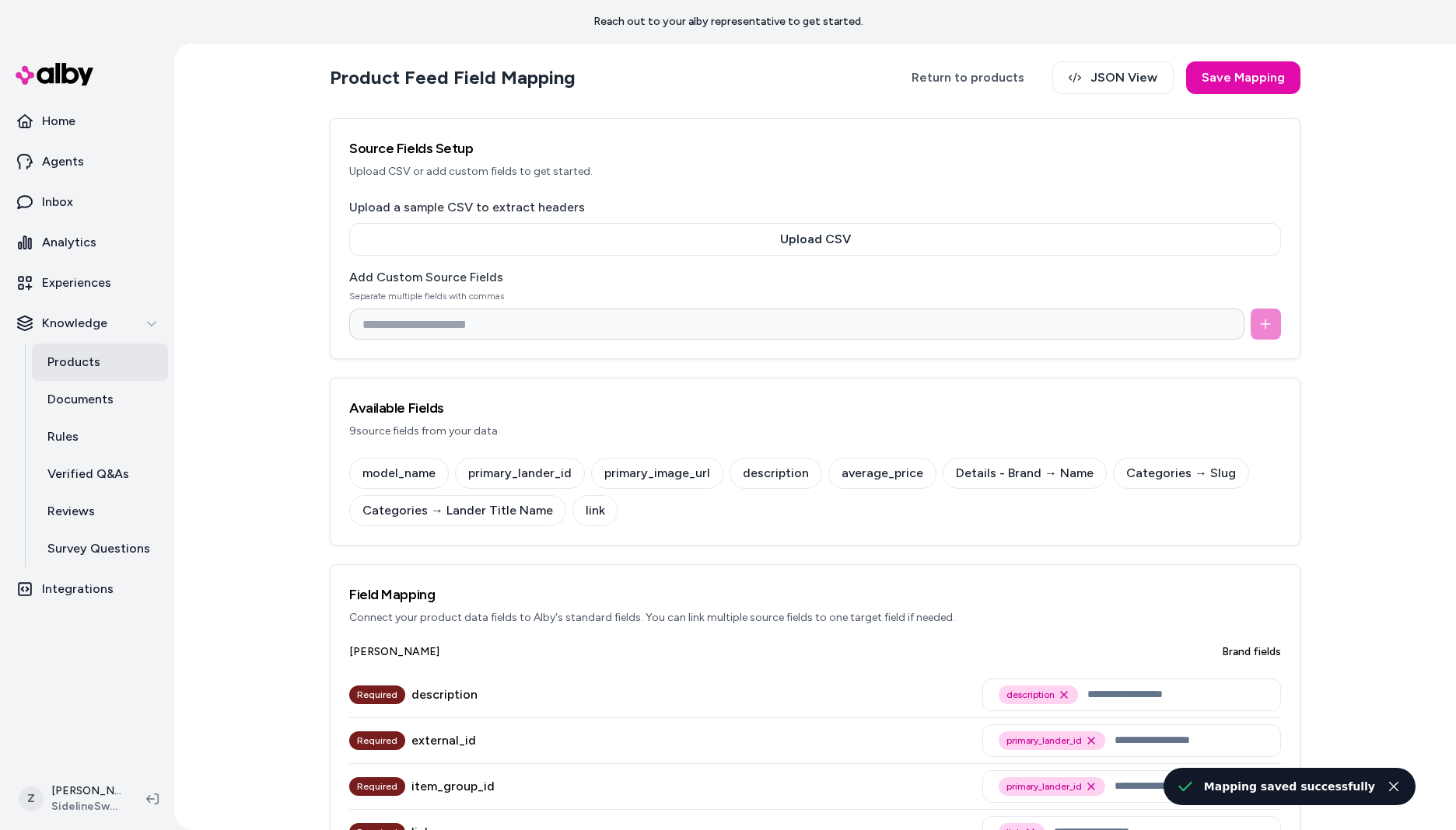
click at [104, 368] on link "Products" at bounding box center [100, 362] width 136 height 37
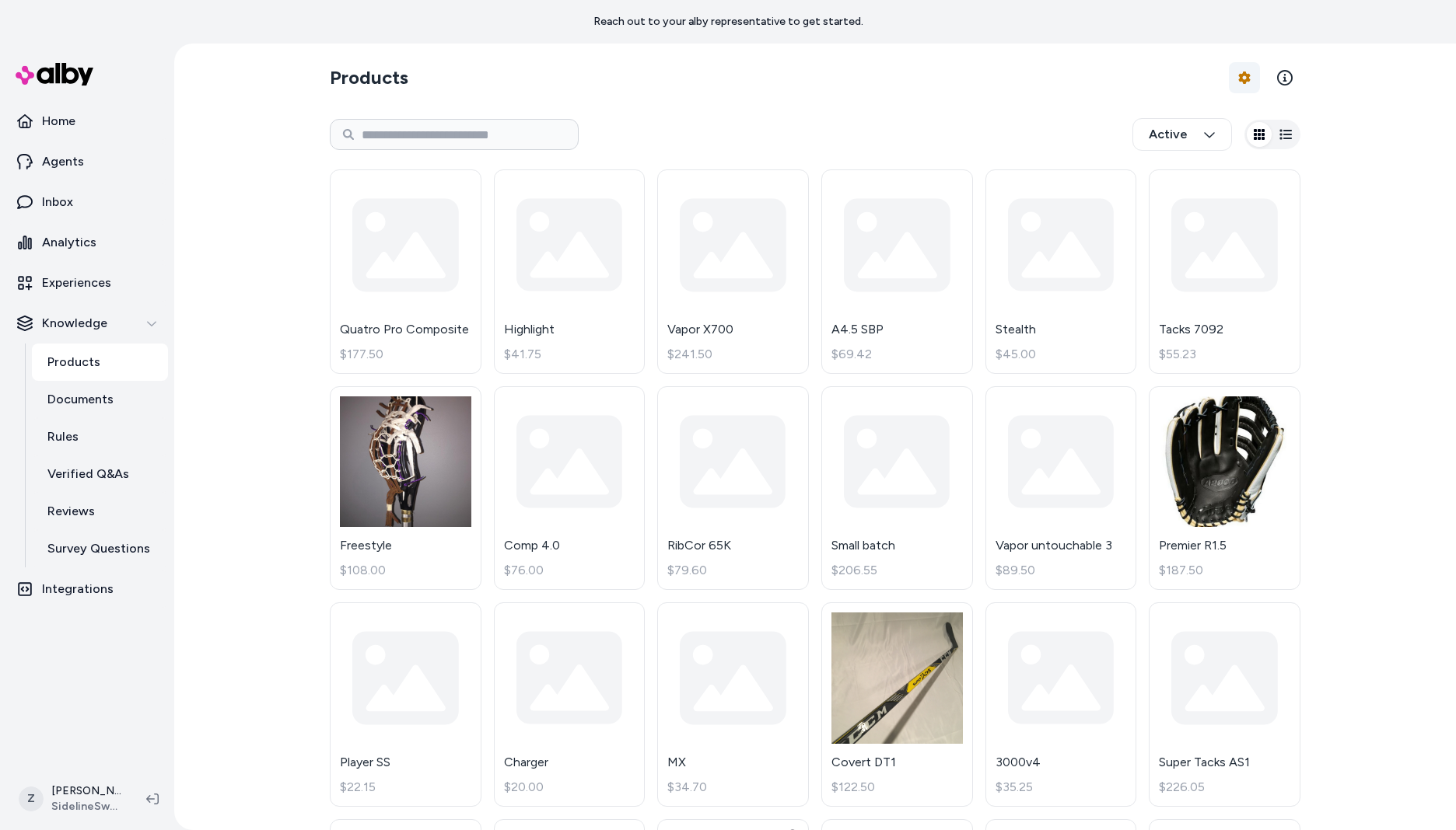
click at [1226, 79] on html "Reach out to your alby representative to get started. Home Agents Inbox Analyti…" at bounding box center [728, 415] width 1456 height 830
click at [1185, 113] on link "Import Products" at bounding box center [1198, 114] width 109 height 28
